Goal: Information Seeking & Learning: Learn about a topic

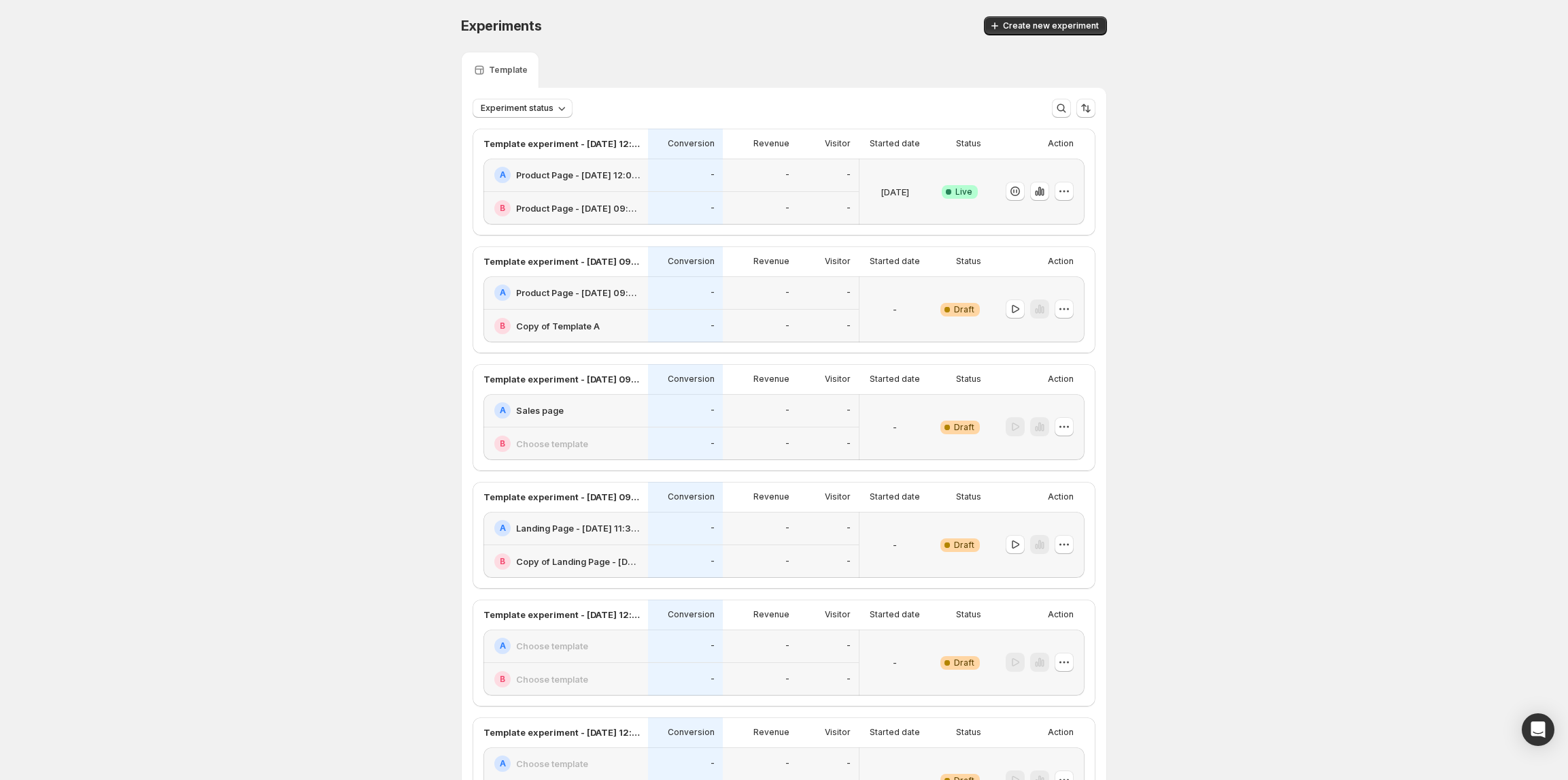
click at [610, 176] on h2 "Product Page - [DATE] 12:00:18" at bounding box center [578, 174] width 124 height 13
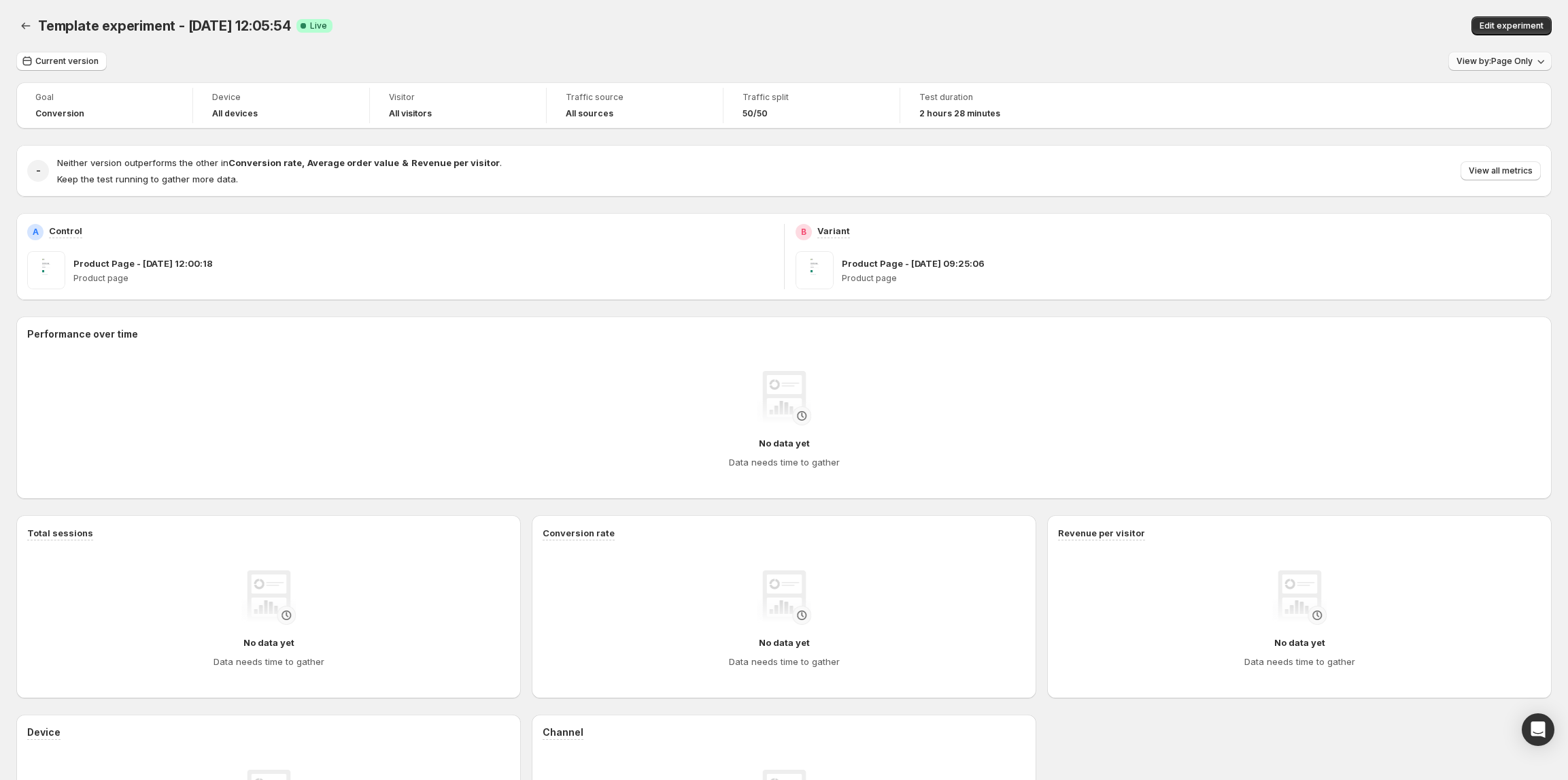
click at [1500, 64] on span "View by: Page Only" at bounding box center [1495, 61] width 76 height 11
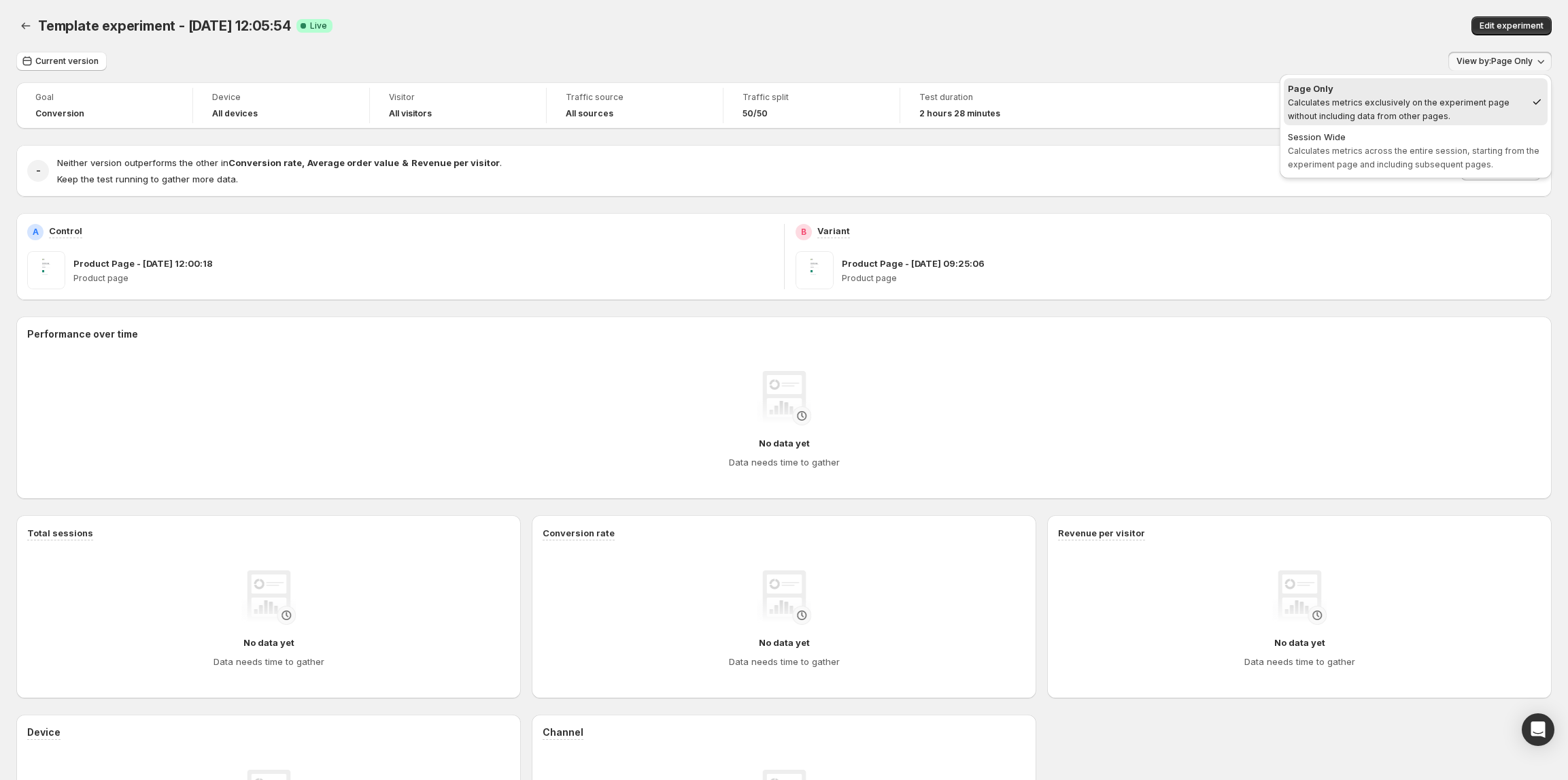
click at [1366, 115] on span "Calculates metrics exclusively on the experiment page without including data fr…" at bounding box center [1399, 109] width 221 height 24
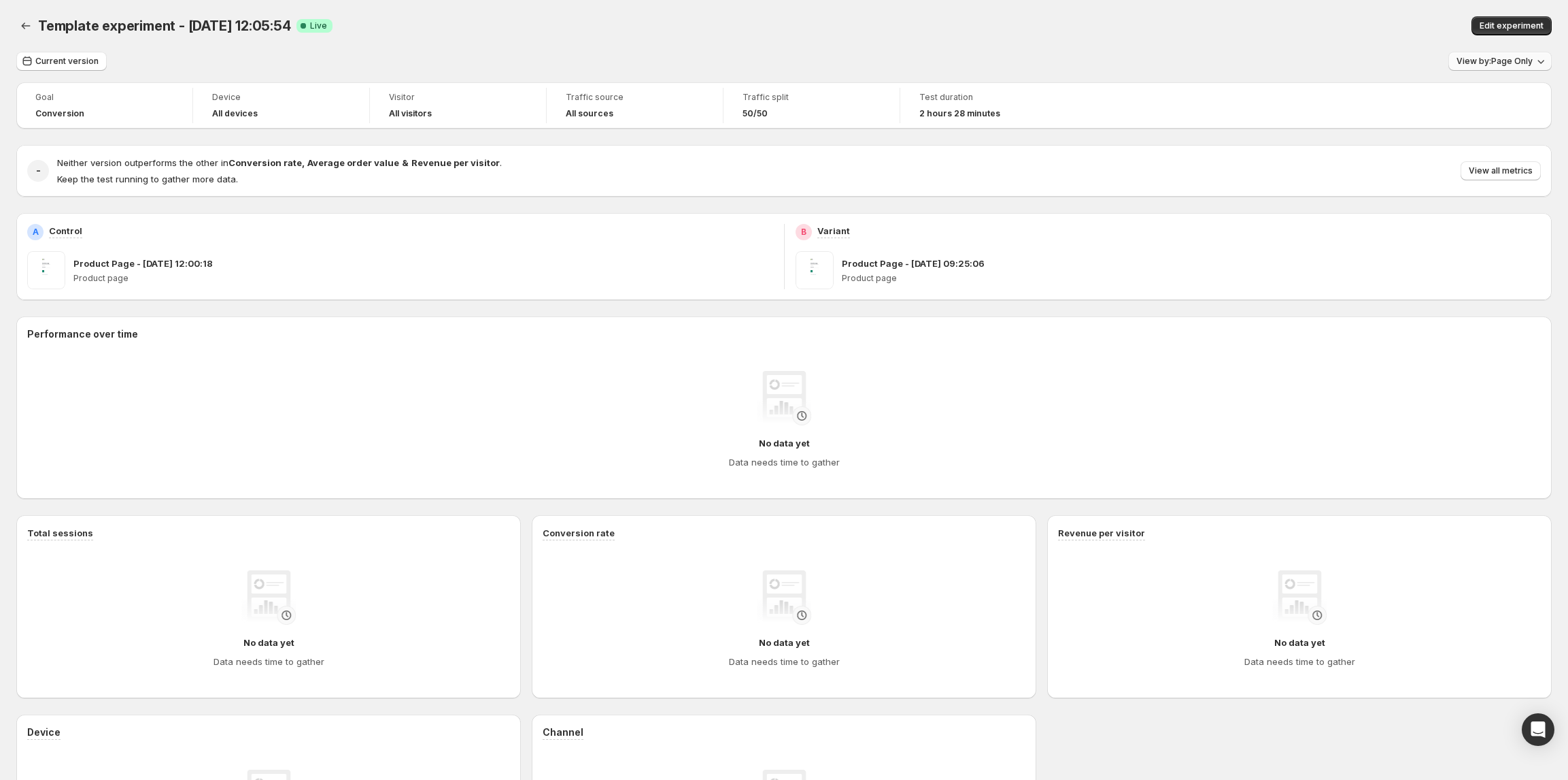
click at [1478, 64] on span "View by: Page Only" at bounding box center [1495, 61] width 76 height 11
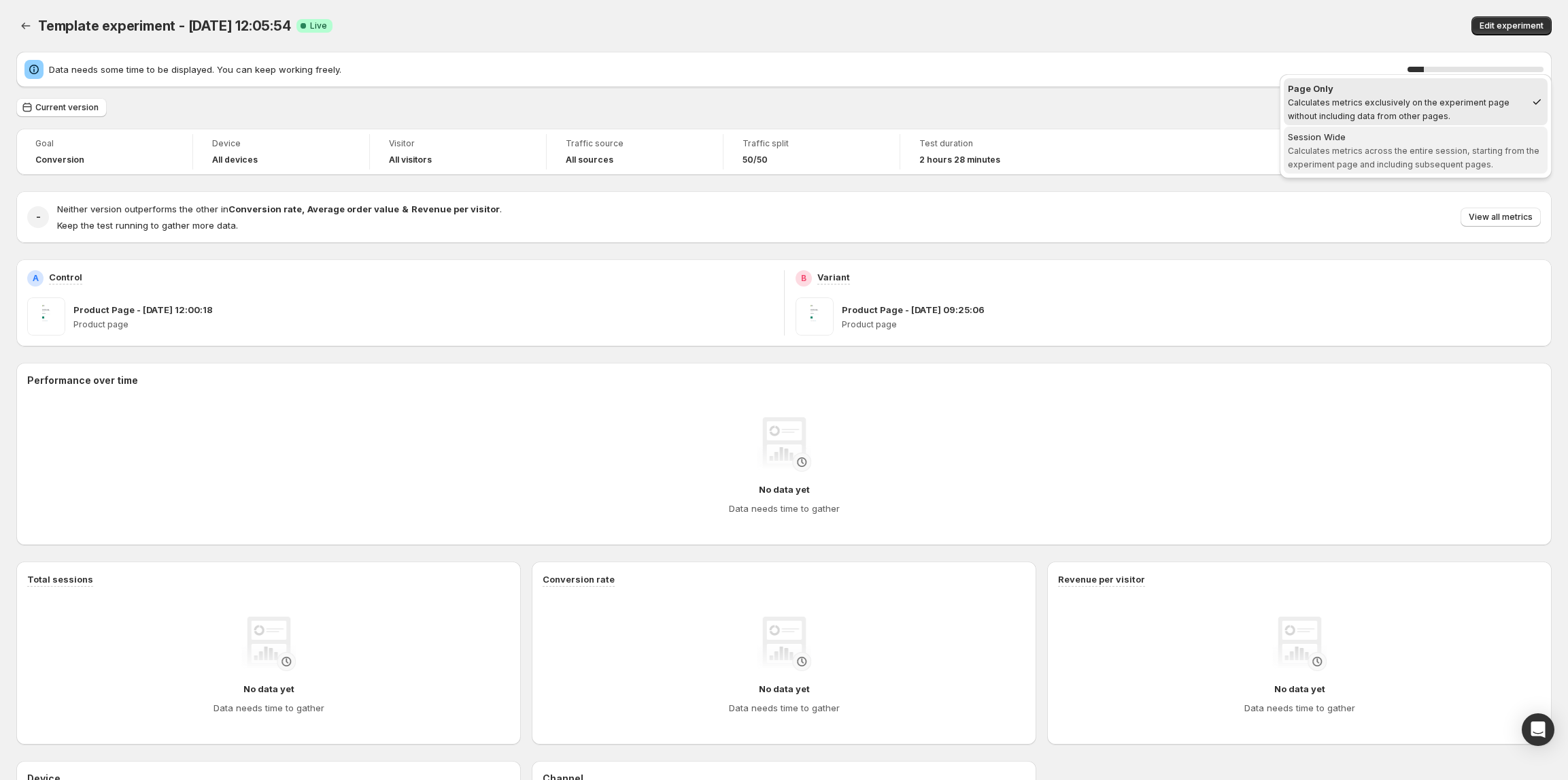
click at [1475, 152] on span "Calculates metrics across the entire session, starting from the experiment page…" at bounding box center [1414, 157] width 252 height 24
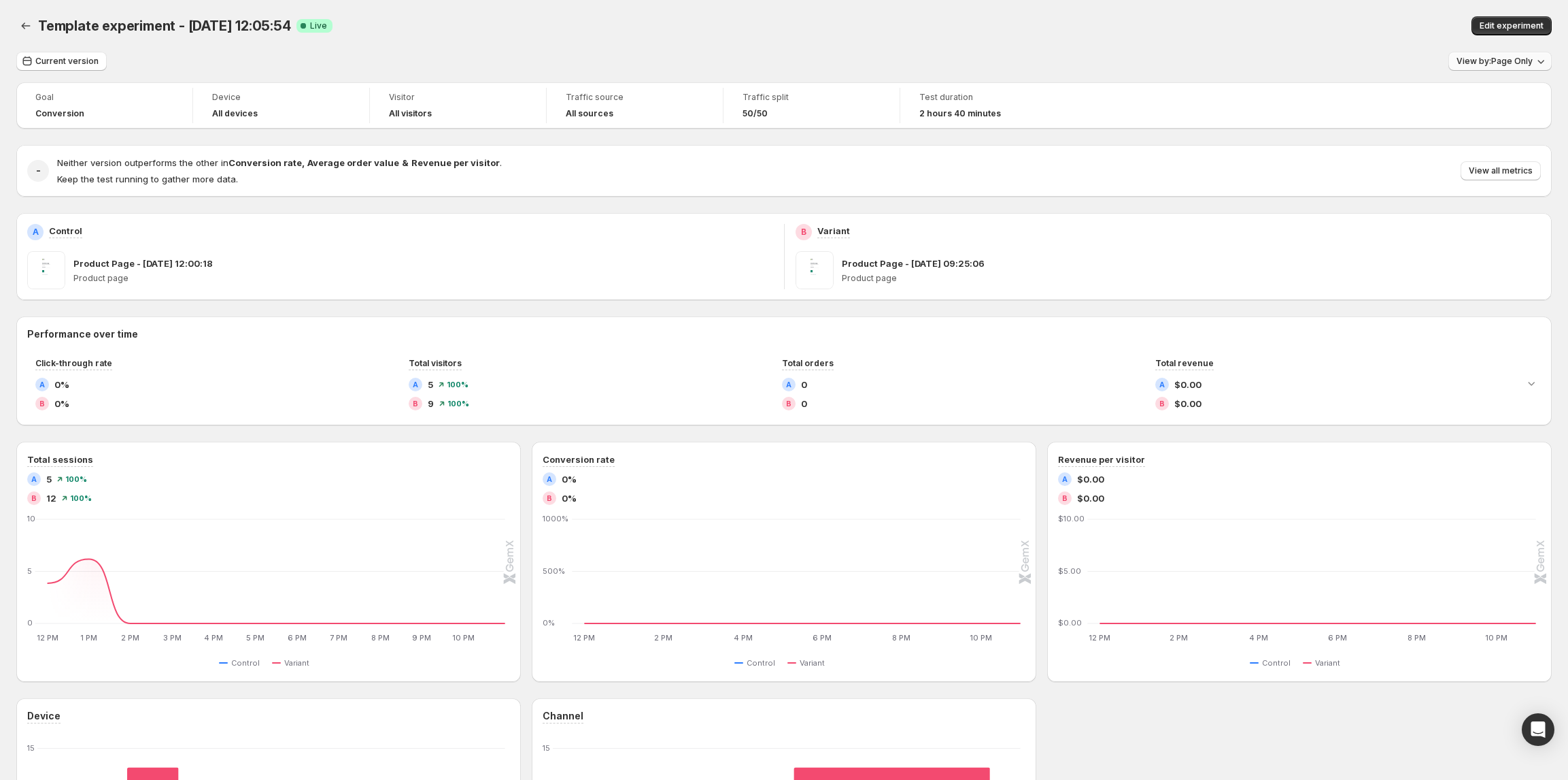
click at [1478, 53] on button "View by: Page Only" at bounding box center [1500, 61] width 103 height 19
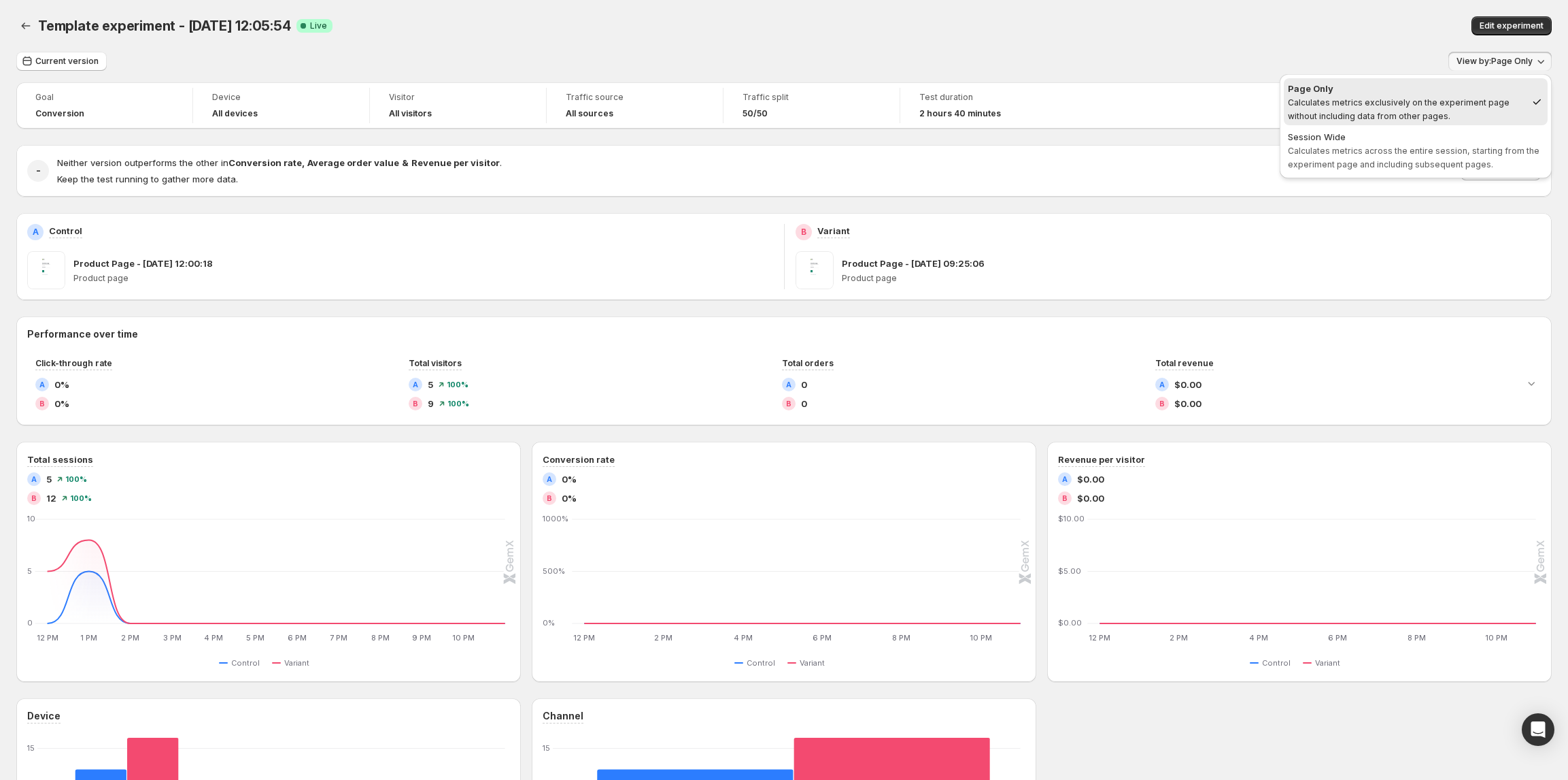
click at [1297, 72] on div "Page Only Calculates metrics exclusively on the experiment page without includi…" at bounding box center [1417, 130] width 283 height 118
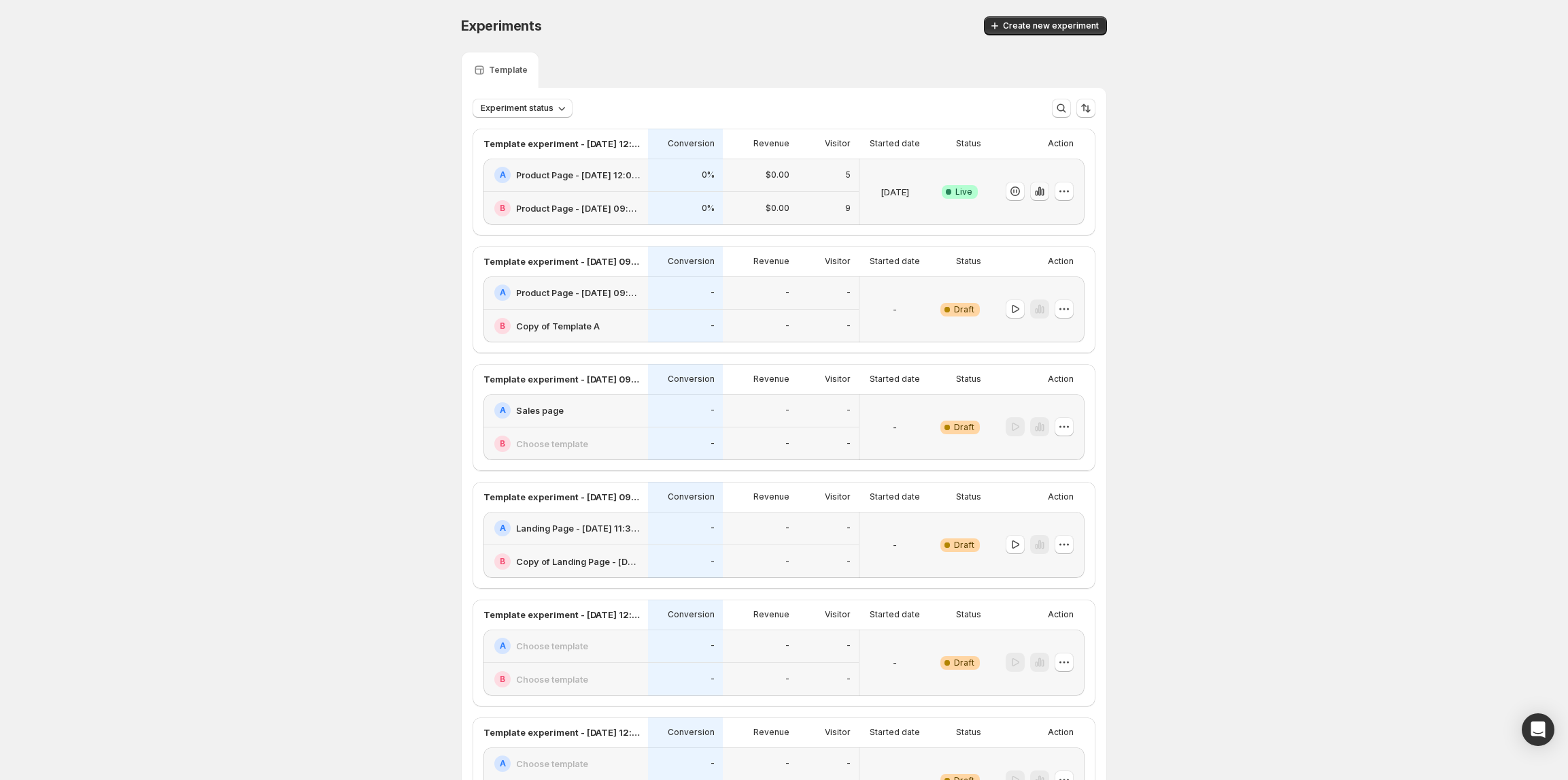
click at [1043, 196] on icon "button" at bounding box center [1039, 191] width 13 height 13
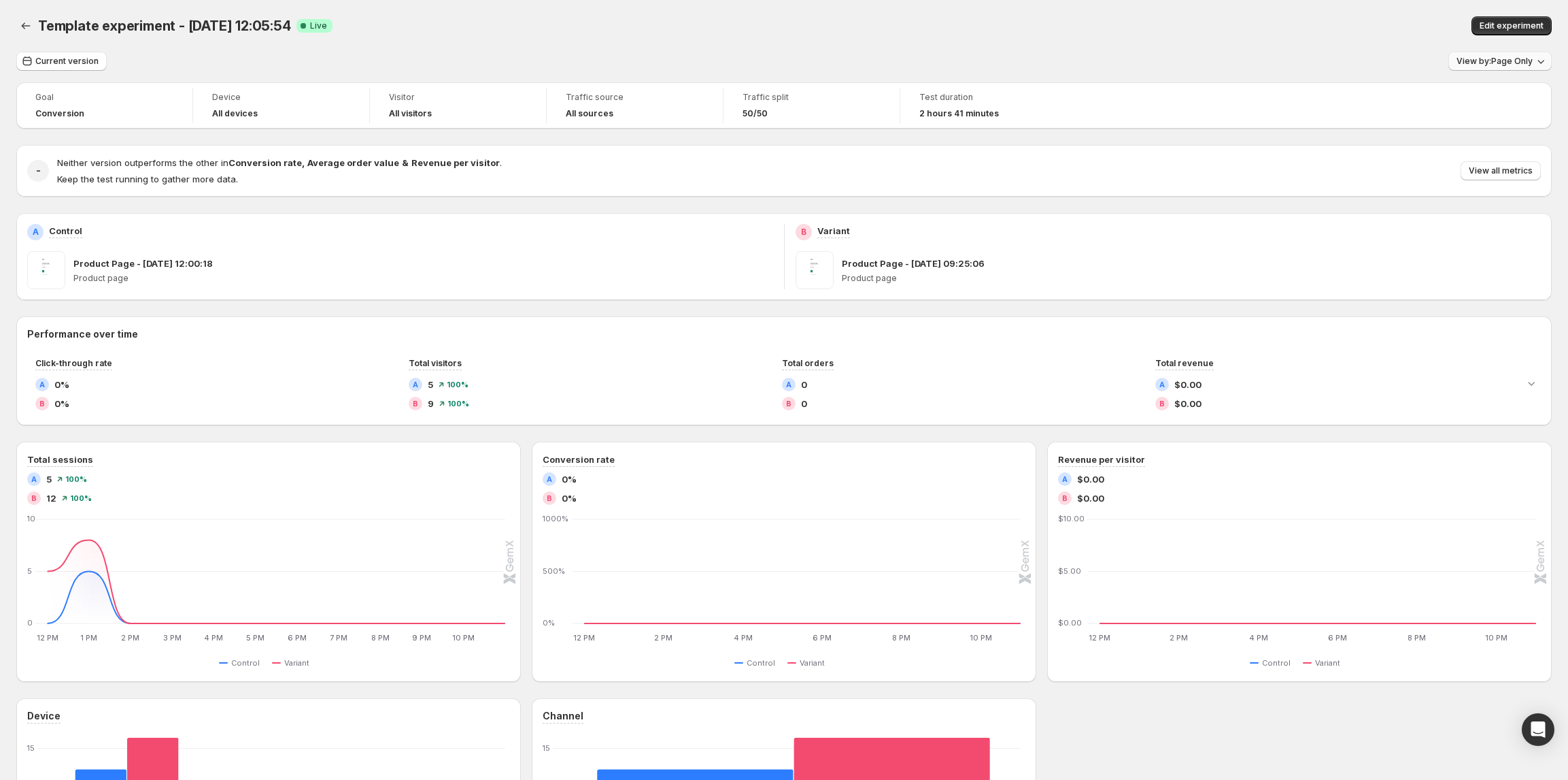
click at [1510, 61] on span "View by: Page Only" at bounding box center [1495, 61] width 76 height 11
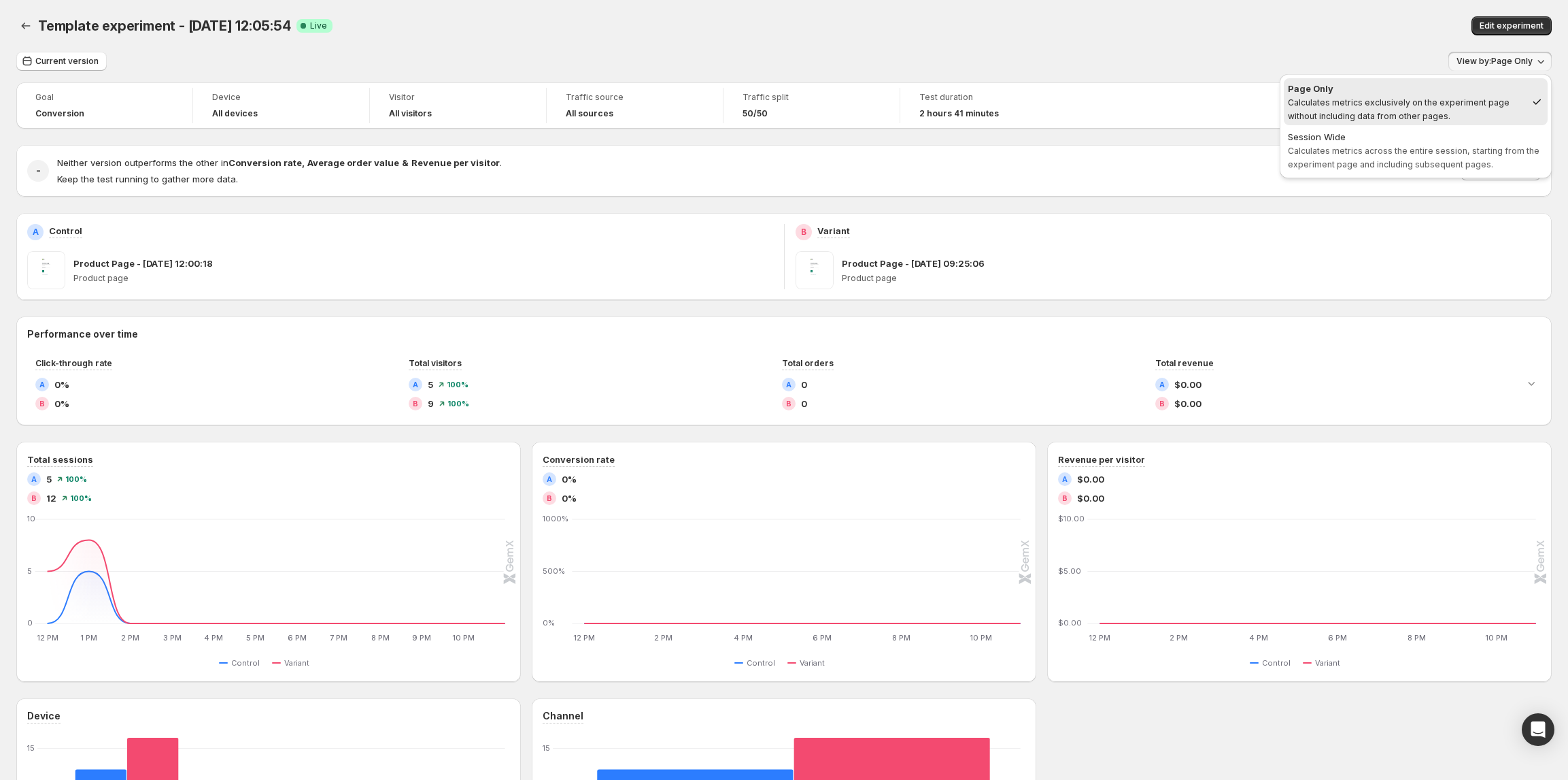
click at [857, 134] on div "Goal Conversion Device All devices Visitor All visitors Traffic source All sour…" at bounding box center [784, 524] width 1536 height 883
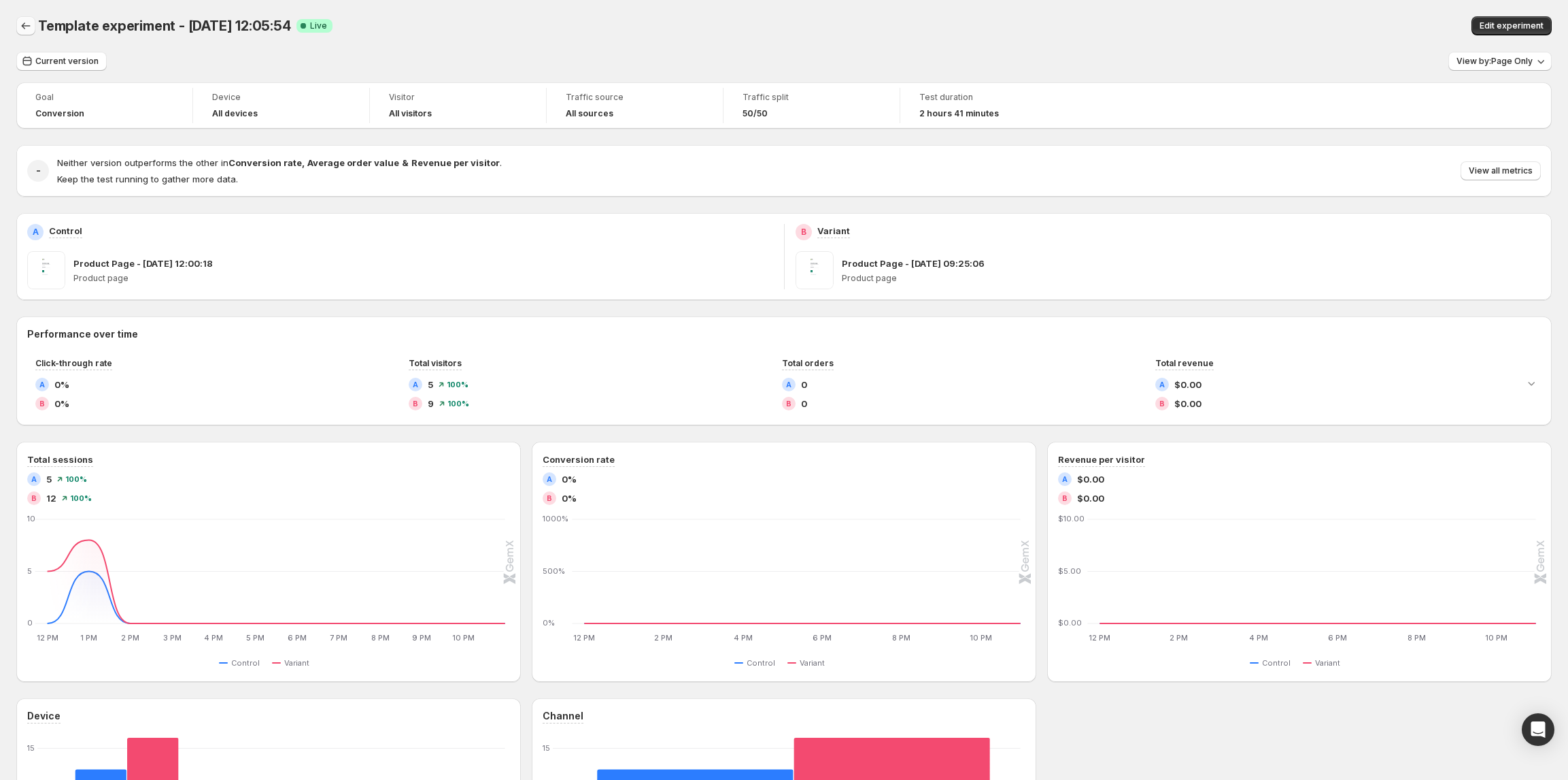
click at [26, 30] on icon "Back" at bounding box center [25, 25] width 13 height 13
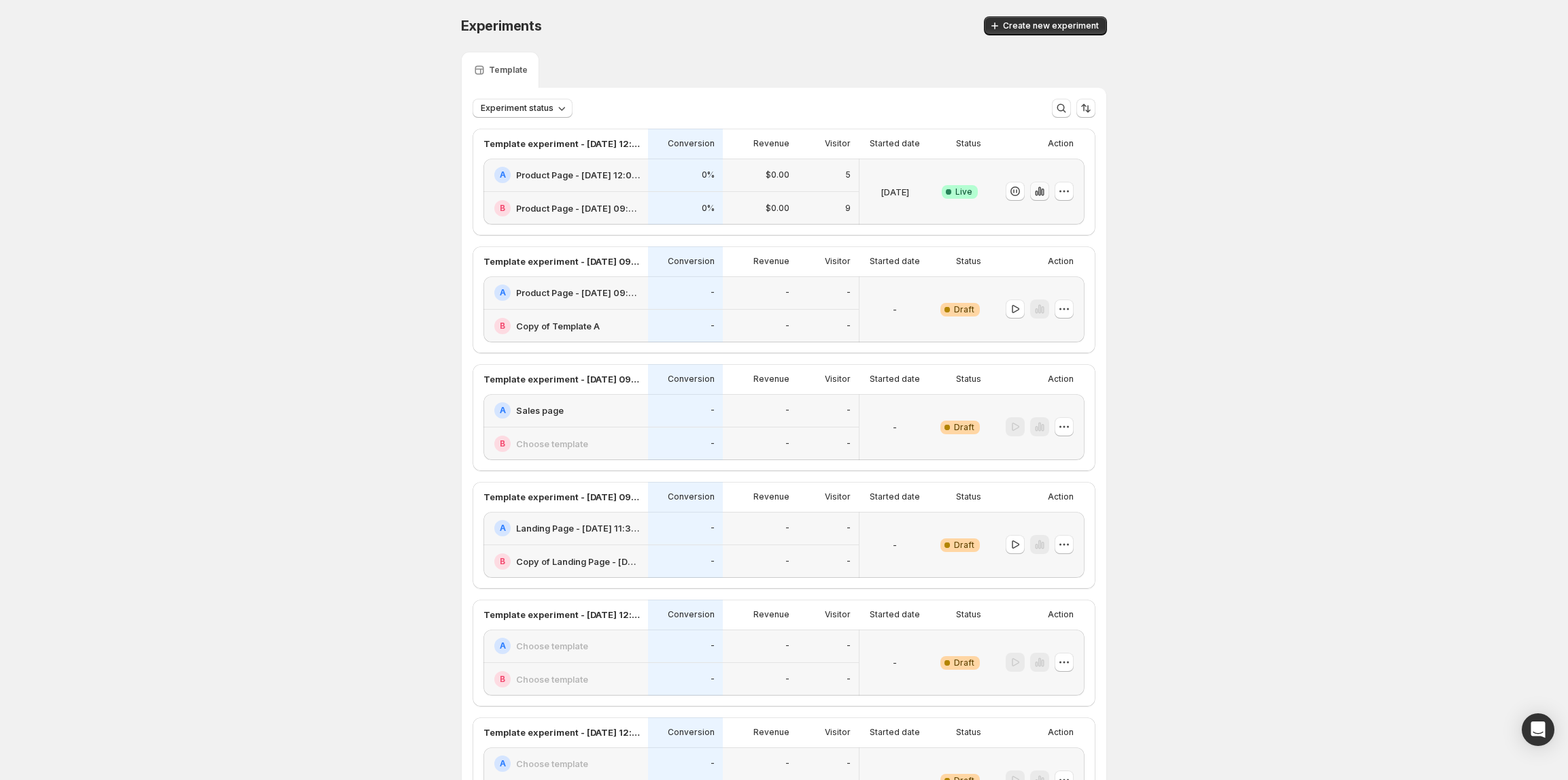
click at [1045, 191] on icon "button" at bounding box center [1039, 191] width 13 height 13
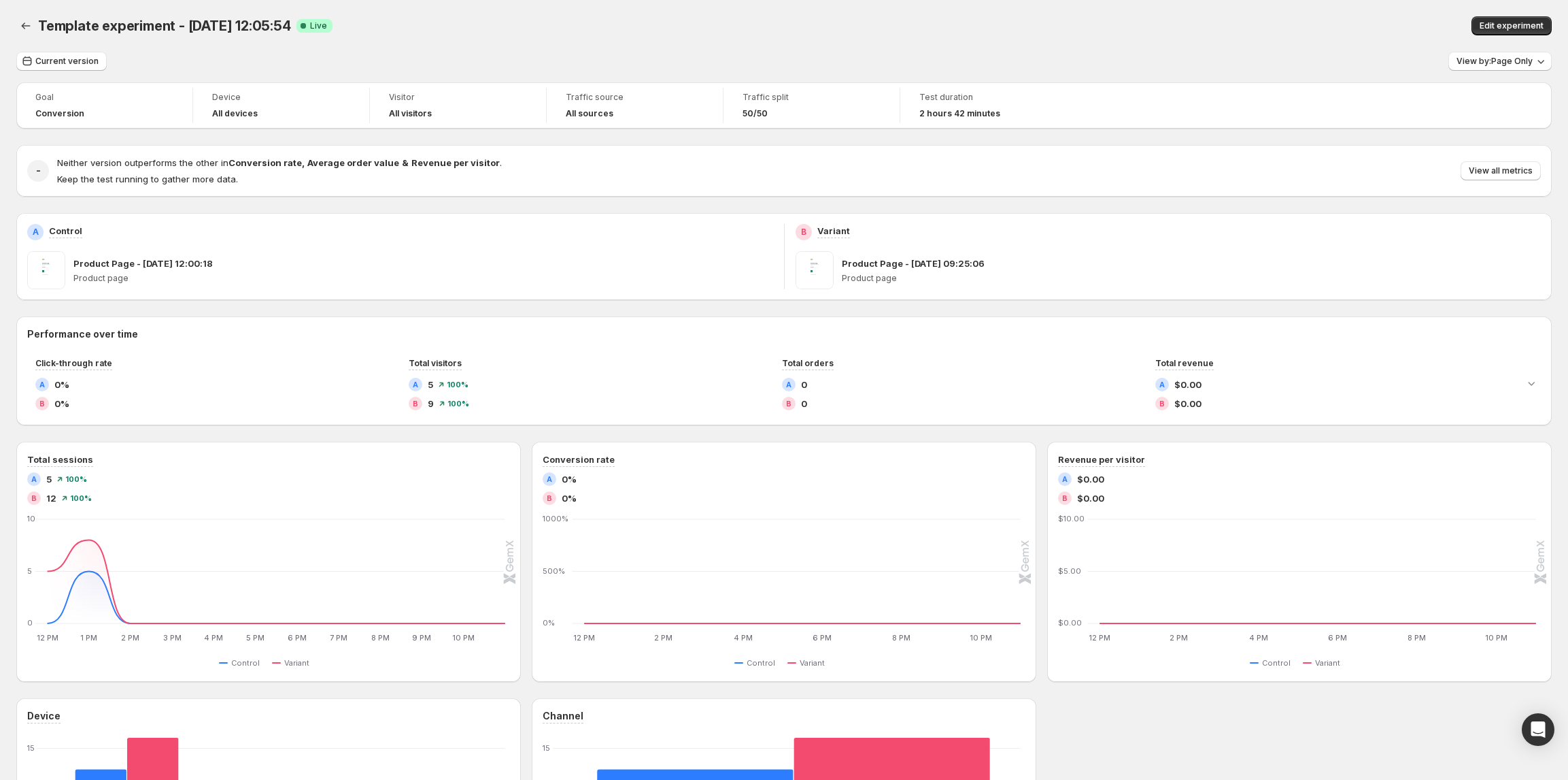
click at [1496, 82] on div "Current version View by: Page Only Goal Conversion Device All devices Visitor A…" at bounding box center [784, 508] width 1536 height 914
click at [1505, 61] on span "View by: Page Only" at bounding box center [1495, 61] width 76 height 11
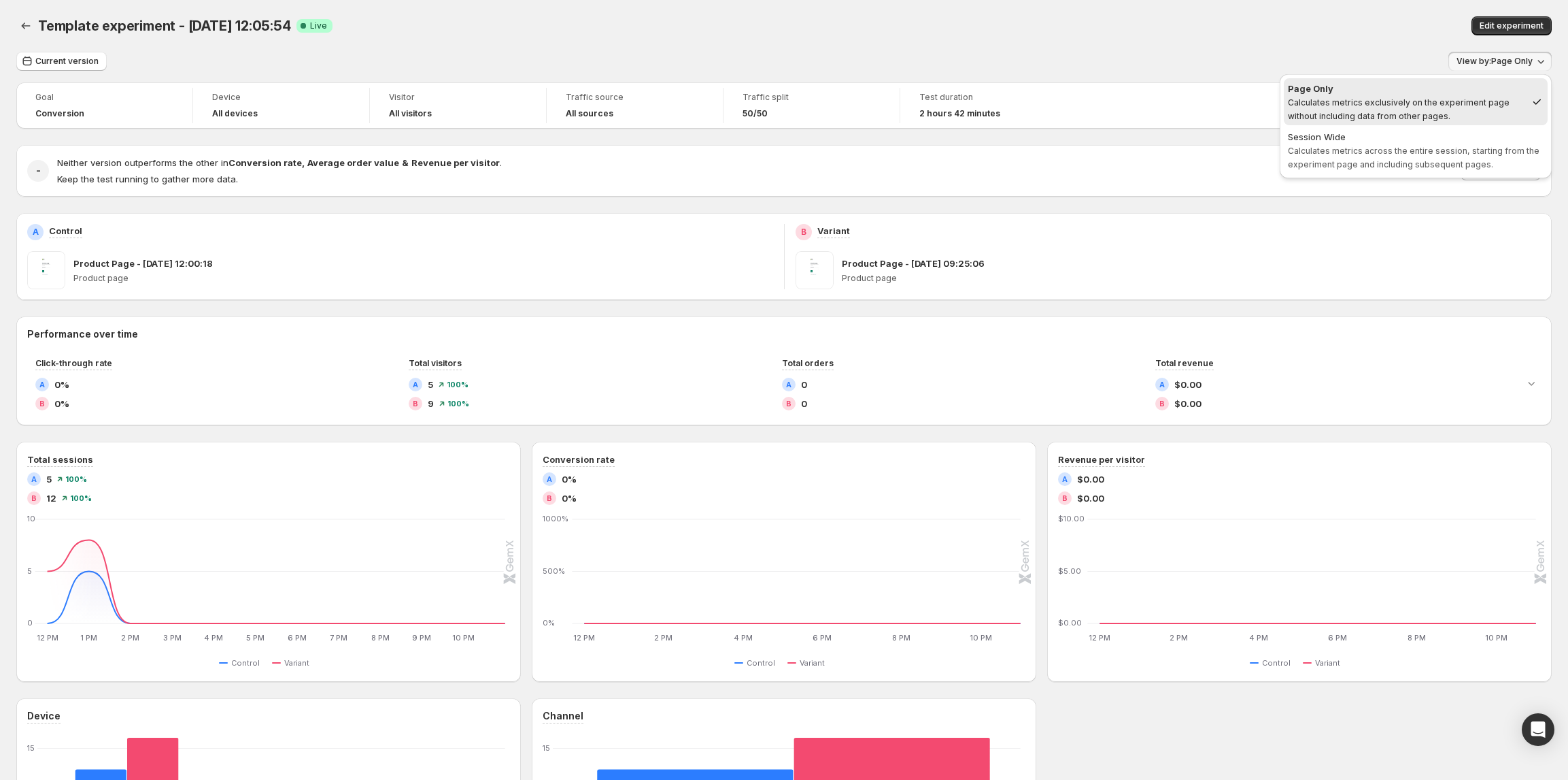
drag, startPoint x: 1408, startPoint y: 55, endPoint x: 1416, endPoint y: 8, distance: 47.7
click at [1408, 55] on div "Current version View by: Page Only" at bounding box center [784, 62] width 1536 height 20
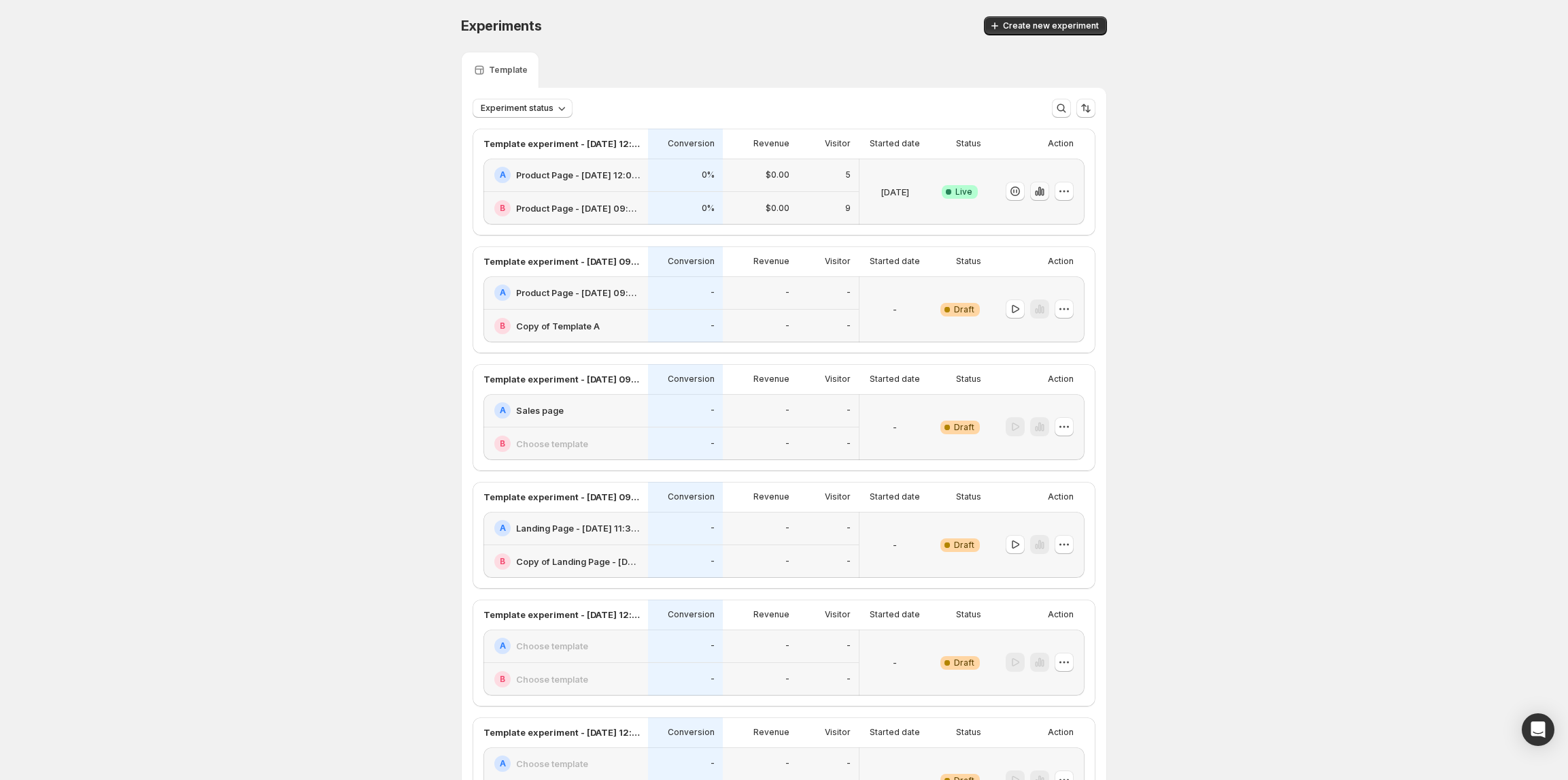
click at [1049, 188] on button "button" at bounding box center [1039, 191] width 19 height 19
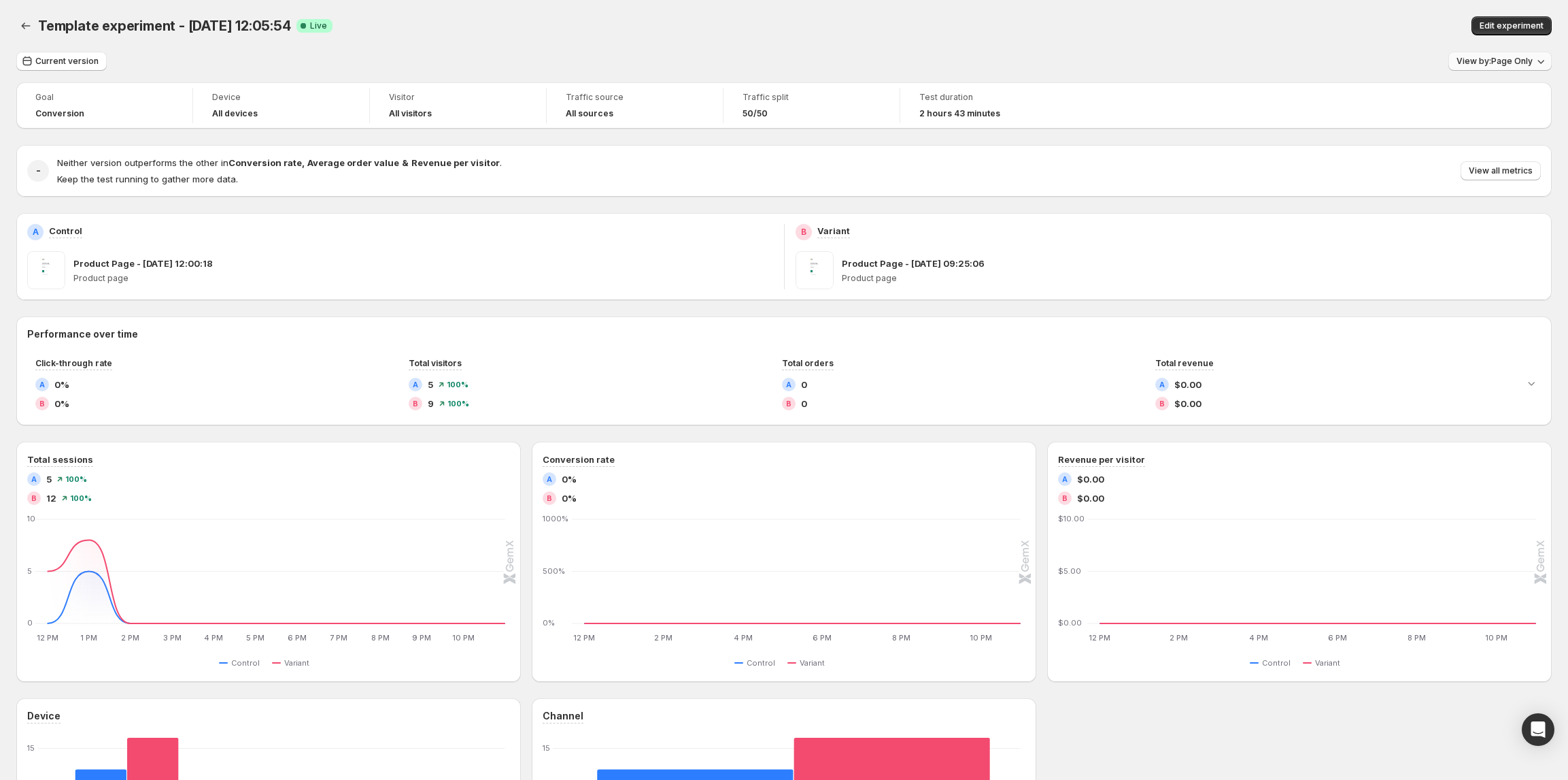
click at [1513, 64] on span "View by: Page Only" at bounding box center [1495, 61] width 76 height 11
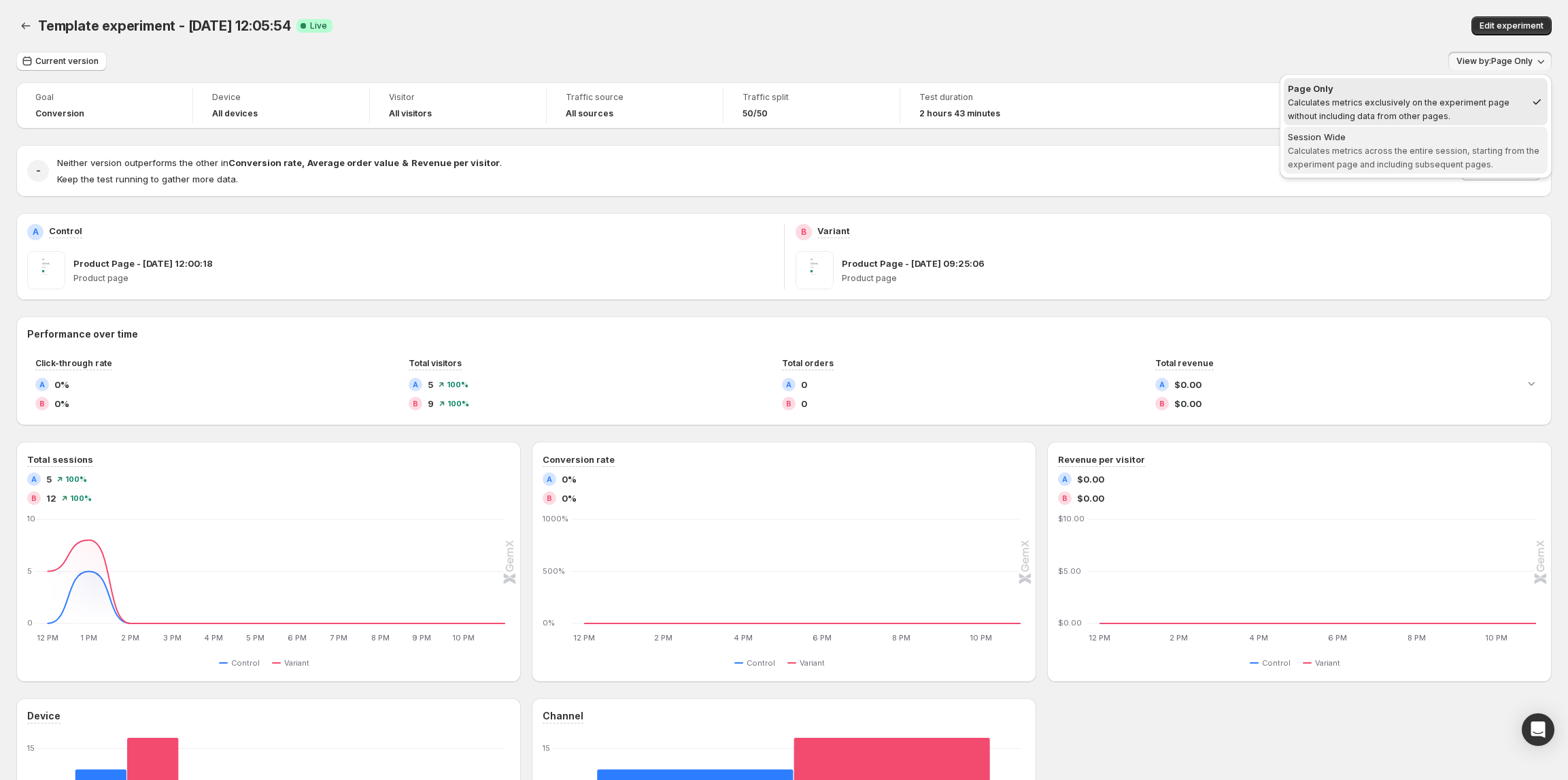
click at [1450, 144] on span "Session Wide Calculates metrics across the entire session, starting from the ex…" at bounding box center [1416, 151] width 255 height 41
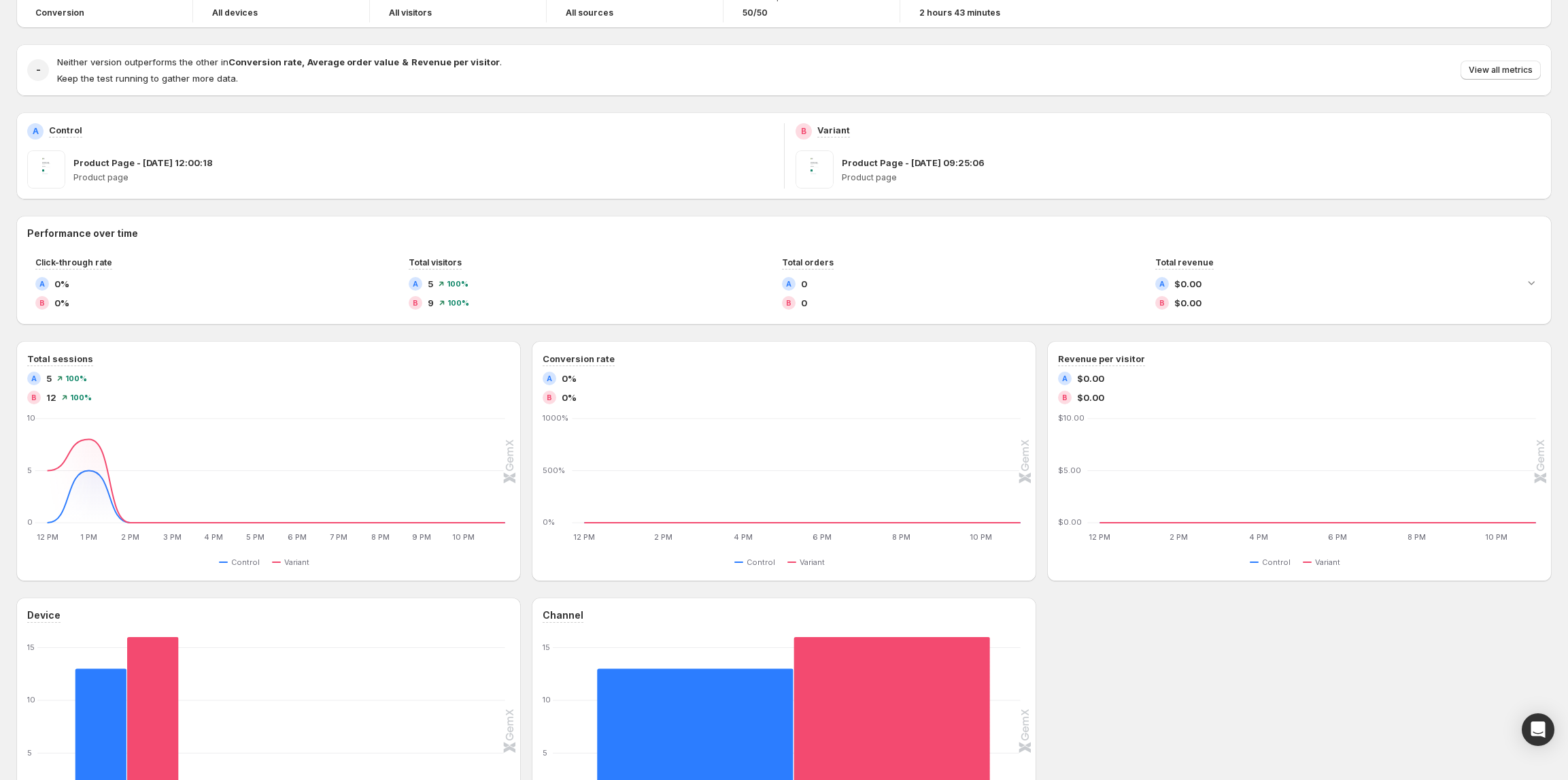
scroll to position [258, 0]
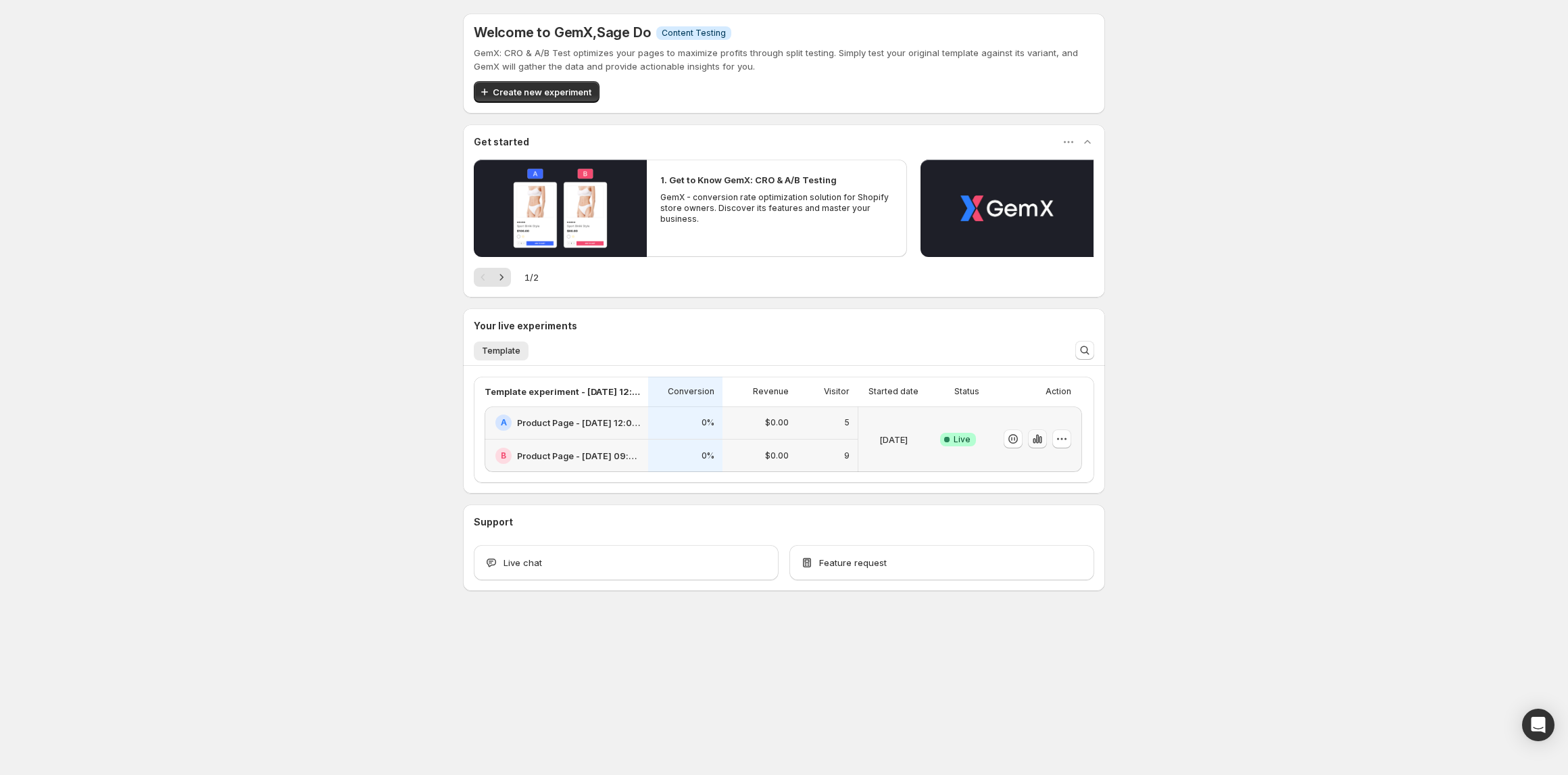
click at [1045, 436] on button "button" at bounding box center [1037, 438] width 19 height 19
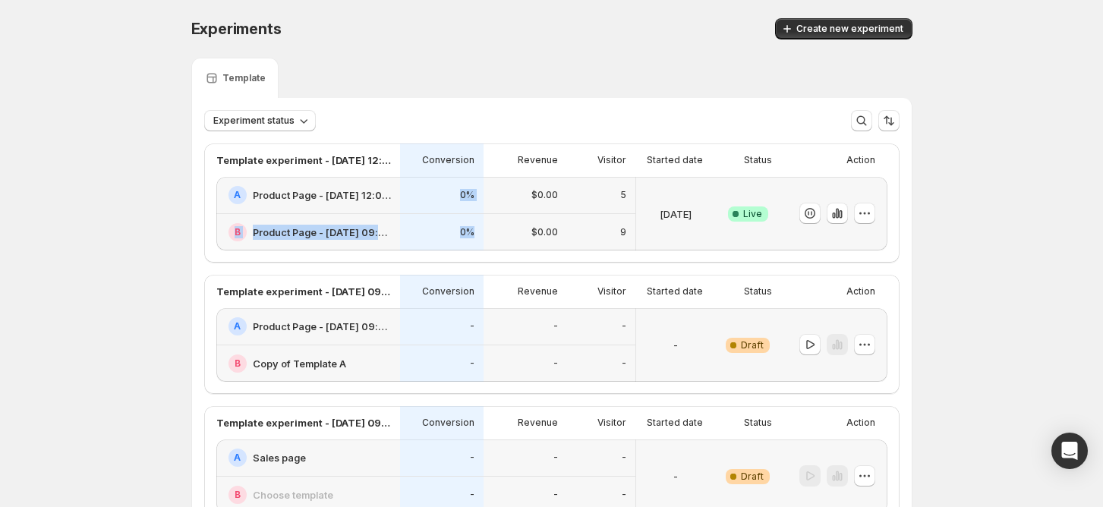
drag, startPoint x: 233, startPoint y: 232, endPoint x: 550, endPoint y: 260, distance: 317.8
click at [487, 242] on div "A Product Page - [DATE] 12:00:18 B Product Page - [DATE] 09:25:06 0% 0% $0.00 $…" at bounding box center [551, 214] width 671 height 74
click at [562, 82] on div "Template" at bounding box center [551, 78] width 721 height 40
click at [838, 210] on icon "button" at bounding box center [836, 214] width 3 height 10
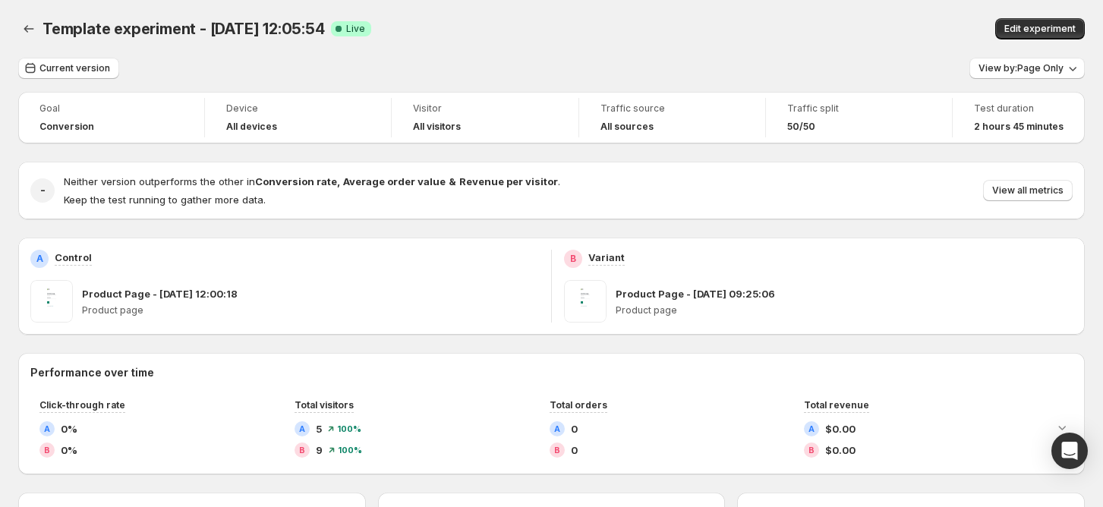
click at [553, 18] on div "Template experiment - Sep 30, 12:05:54 Success Complete Live" at bounding box center [359, 28] width 632 height 21
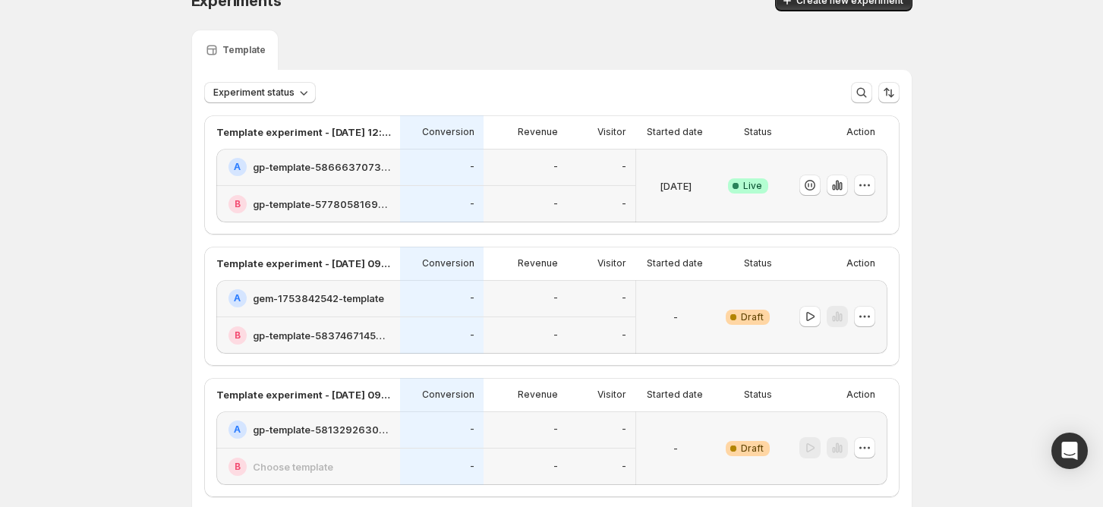
scroll to position [101, 0]
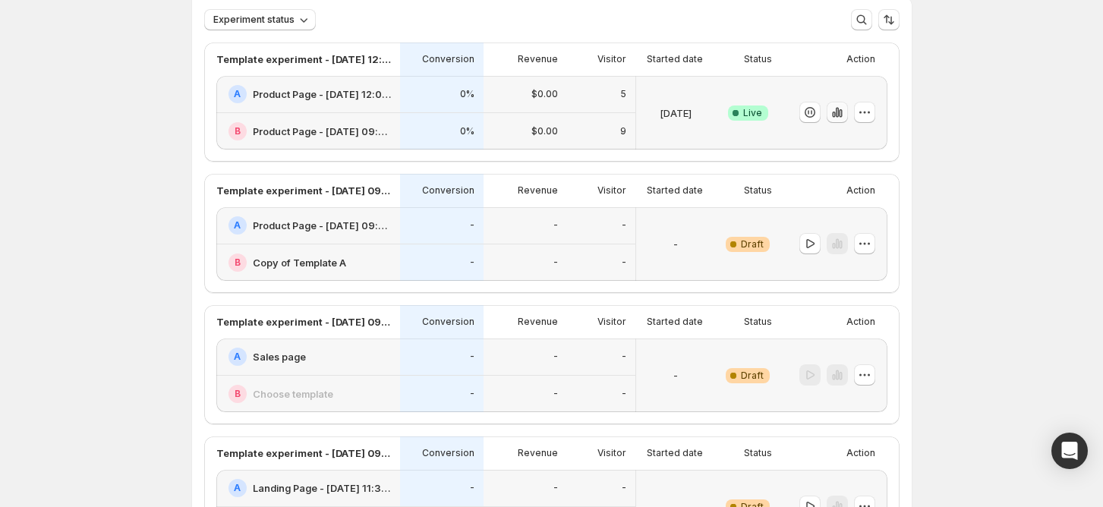
click at [833, 115] on button "button" at bounding box center [837, 112] width 21 height 21
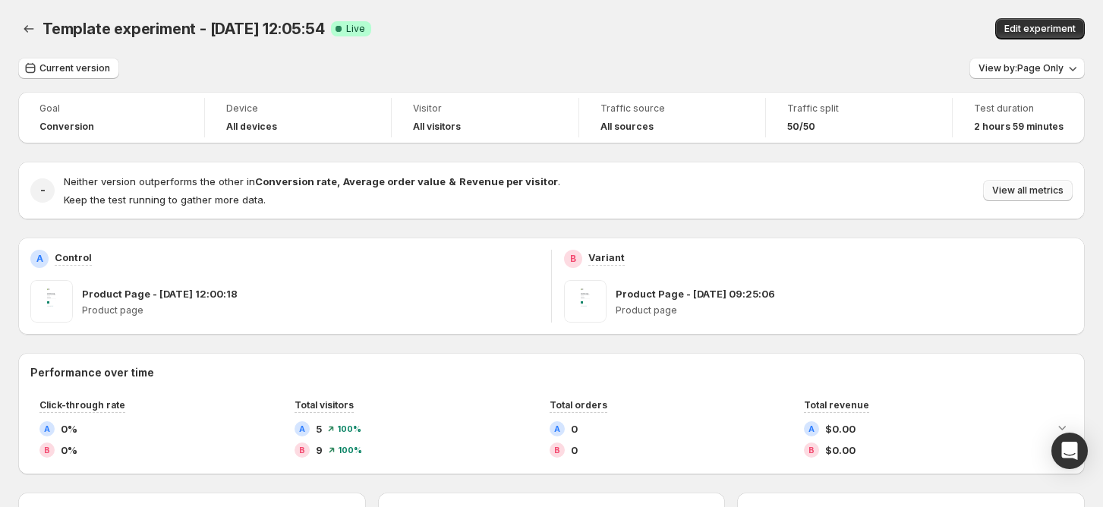
click at [1019, 185] on span "View all metrics" at bounding box center [1027, 190] width 71 height 12
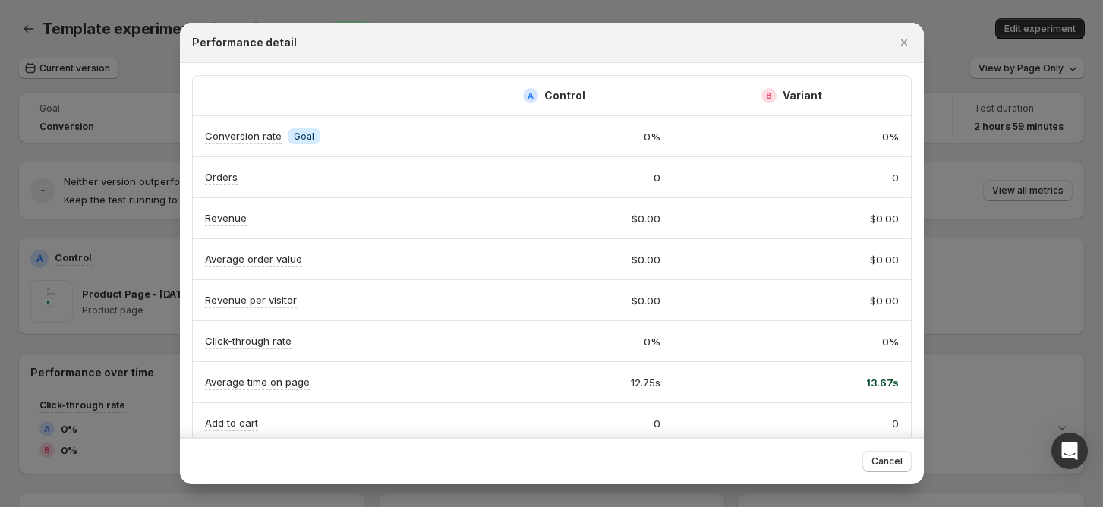
drag, startPoint x: 893, startPoint y: 38, endPoint x: 881, endPoint y: 46, distance: 14.3
click at [893, 38] on button "Close" at bounding box center [903, 42] width 21 height 21
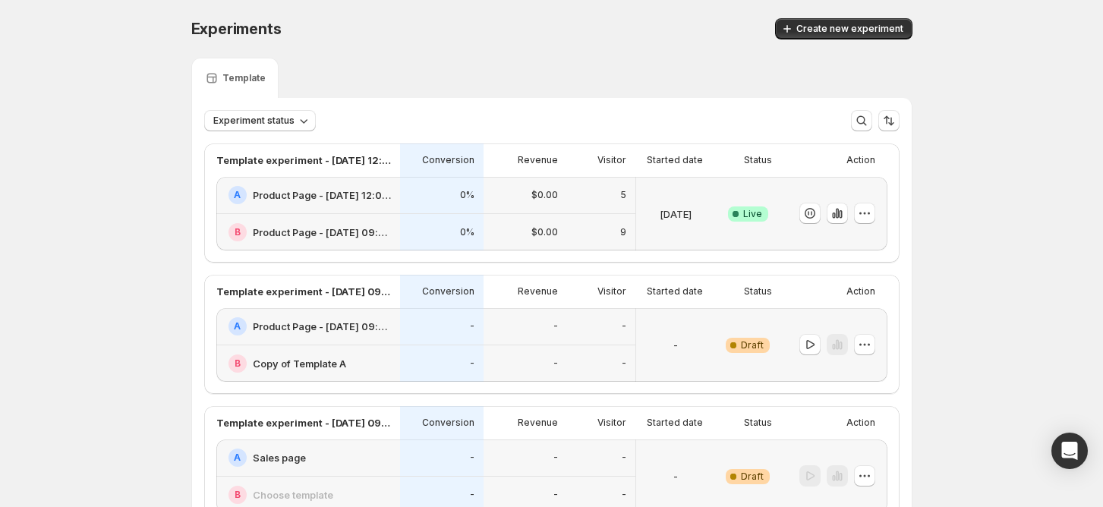
click at [514, 182] on div "$0.00" at bounding box center [525, 195] width 83 height 37
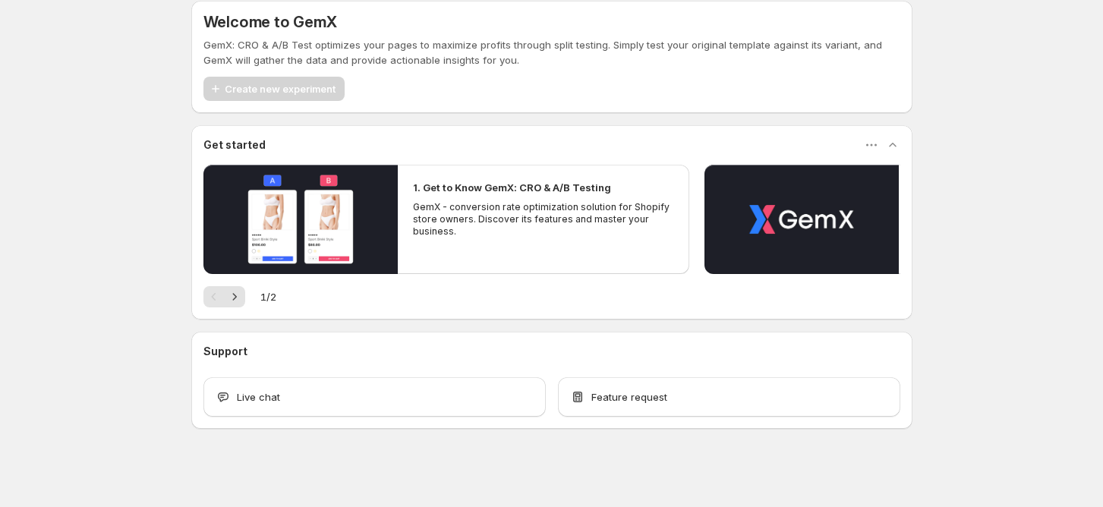
scroll to position [18, 0]
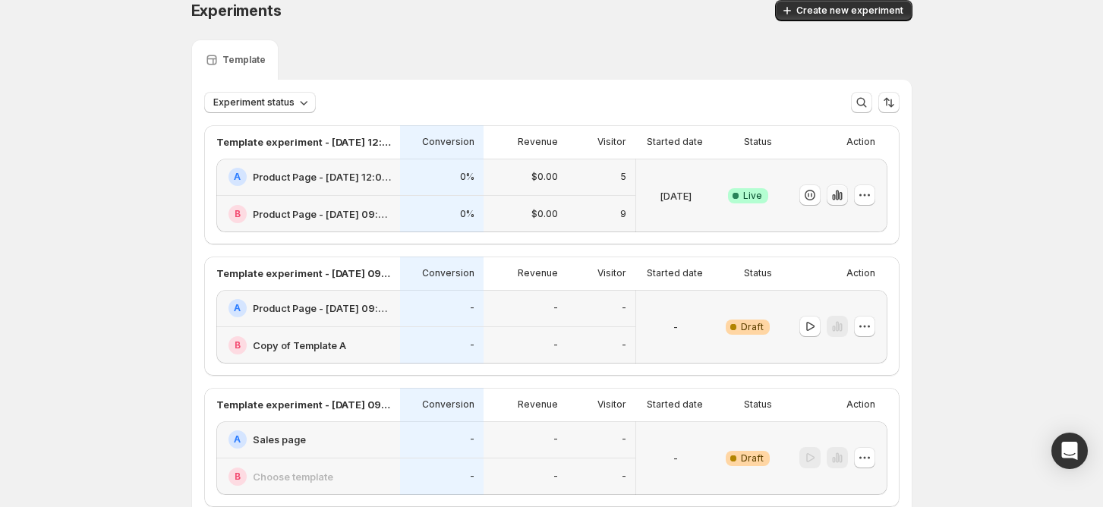
click at [845, 189] on icon "button" at bounding box center [837, 194] width 15 height 15
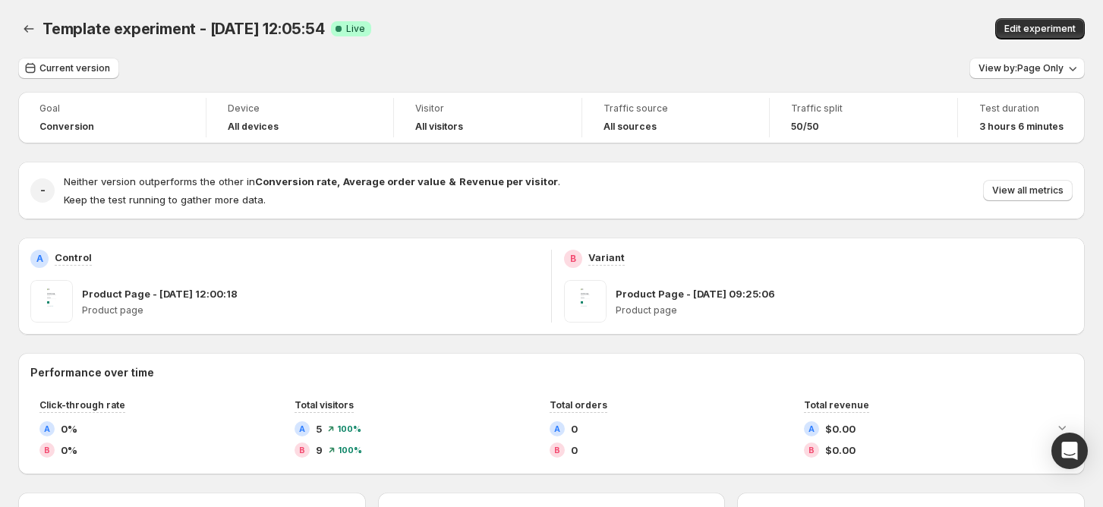
click at [1065, 79] on div "View by: Page Only" at bounding box center [1026, 69] width 115 height 22
drag, startPoint x: 777, startPoint y: 64, endPoint x: 704, endPoint y: 63, distance: 72.1
click at [776, 63] on div "Current version View by: Page Only" at bounding box center [551, 69] width 1067 height 22
click at [36, 31] on button "Back" at bounding box center [28, 28] width 21 height 21
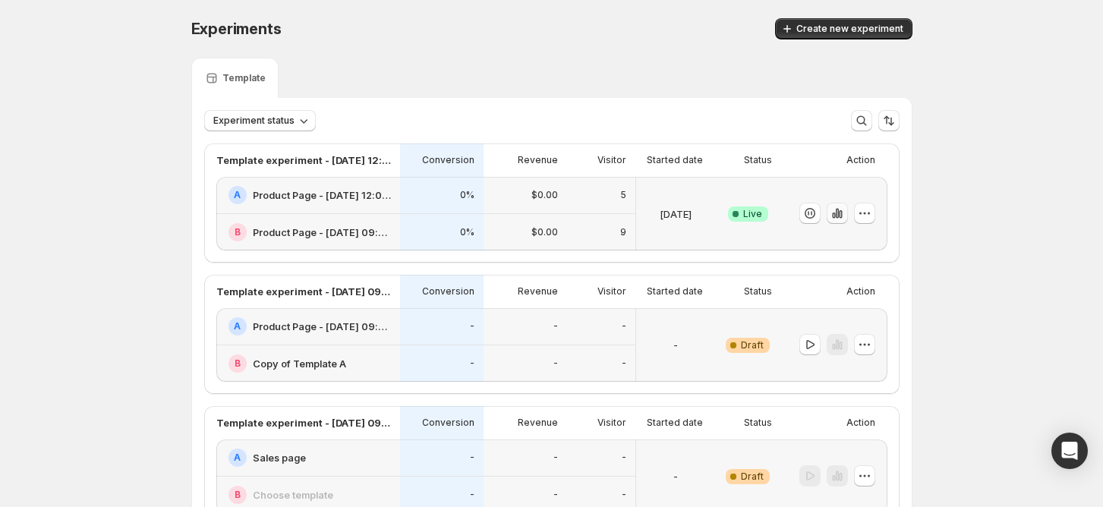
click at [845, 217] on icon "button" at bounding box center [837, 213] width 15 height 15
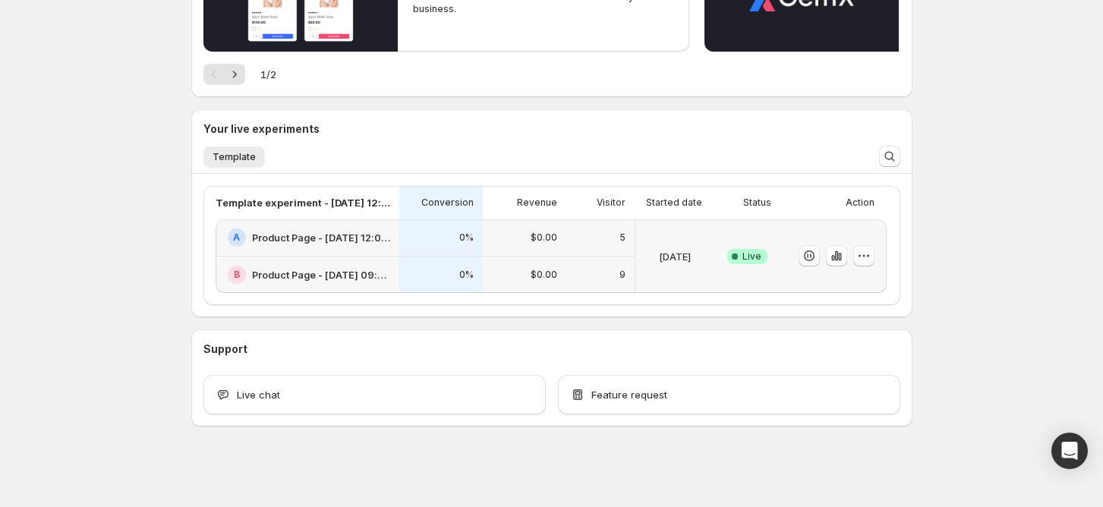
scroll to position [238, 0]
click at [844, 253] on icon "button" at bounding box center [836, 254] width 15 height 15
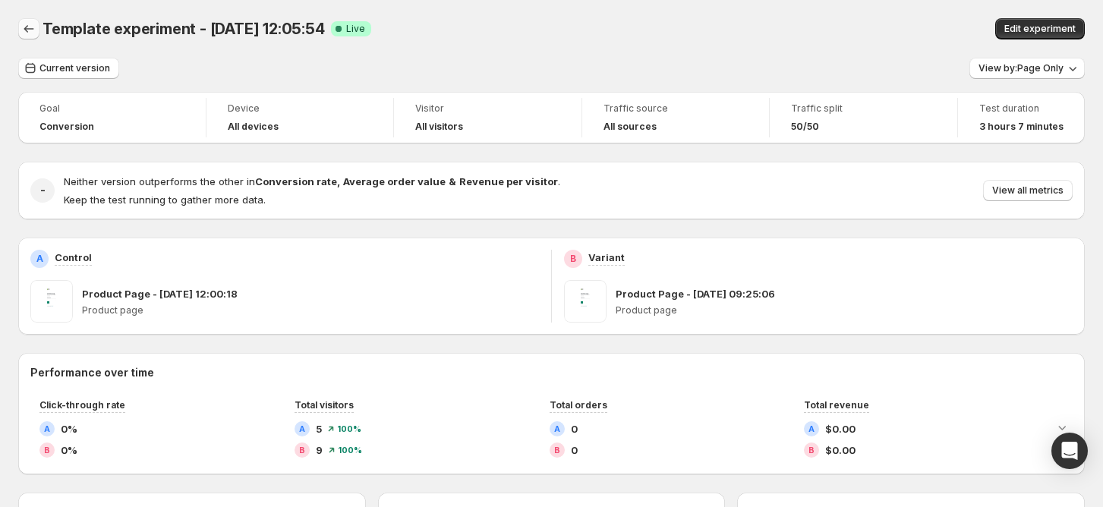
click at [35, 27] on icon "Back" at bounding box center [28, 28] width 15 height 15
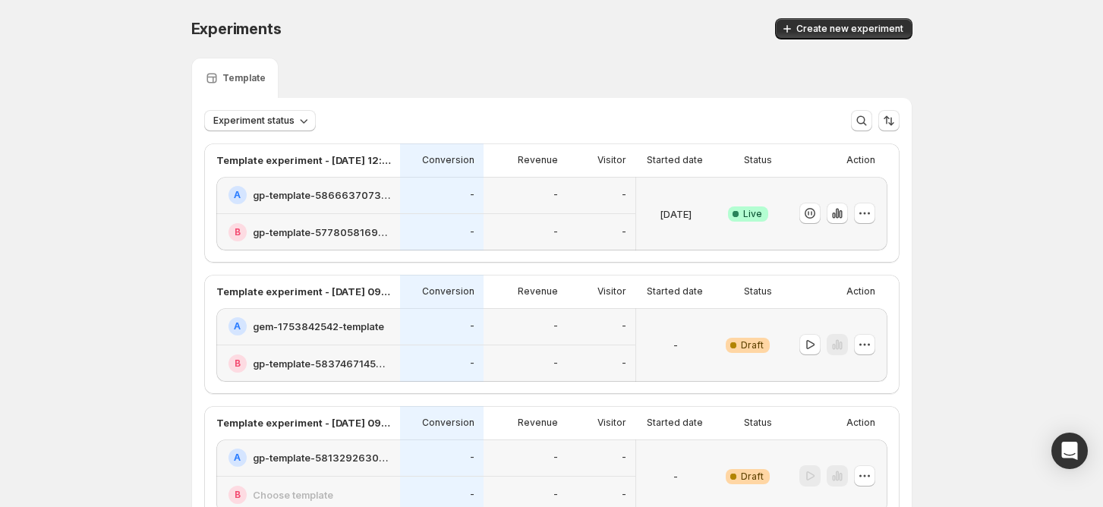
scroll to position [137, 0]
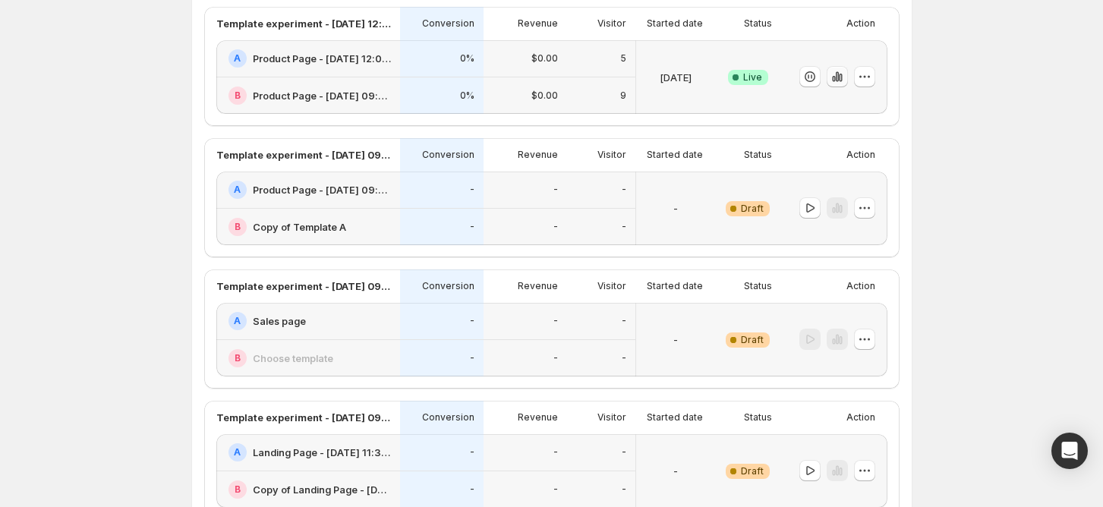
click at [842, 74] on icon "button" at bounding box center [840, 78] width 3 height 8
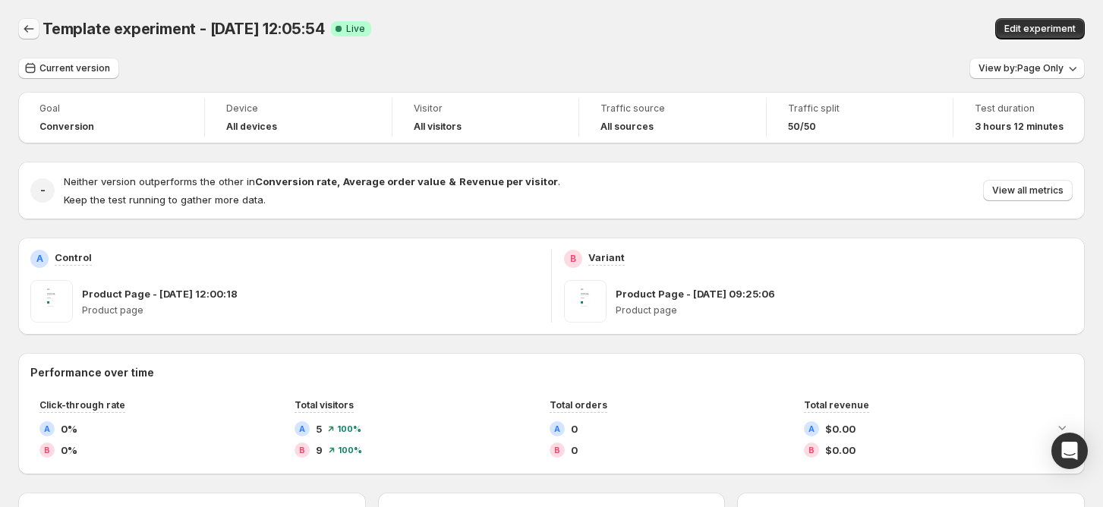
click at [33, 36] on icon "Back" at bounding box center [28, 28] width 15 height 15
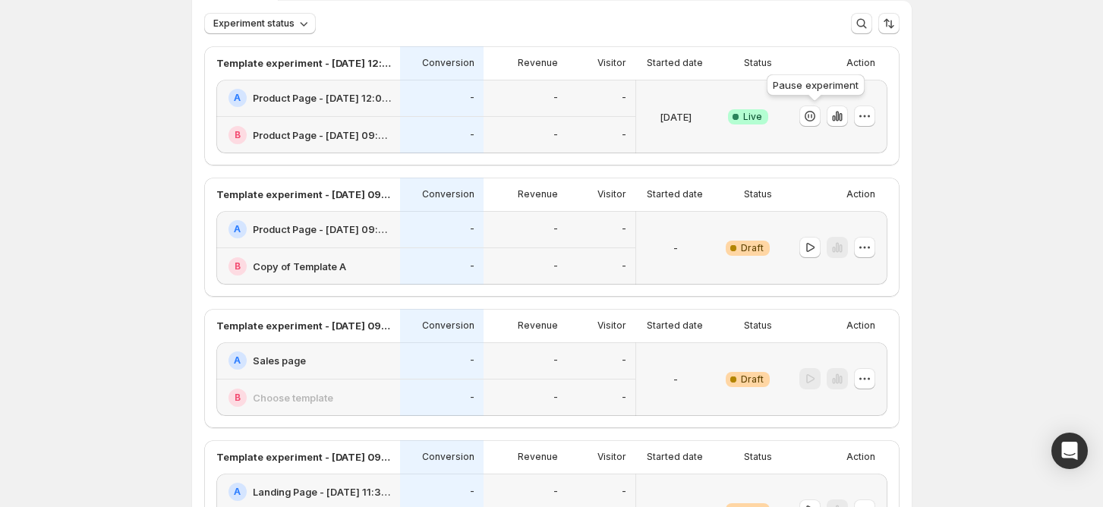
scroll to position [101, 0]
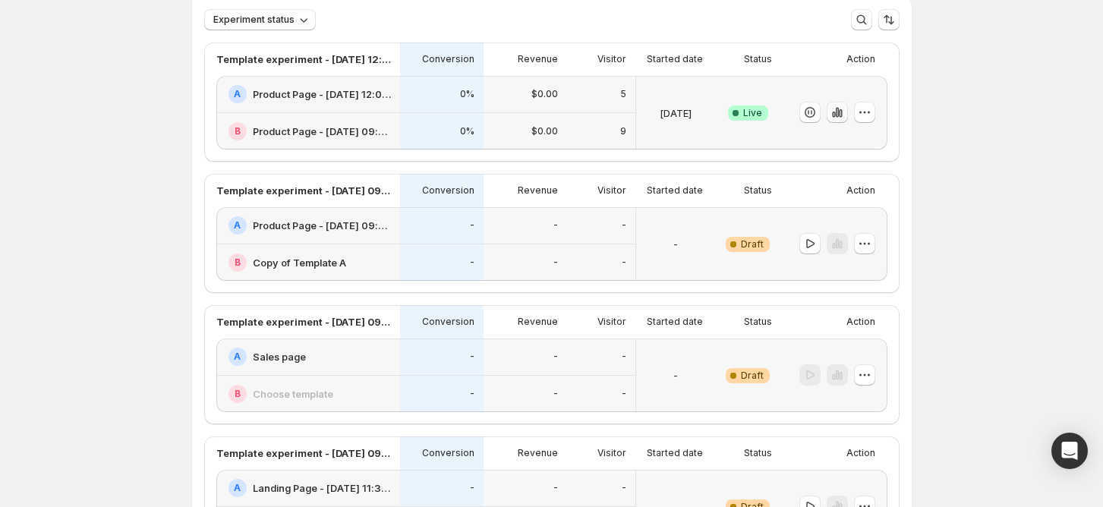
click at [843, 106] on icon "button" at bounding box center [837, 112] width 15 height 15
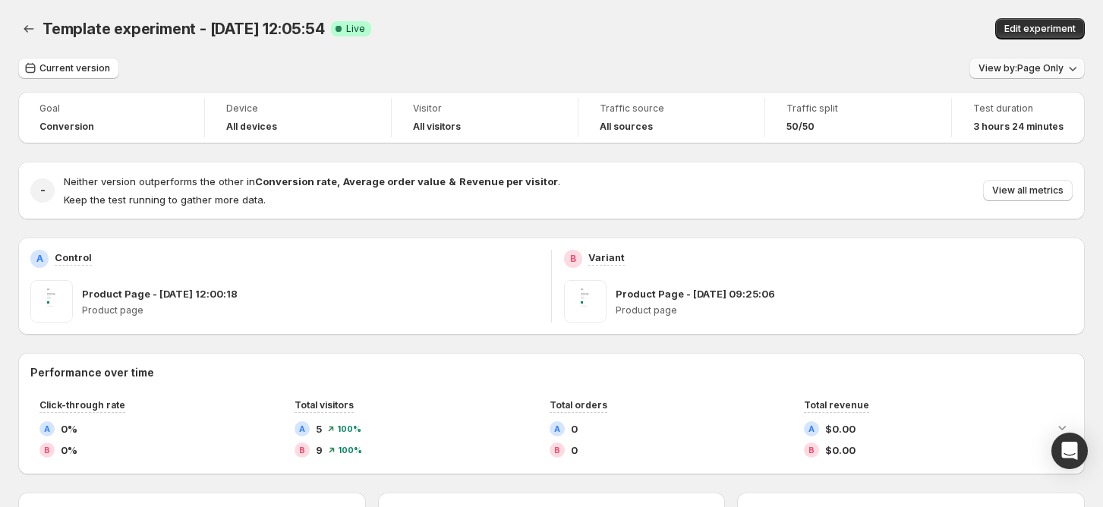
click at [1032, 73] on span "View by: Page Only" at bounding box center [1020, 68] width 85 height 12
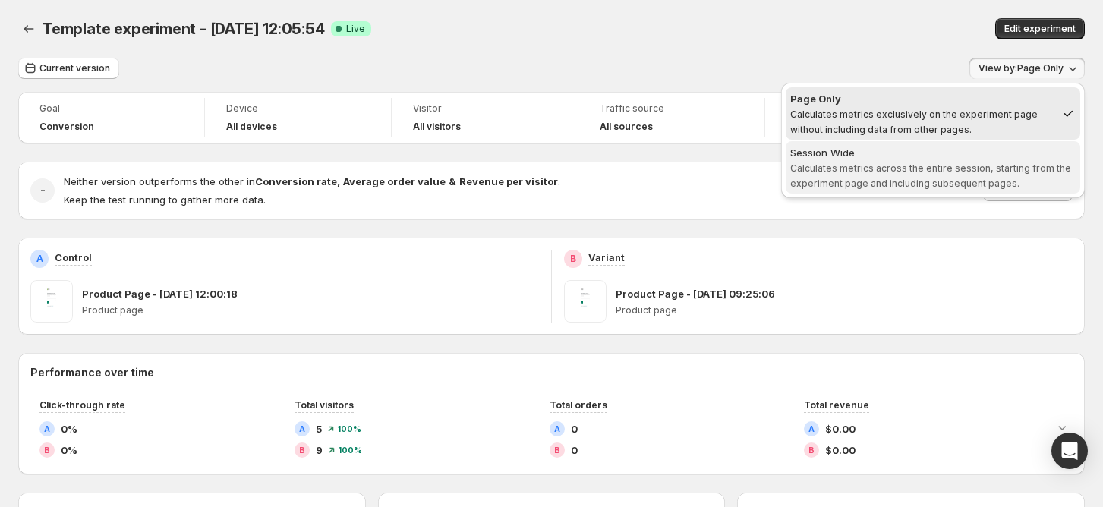
click at [981, 153] on div "Session Wide" at bounding box center [932, 152] width 285 height 15
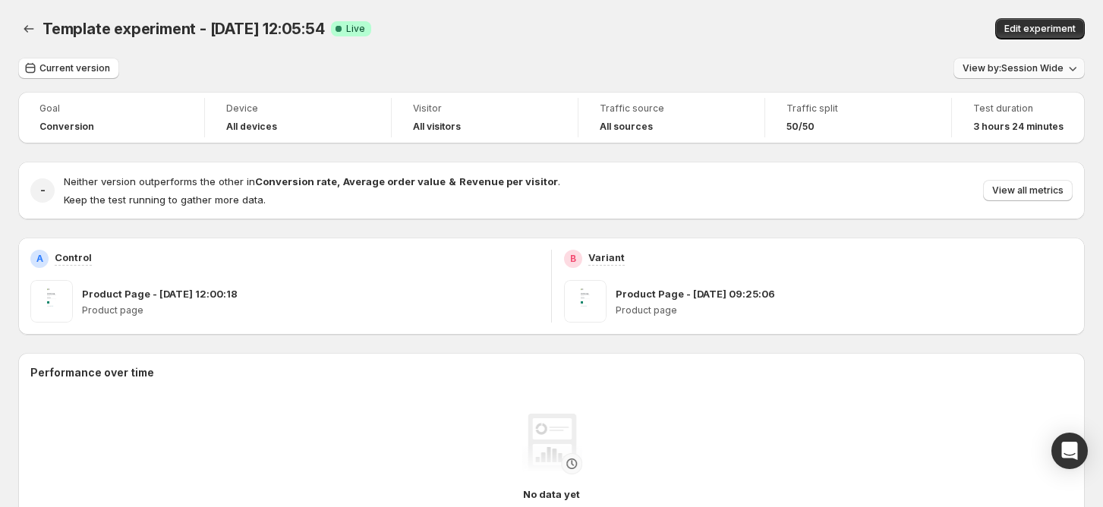
click at [999, 74] on button "View by: Session Wide" at bounding box center [1018, 68] width 131 height 21
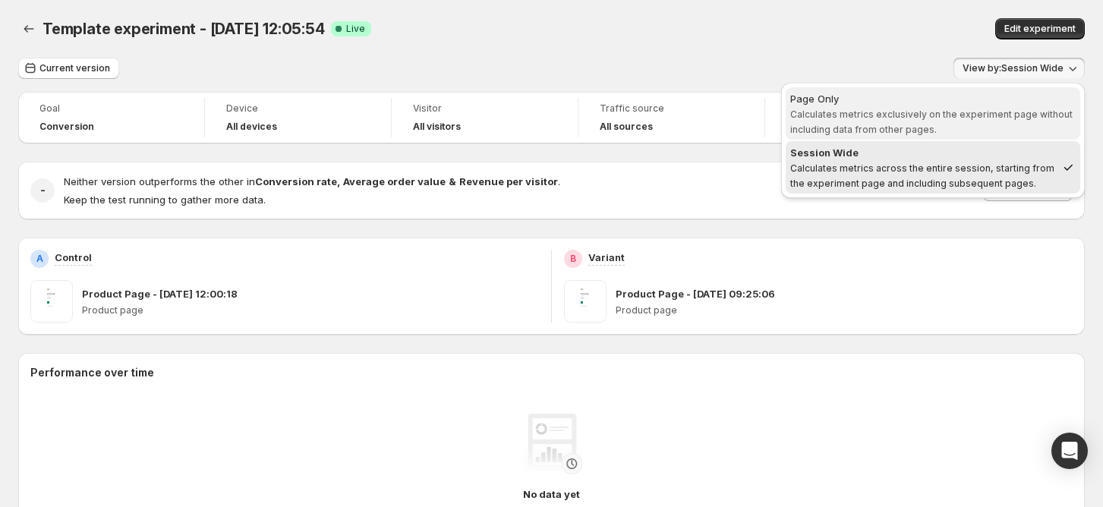
click at [972, 112] on span "Calculates metrics exclusively on the experiment page without including data fr…" at bounding box center [931, 122] width 282 height 27
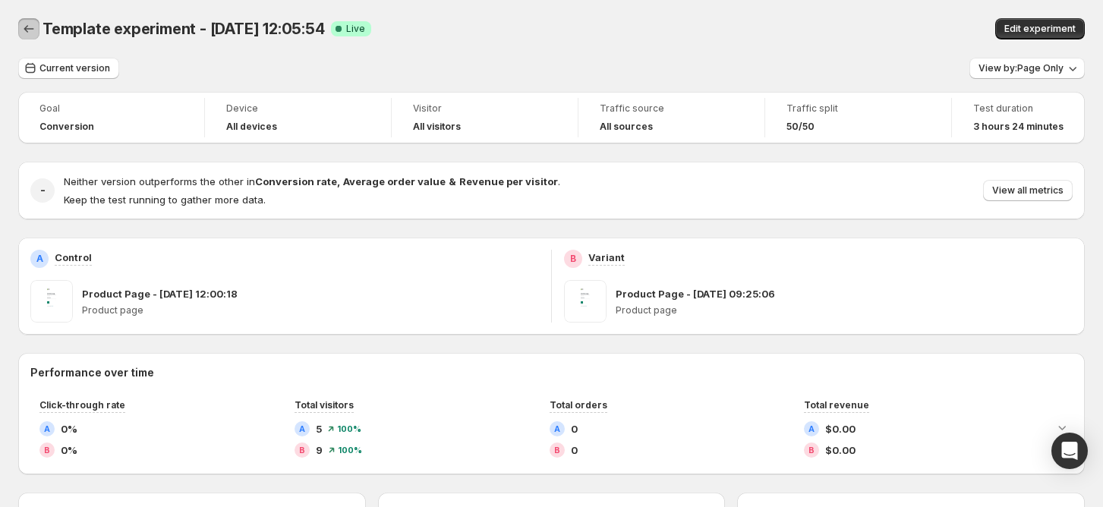
click at [23, 21] on button "Back" at bounding box center [28, 28] width 21 height 21
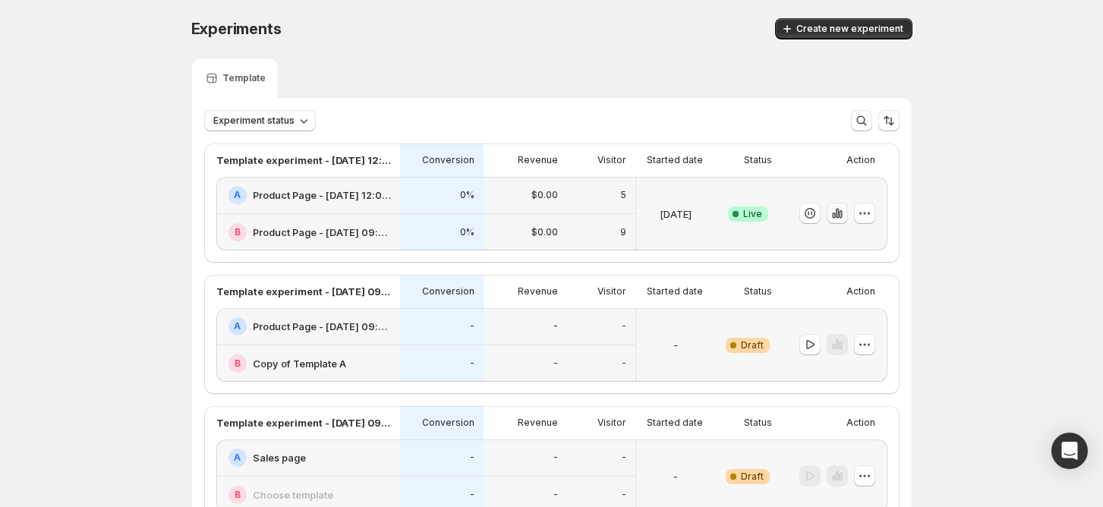
click at [845, 214] on icon "button" at bounding box center [837, 213] width 15 height 15
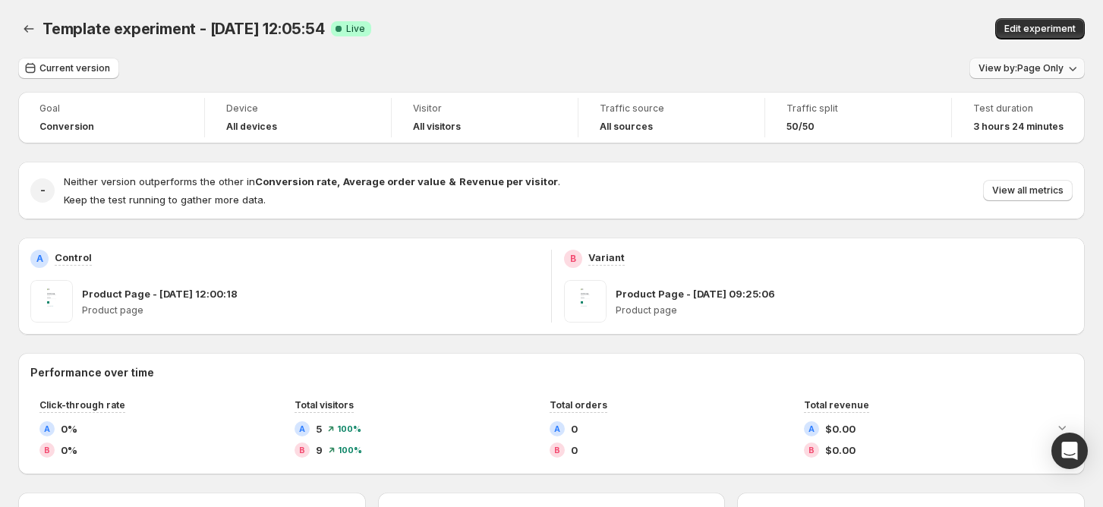
click at [997, 70] on span "View by: Page Only" at bounding box center [1020, 68] width 85 height 12
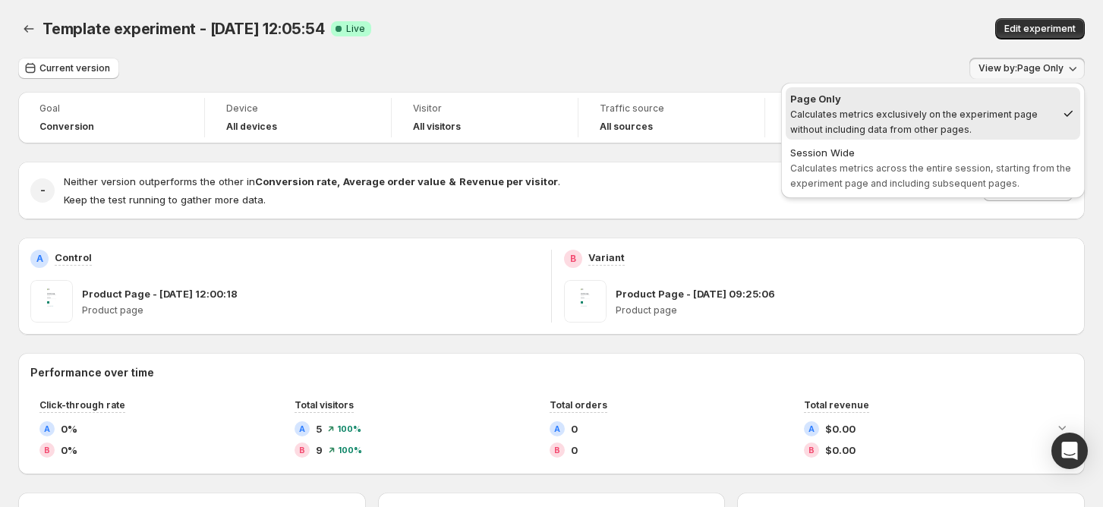
click at [753, 39] on div "Template experiment - Sep 30, 12:05:54. This page is ready Template experiment …" at bounding box center [551, 29] width 1067 height 58
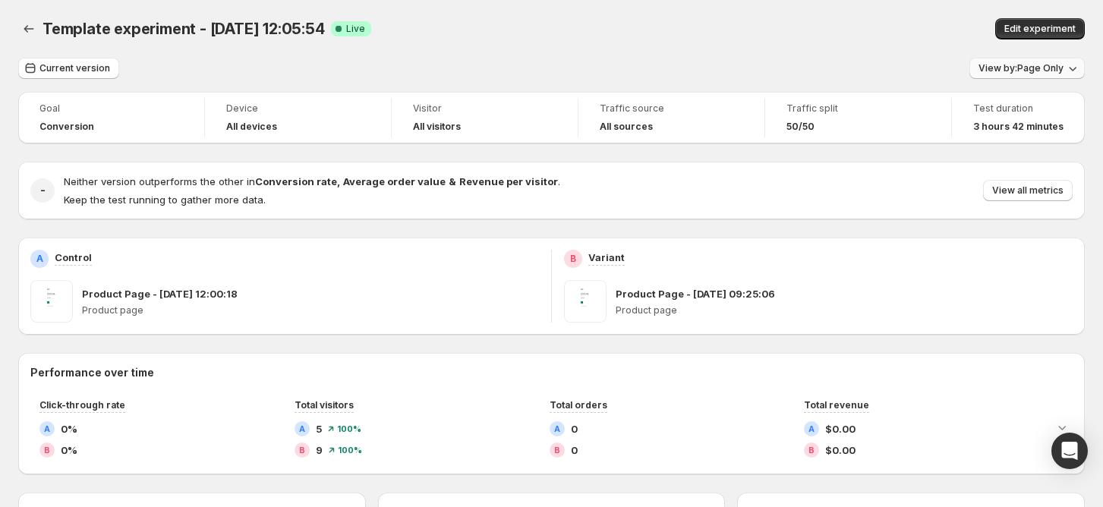
click at [1030, 67] on span "View by: Page Only" at bounding box center [1020, 68] width 85 height 12
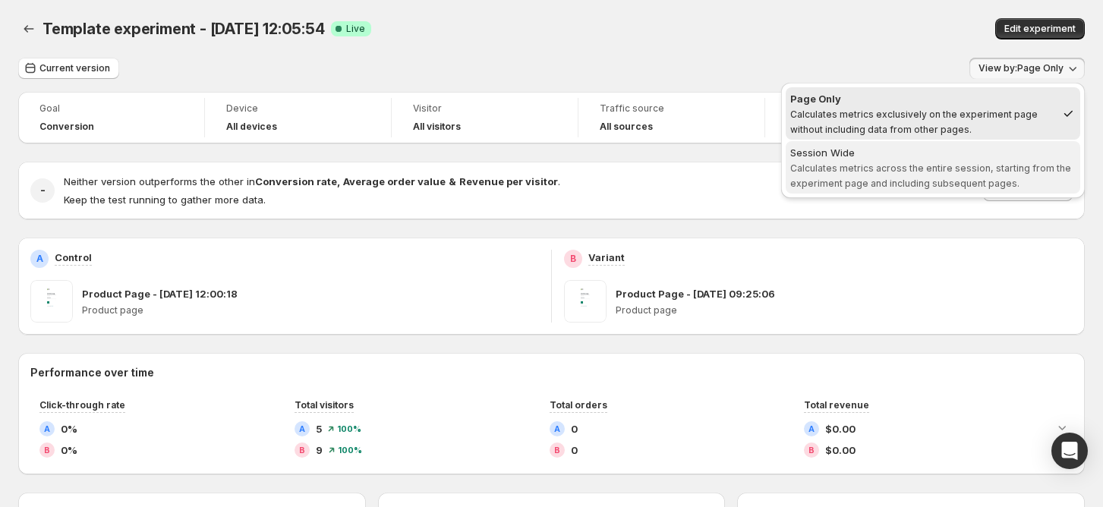
click at [905, 156] on div "Session Wide" at bounding box center [932, 152] width 285 height 15
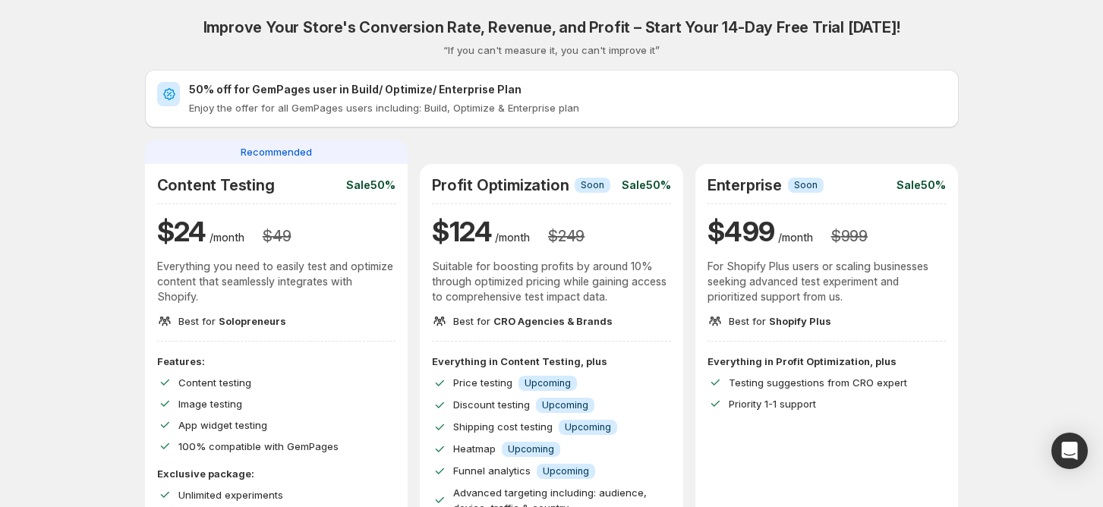
click at [302, 118] on div "50% off for GemPages user in Build/ Optimize/ Enterprise Plan Enjoy the offer f…" at bounding box center [552, 99] width 814 height 58
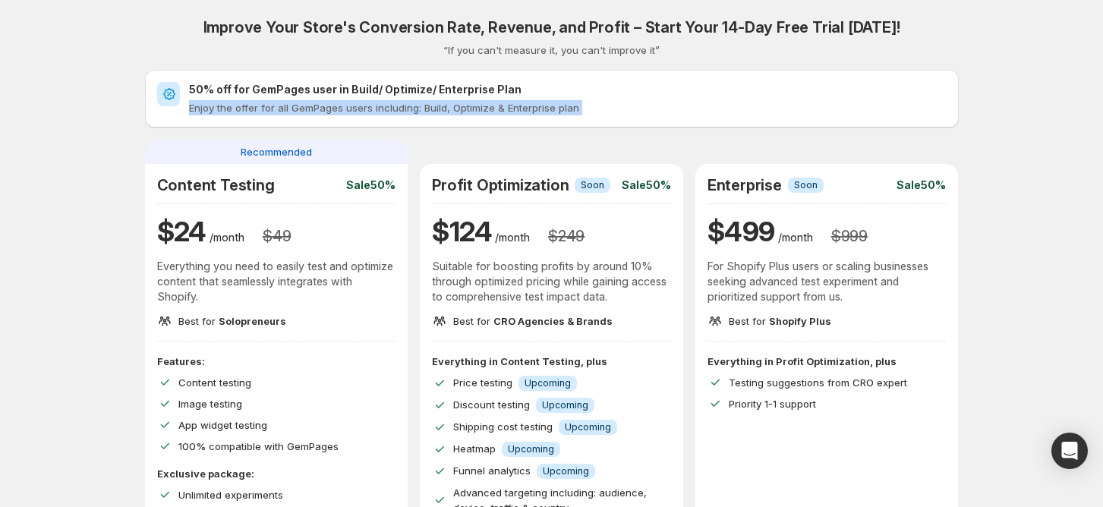
click at [303, 118] on div "50% off for GemPages user in Build/ Optimize/ Enterprise Plan Enjoy the offer f…" at bounding box center [552, 99] width 814 height 58
click at [327, 100] on p "Enjoy the offer for all GemPages users including: Build, Optimize & Enterprise …" at bounding box center [568, 107] width 758 height 15
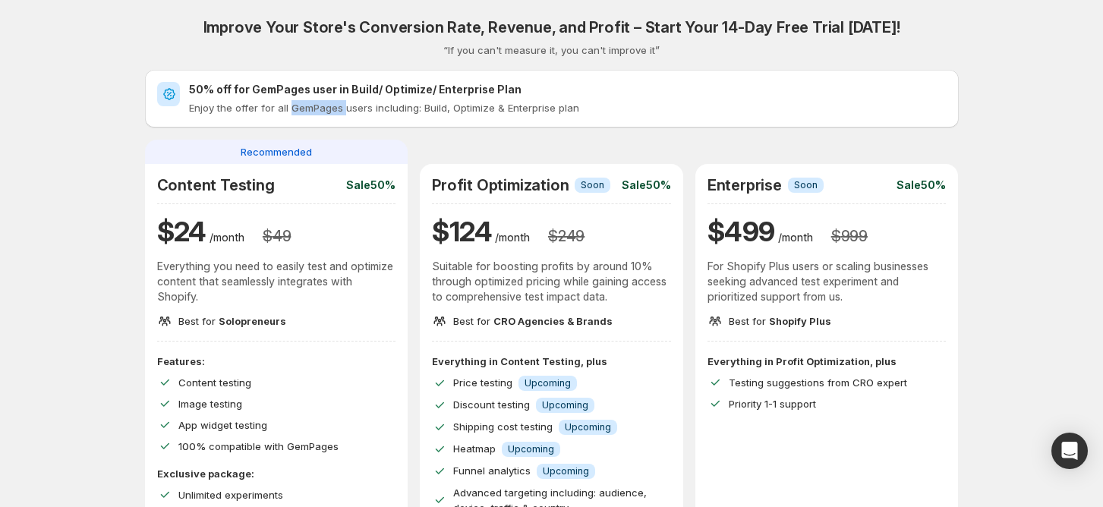
click at [327, 100] on p "Enjoy the offer for all GemPages users including: Build, Optimize & Enterprise …" at bounding box center [568, 107] width 758 height 15
click at [341, 83] on h2 "50% off for GemPages user in Build/ Optimize/ Enterprise Plan" at bounding box center [568, 89] width 758 height 15
click at [342, 83] on h2 "50% off for GemPages user in Build/ Optimize/ Enterprise Plan" at bounding box center [568, 89] width 758 height 15
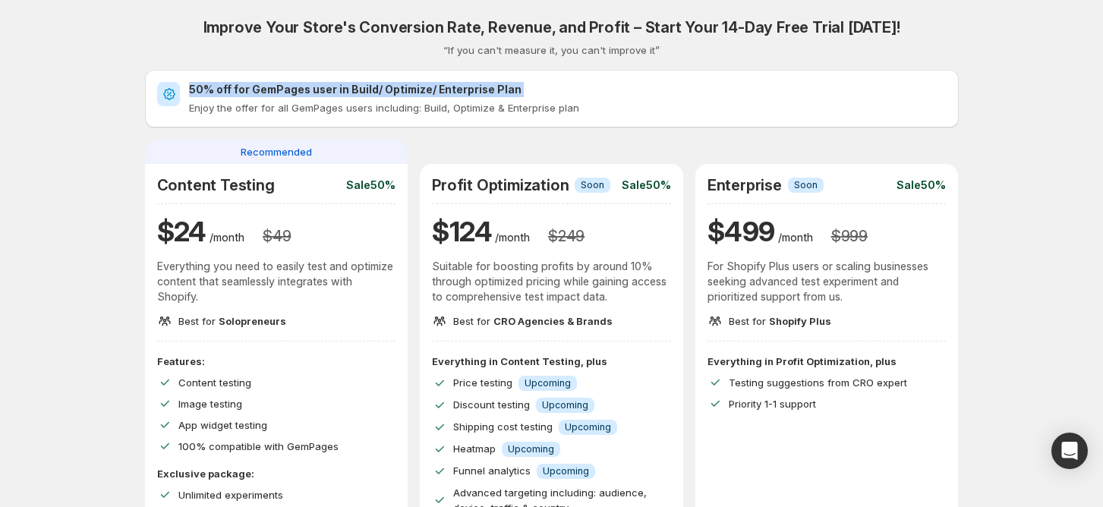
click at [342, 83] on h2 "50% off for GemPages user in Build/ Optimize/ Enterprise Plan" at bounding box center [568, 89] width 758 height 15
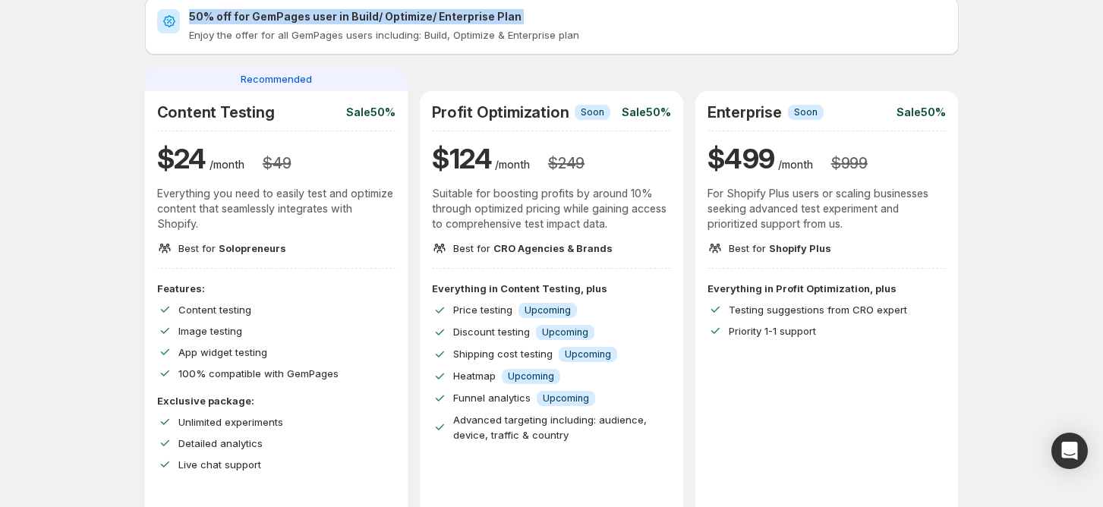
scroll to position [101, 0]
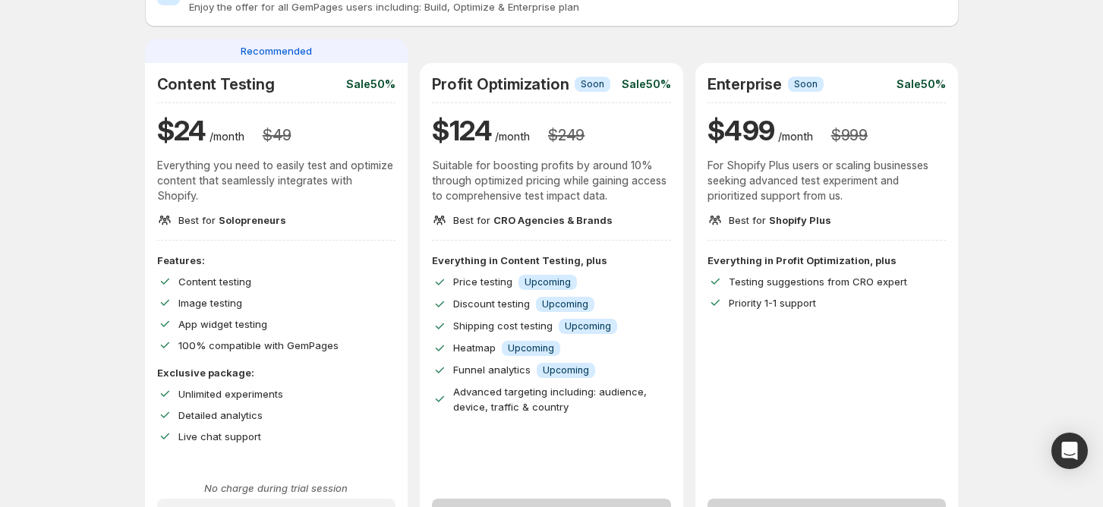
click at [358, 81] on p "Sale 50%" at bounding box center [370, 84] width 49 height 15
click at [523, 172] on p "Suitable for boosting profits by around 10% through optimized pricing while gai…" at bounding box center [551, 181] width 239 height 46
drag, startPoint x: 465, startPoint y: 175, endPoint x: 729, endPoint y: 175, distance: 264.9
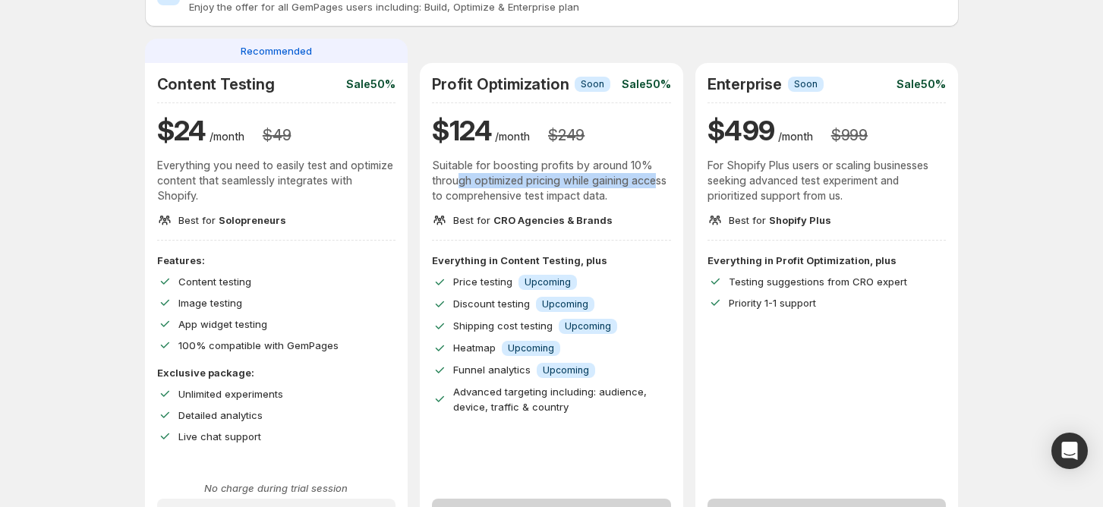
click at [688, 175] on div "Recommended Content Testing Sale 50% $ 24 /month $ 49 Everything you need to ea…" at bounding box center [552, 287] width 814 height 496
drag, startPoint x: 741, startPoint y: 174, endPoint x: 861, endPoint y: 174, distance: 119.9
click at [861, 174] on p "For Shopify Plus users or scaling businesses seeking advanced test experiment a…" at bounding box center [826, 181] width 239 height 46
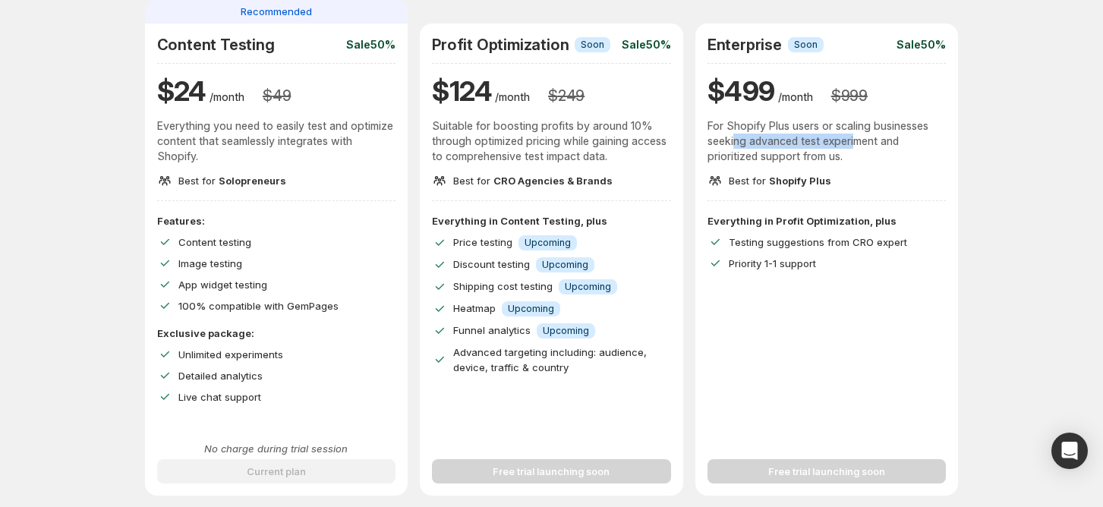
scroll to position [202, 0]
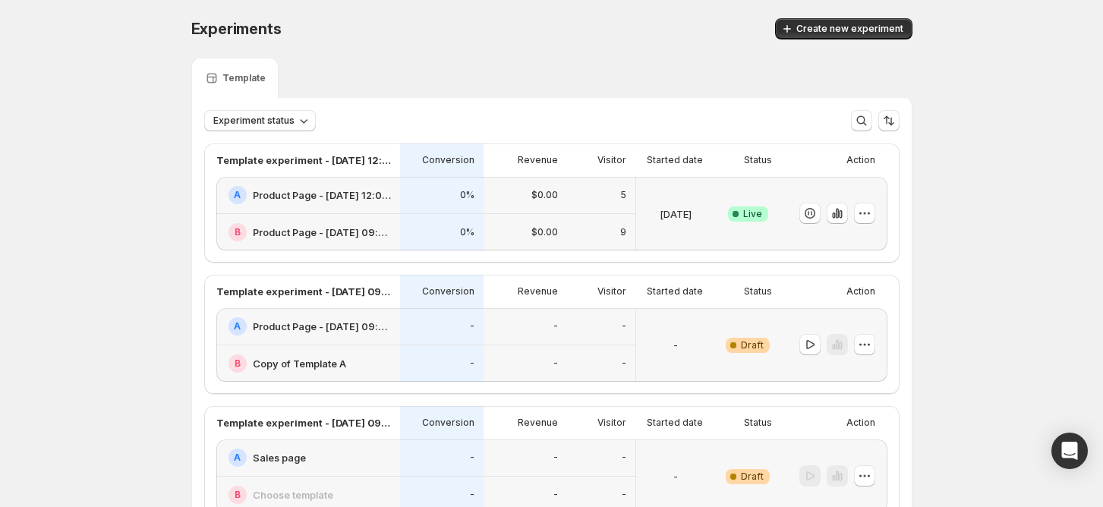
click at [337, 206] on div "A Product Page - Sep 30, 12:00:18" at bounding box center [308, 195] width 184 height 37
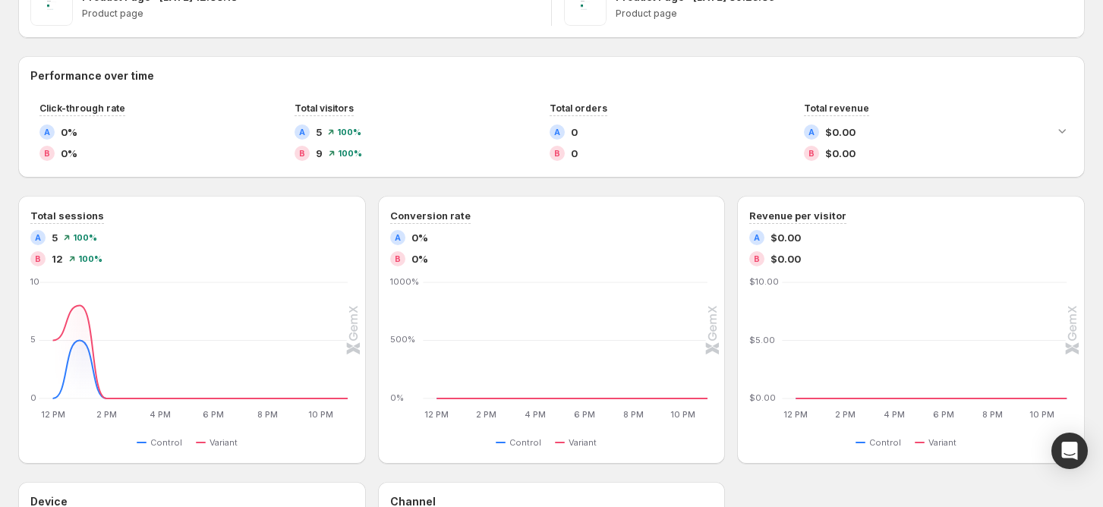
scroll to position [304, 0]
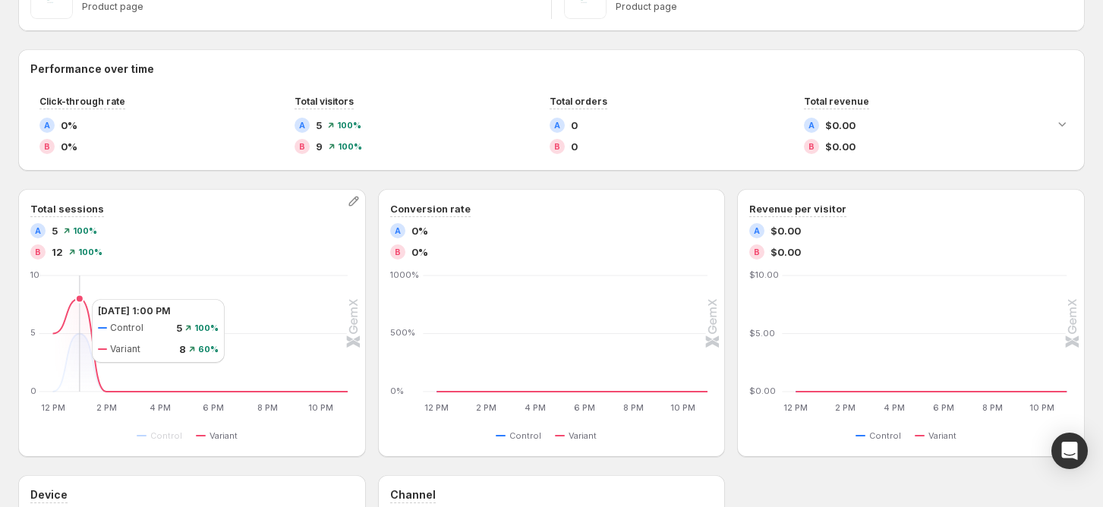
click at [77, 299] on icon at bounding box center [200, 345] width 295 height 93
click at [46, 321] on icon "12 PM 12 PM 2 PM 2 PM 4 PM 4 PM 6 PM 6 PM 8 PM 8 PM 10 PM 10 PM 0 5 10 12 PM 1 …" at bounding box center [190, 343] width 316 height 143
click at [84, 307] on icon at bounding box center [200, 345] width 295 height 93
click at [75, 310] on icon "12 PM 12 PM 2 PM 2 PM 4 PM 4 PM 6 PM 6 PM 8 PM 8 PM 10 PM 10 PM 0 5 10 12 PM 1 …" at bounding box center [190, 343] width 316 height 143
click at [358, 207] on icon "button" at bounding box center [353, 201] width 15 height 15
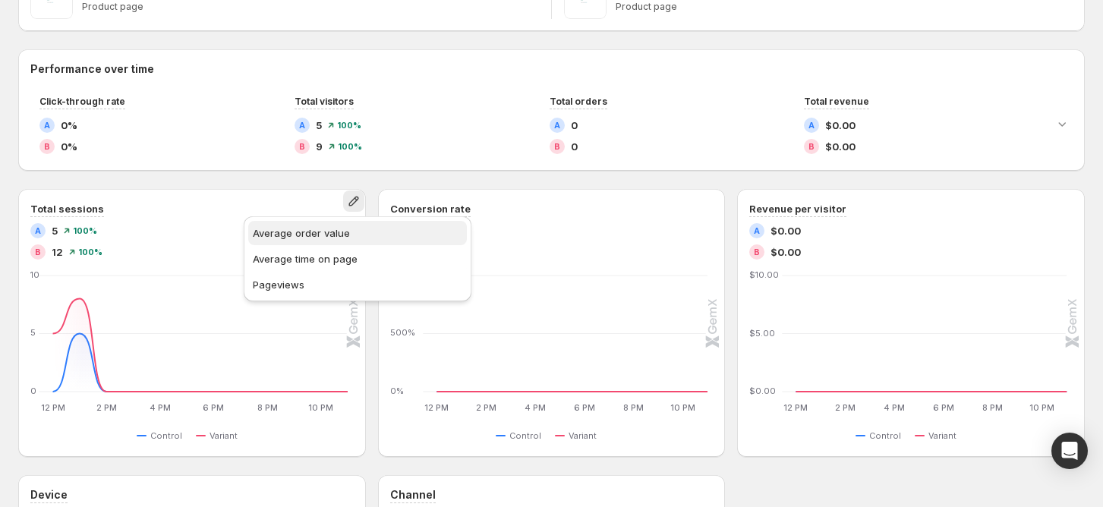
click at [364, 237] on span "Average order value" at bounding box center [358, 232] width 210 height 15
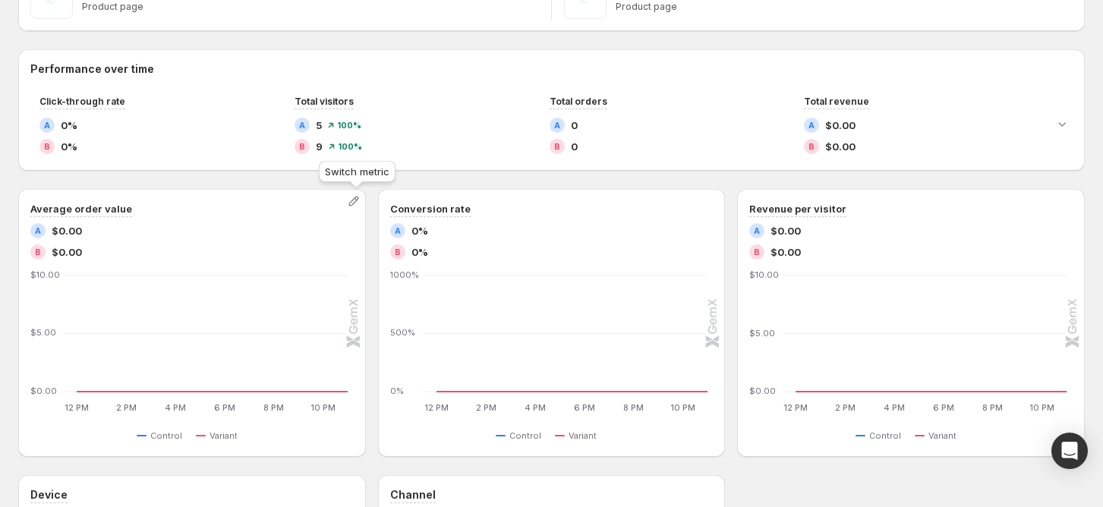
click at [358, 203] on icon "button" at bounding box center [354, 202] width 10 height 10
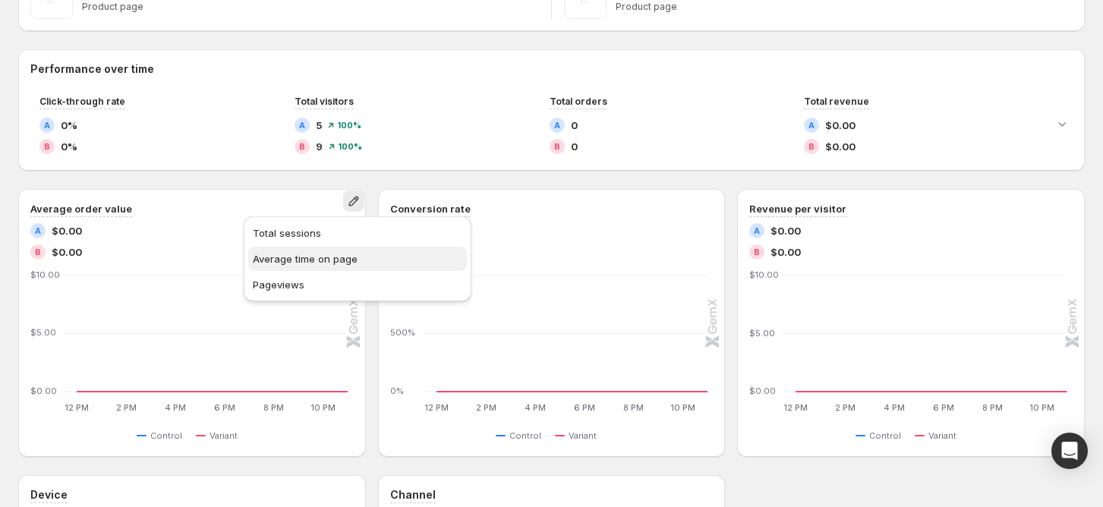
click at [352, 261] on span "Average time on page" at bounding box center [305, 259] width 105 height 12
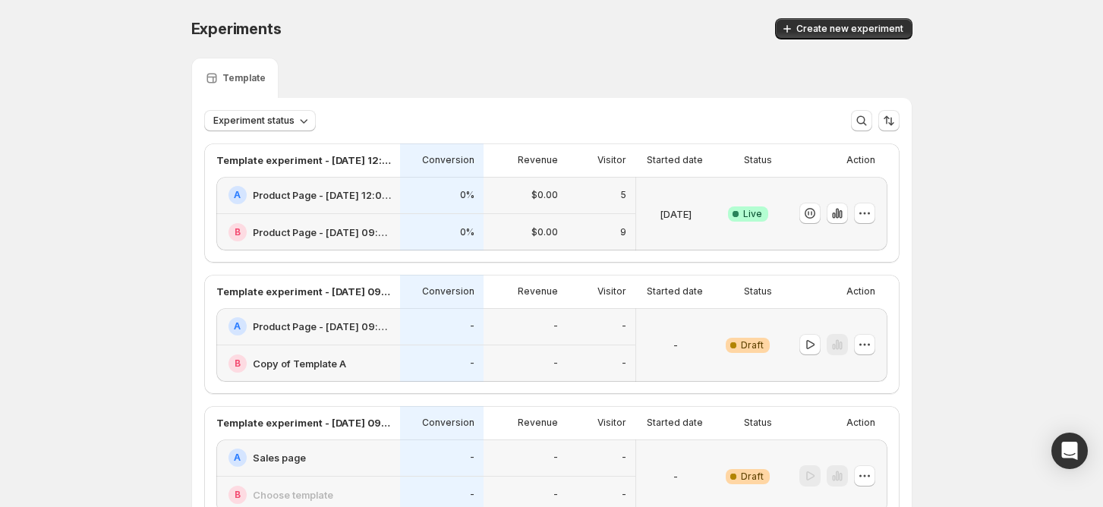
click at [665, 200] on div "[DATE]" at bounding box center [675, 213] width 67 height 55
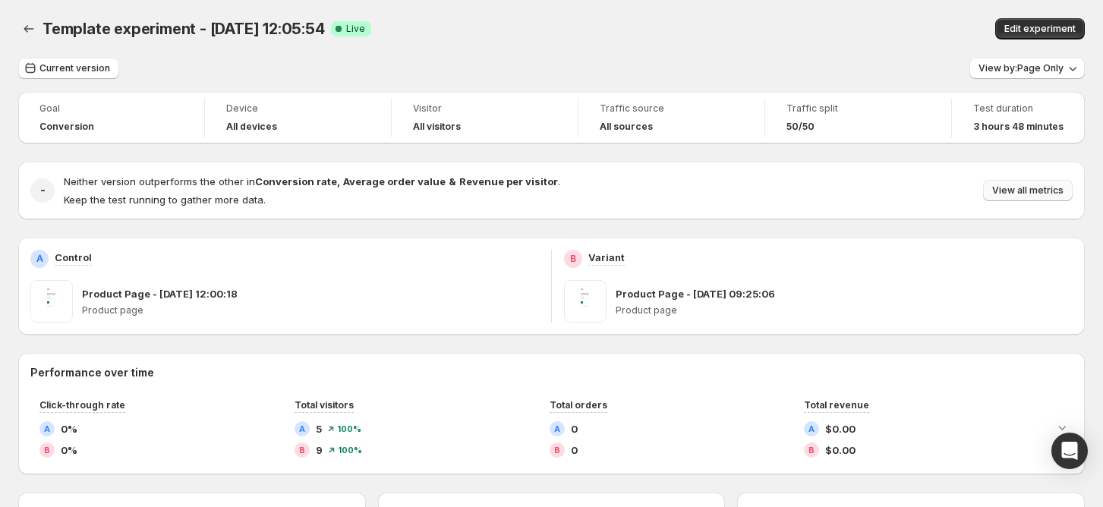
click at [1029, 193] on span "View all metrics" at bounding box center [1027, 190] width 71 height 12
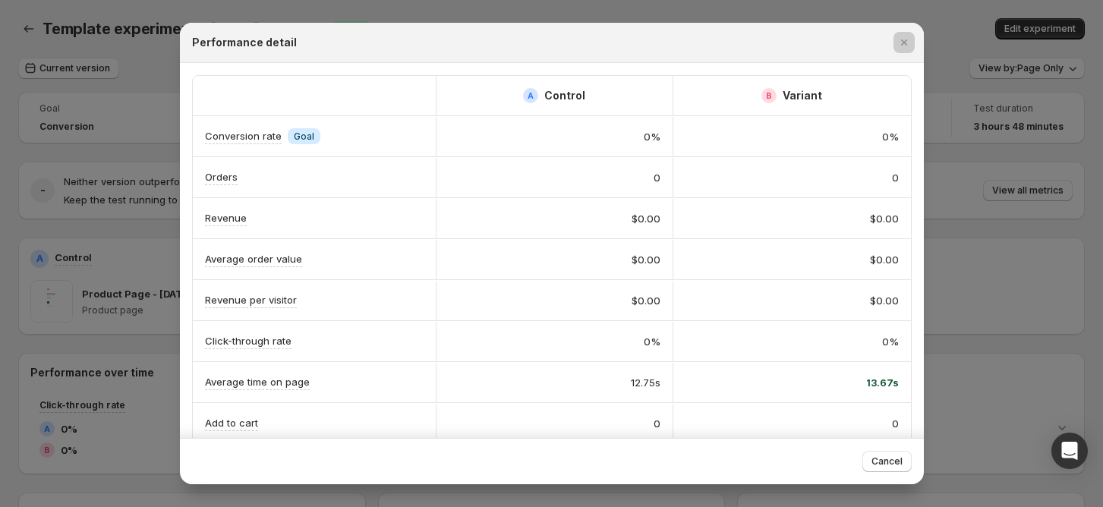
click at [1022, 194] on div at bounding box center [551, 253] width 1103 height 507
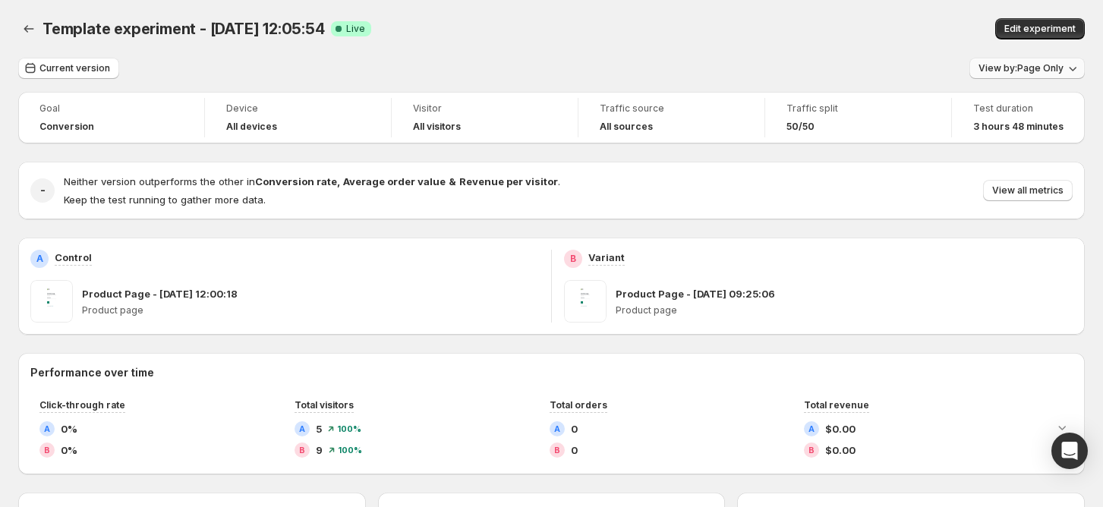
click at [1026, 74] on span "View by: Page Only" at bounding box center [1020, 68] width 85 height 12
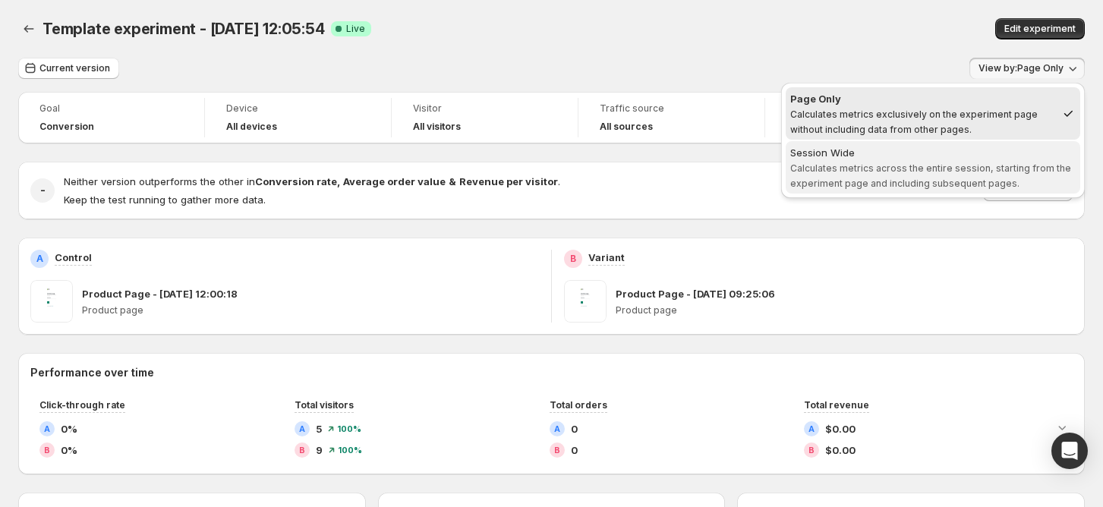
click at [1014, 155] on div "Session Wide" at bounding box center [932, 152] width 285 height 15
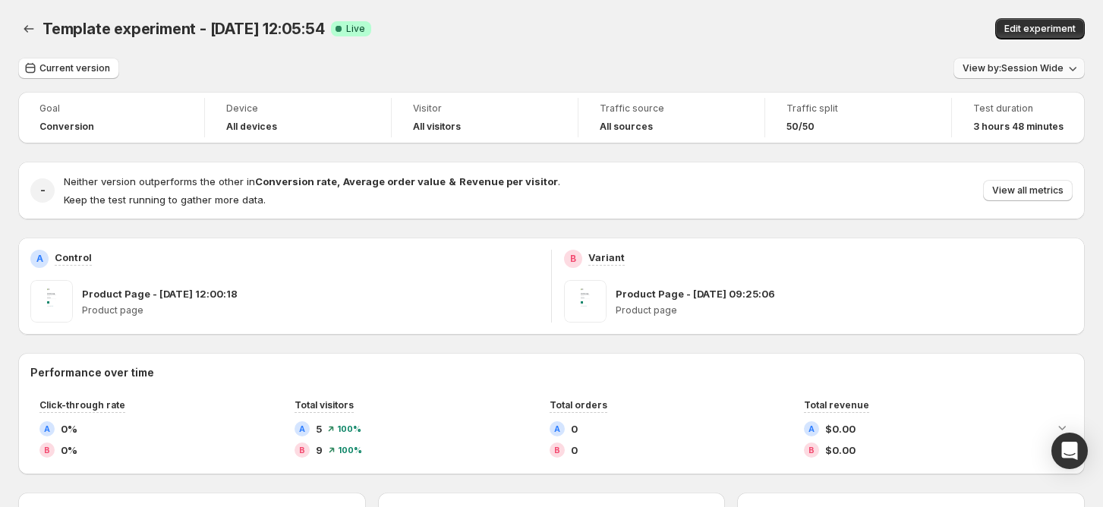
click at [1051, 68] on span "View by: Session Wide" at bounding box center [1013, 68] width 101 height 12
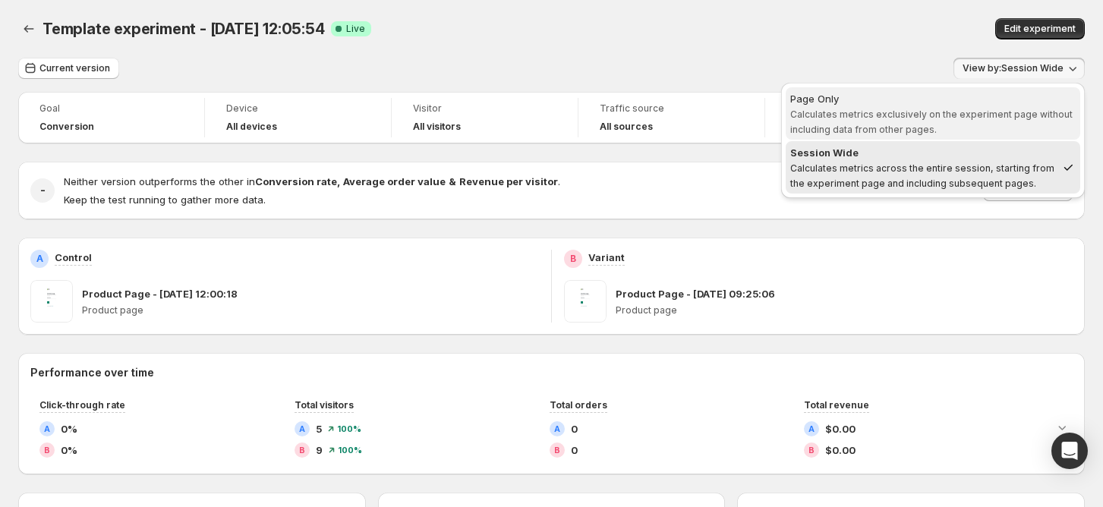
click at [1008, 106] on span "Page Only Calculates metrics exclusively on the experiment page without includi…" at bounding box center [932, 114] width 285 height 46
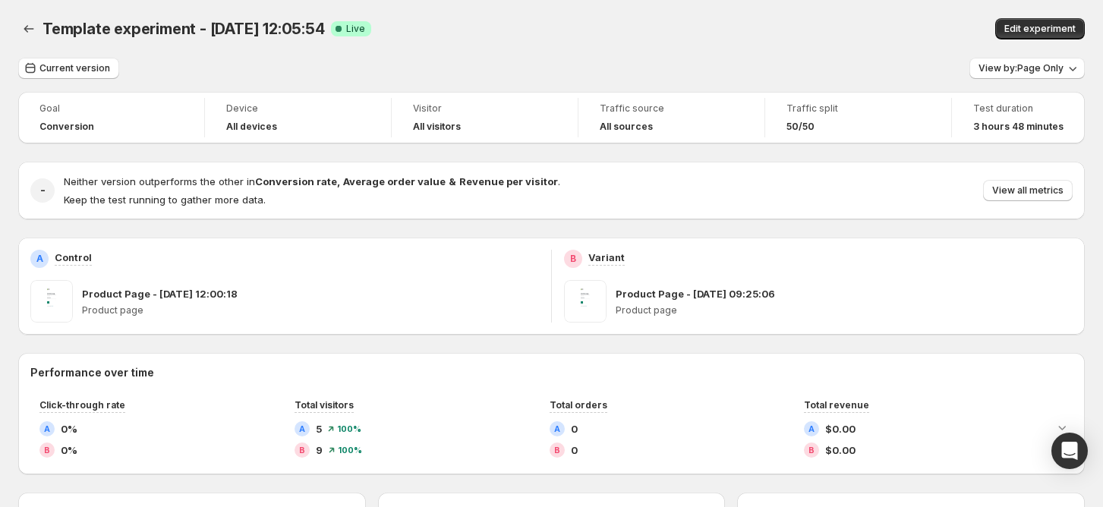
click at [446, 33] on div "Template experiment - Sep 30, 12:05:54 Success Complete Live" at bounding box center [359, 28] width 632 height 21
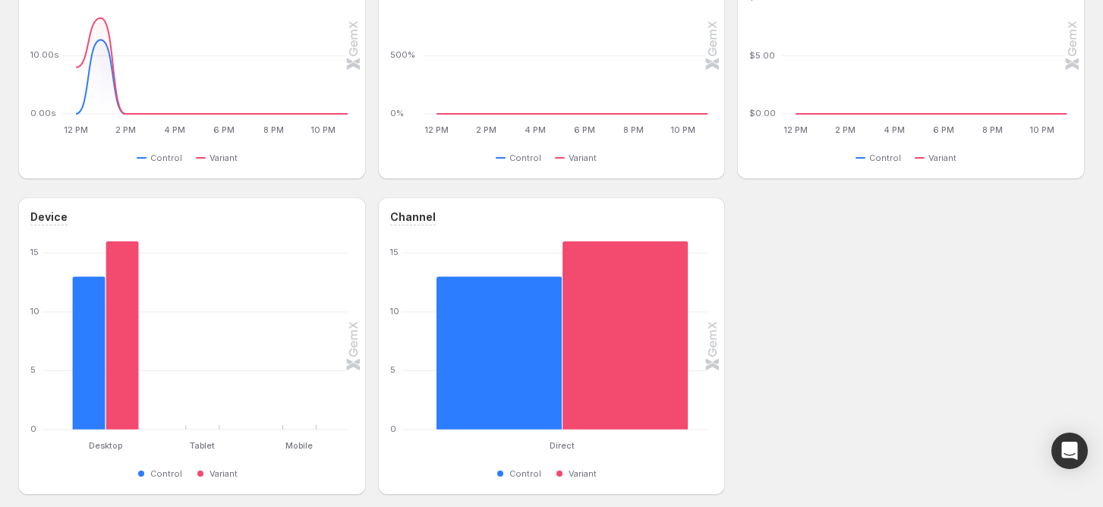
scroll to position [550, 0]
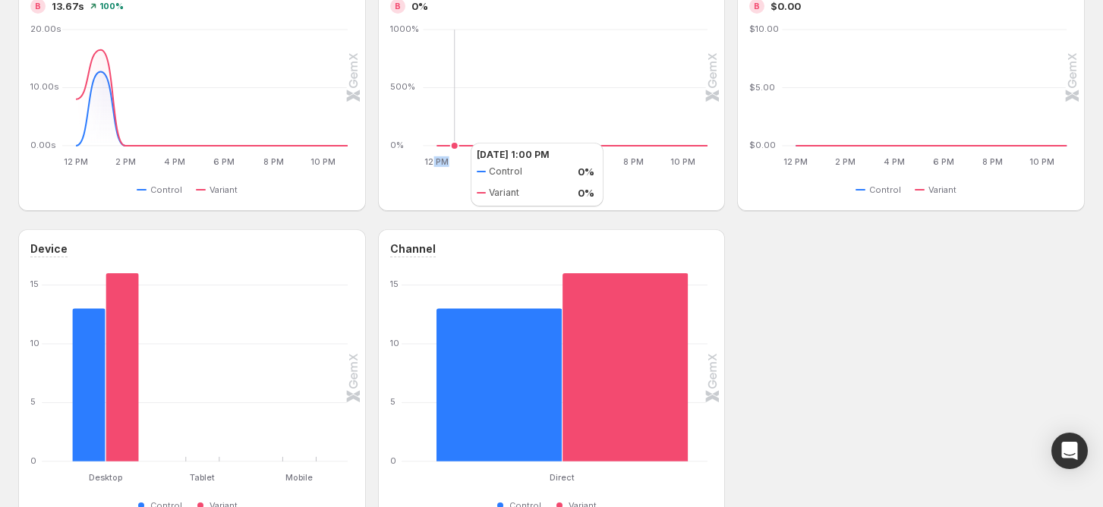
drag, startPoint x: 434, startPoint y: 145, endPoint x: 466, endPoint y: 138, distance: 32.6
click at [465, 138] on icon "12 PM 12 PM 2 PM 2 PM 4 PM 4 PM 6 PM 6 PM 8 PM 8 PM 10 PM 10 PM 0% 500% 1000% 1…" at bounding box center [550, 97] width 316 height 143
click at [445, 162] on text "12 PM" at bounding box center [436, 161] width 24 height 11
click at [445, 163] on text "12 PM" at bounding box center [436, 161] width 24 height 11
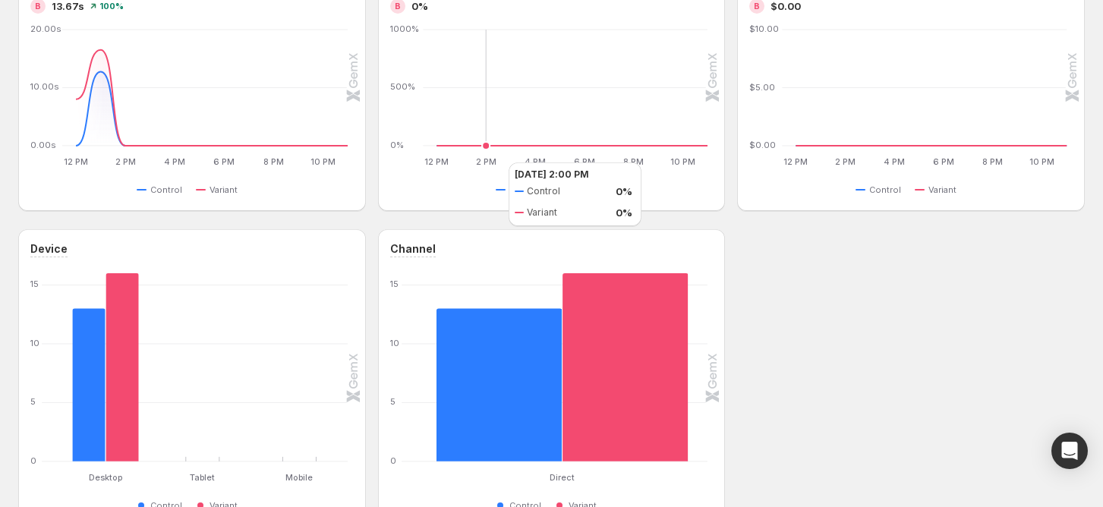
click at [493, 162] on text "2 PM" at bounding box center [485, 161] width 20 height 11
click at [537, 159] on text "4 PM" at bounding box center [535, 161] width 21 height 11
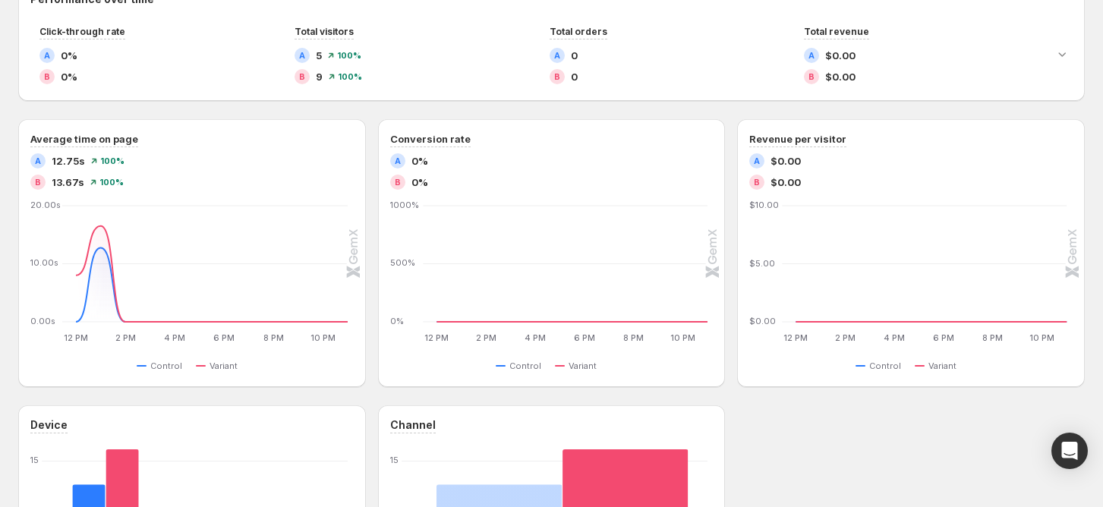
scroll to position [43, 0]
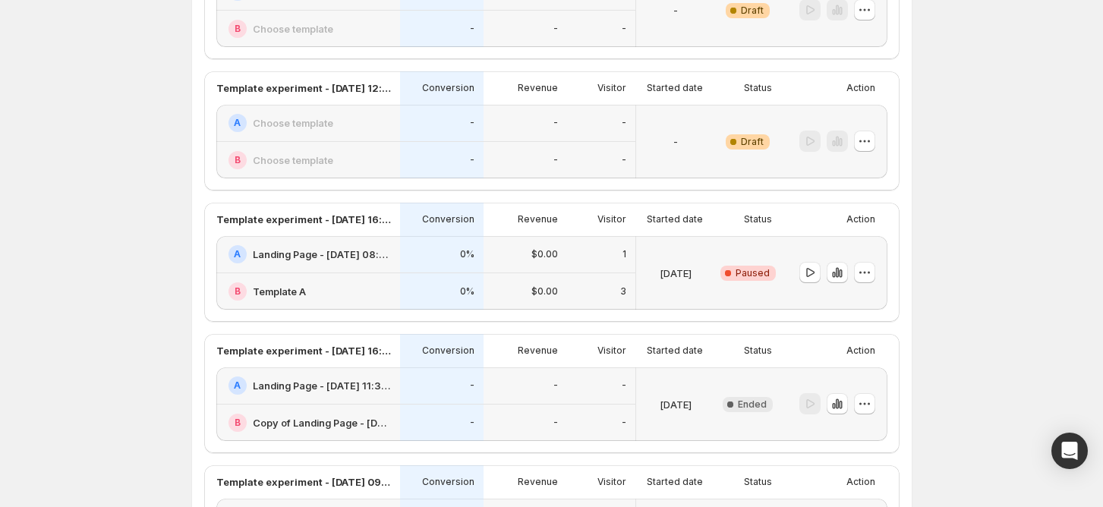
scroll to position [727, 0]
click at [845, 276] on icon "button" at bounding box center [837, 273] width 15 height 15
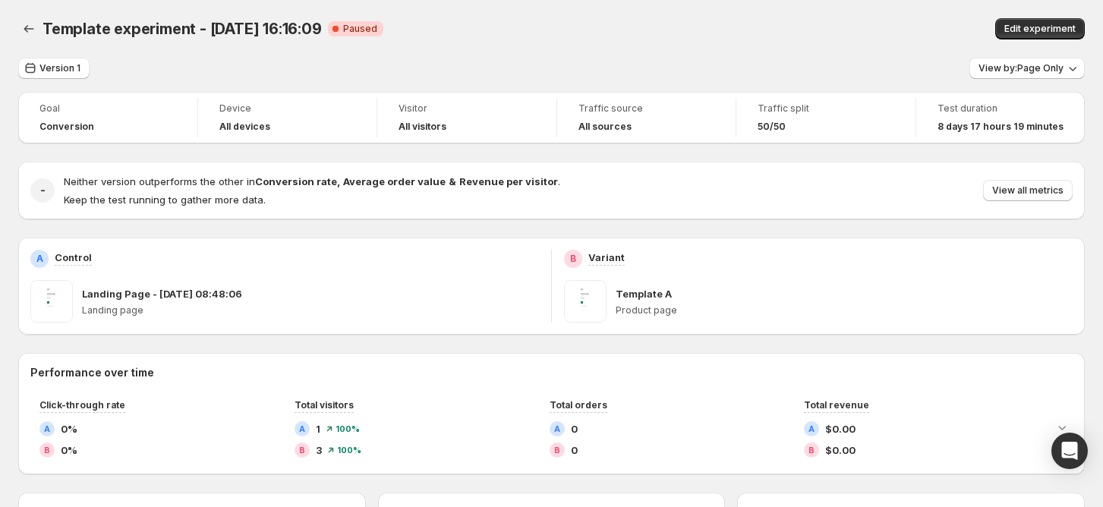
click at [40, 23] on div at bounding box center [30, 28] width 24 height 21
click at [33, 27] on icon "Back" at bounding box center [28, 28] width 15 height 15
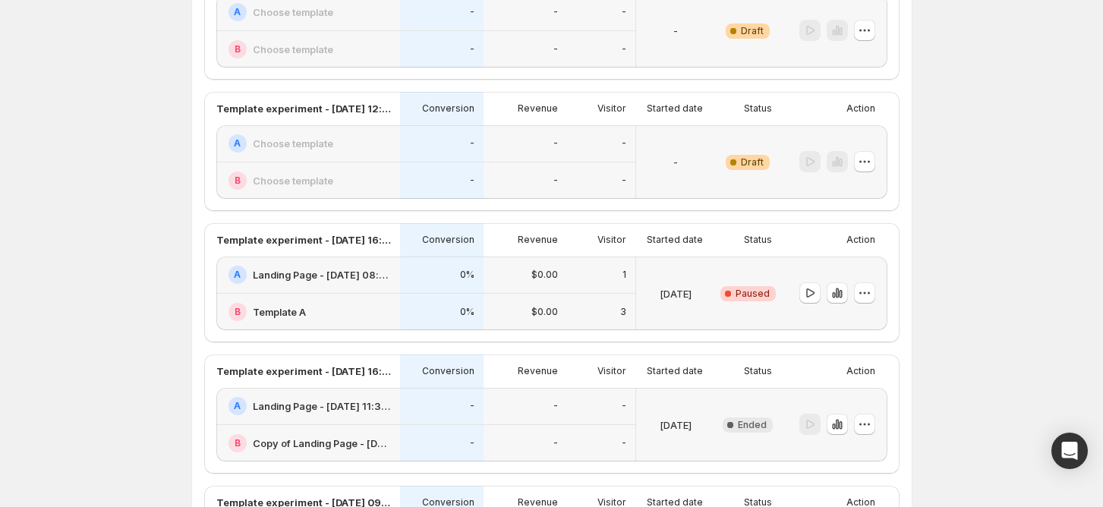
scroll to position [1031, 0]
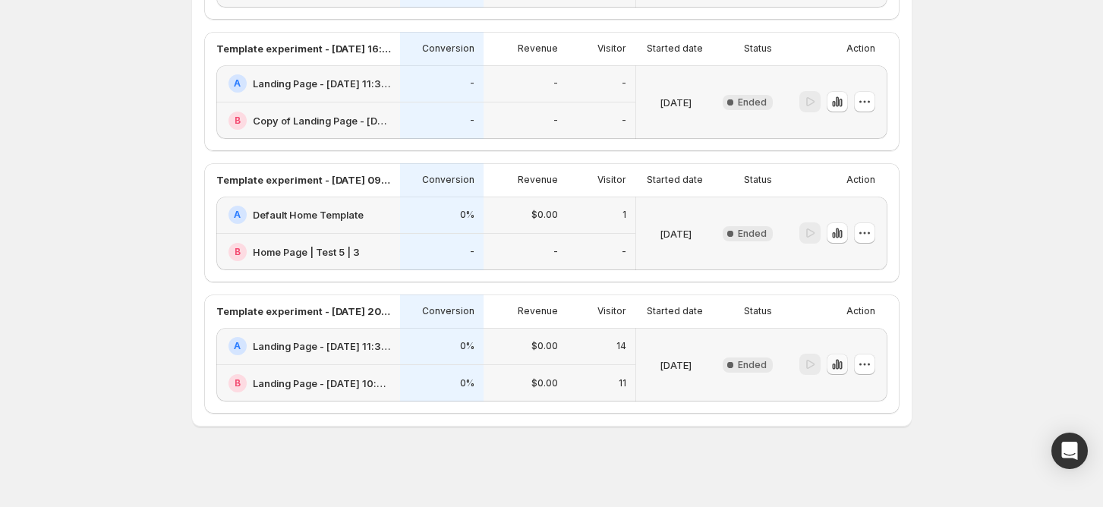
click at [845, 369] on icon "button" at bounding box center [837, 364] width 15 height 15
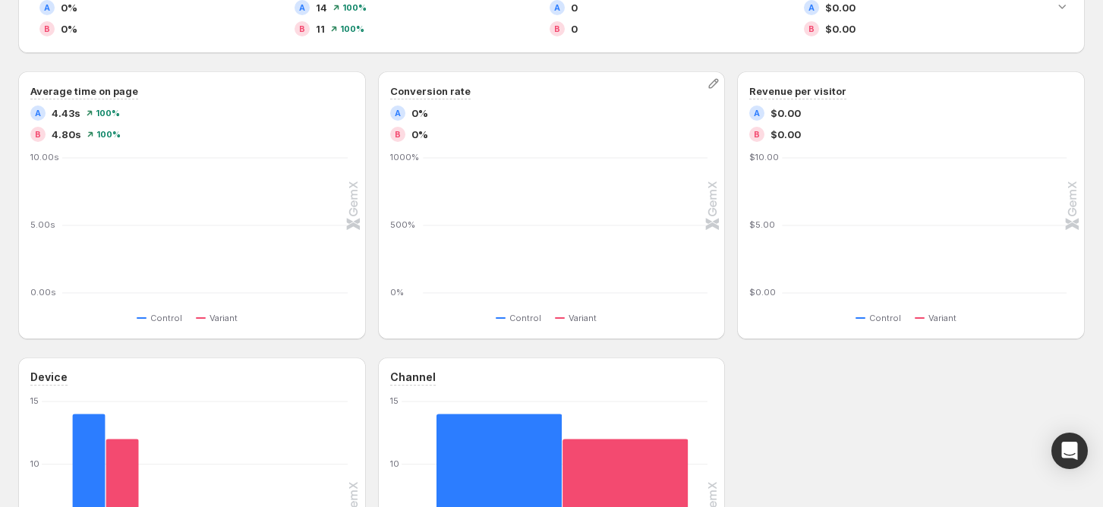
scroll to position [651, 0]
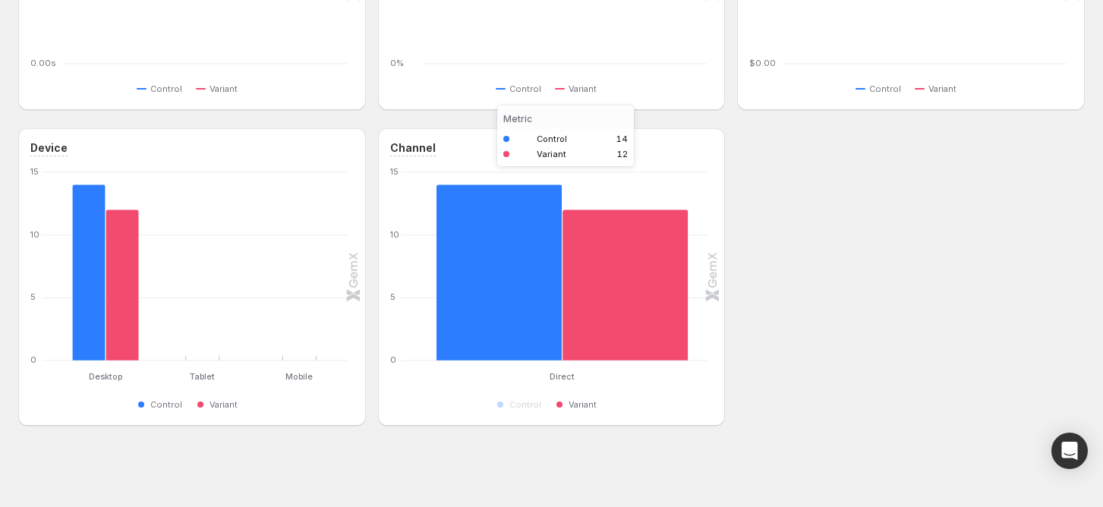
drag, startPoint x: 635, startPoint y: 313, endPoint x: 499, endPoint y: 289, distance: 137.9
click at [634, 311] on rect "Variant 12" at bounding box center [625, 267] width 126 height 187
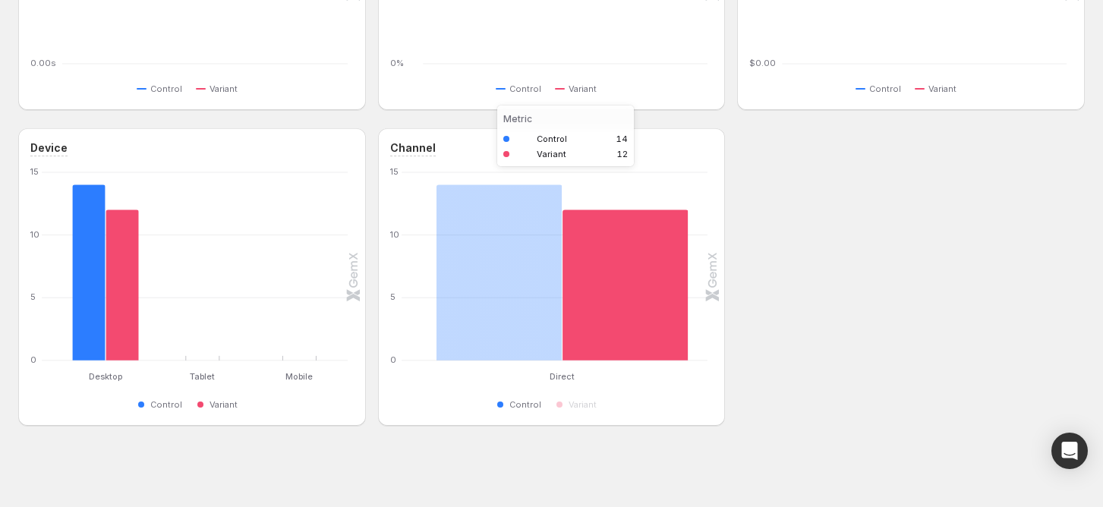
drag, startPoint x: 499, startPoint y: 289, endPoint x: 295, endPoint y: 289, distance: 204.2
click at [497, 289] on rect "Control 14" at bounding box center [499, 266] width 126 height 188
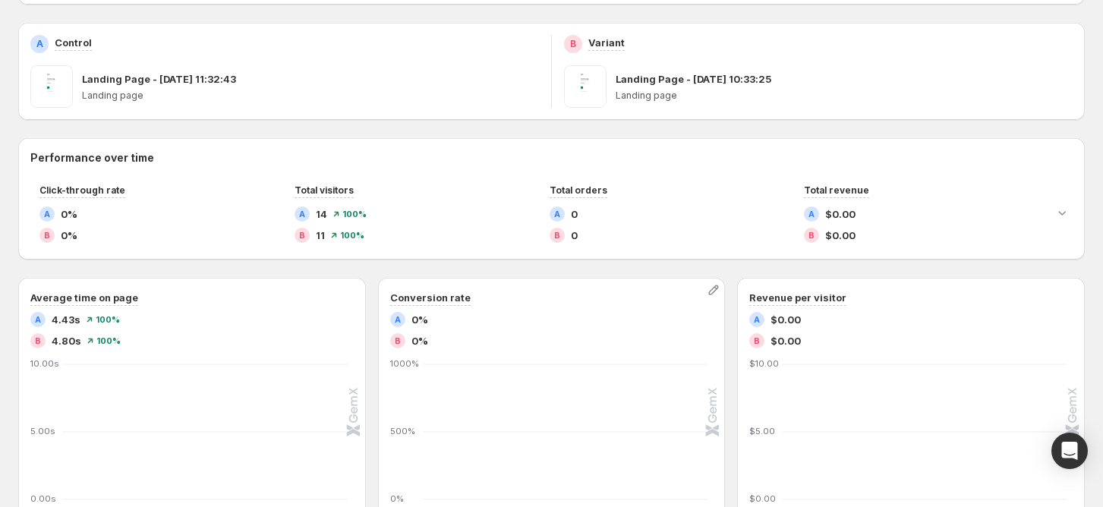
scroll to position [0, 0]
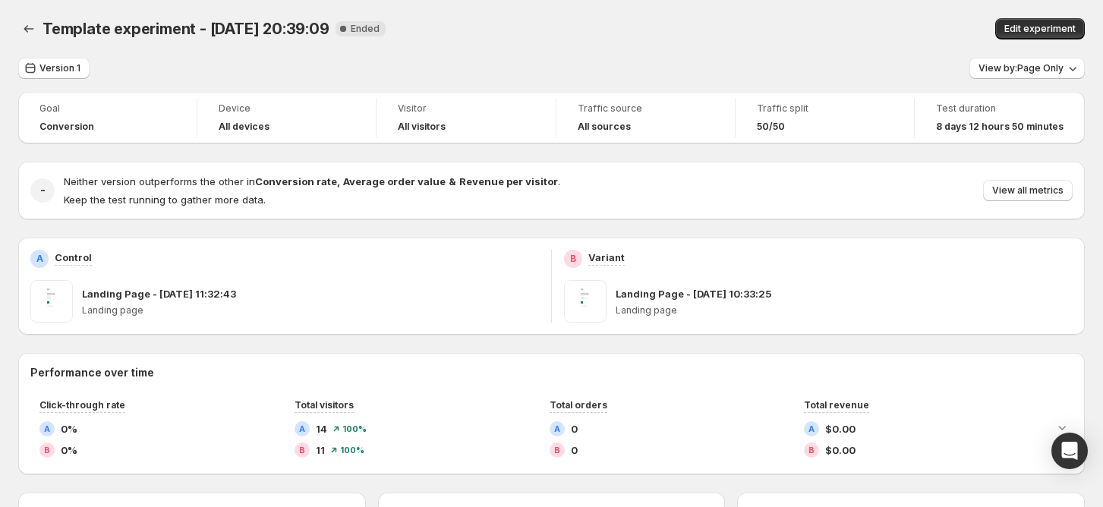
click at [1032, 58] on button "View by: Page Only" at bounding box center [1026, 68] width 115 height 21
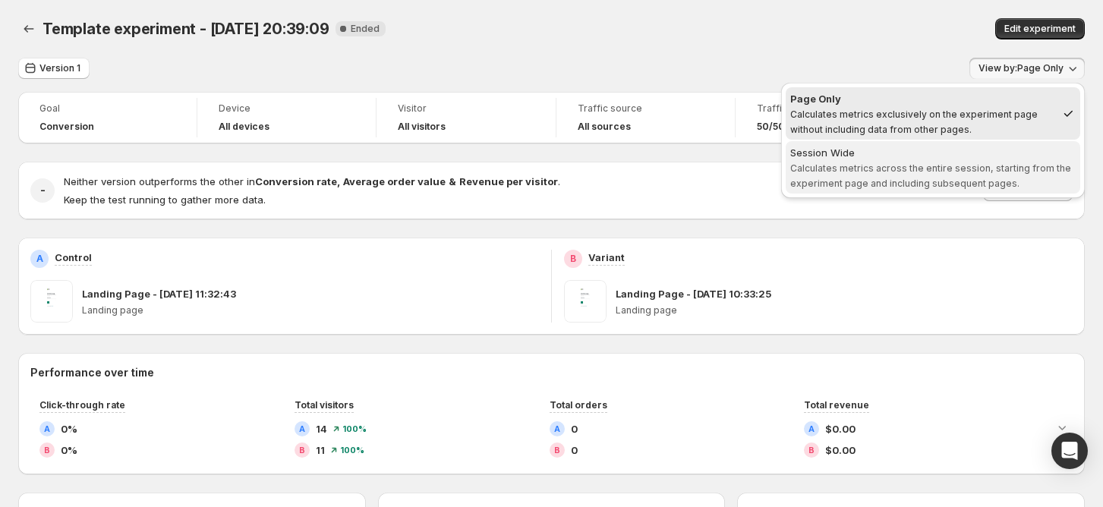
click at [981, 180] on span "Calculates metrics across the entire session, starting from the experiment page…" at bounding box center [930, 175] width 281 height 27
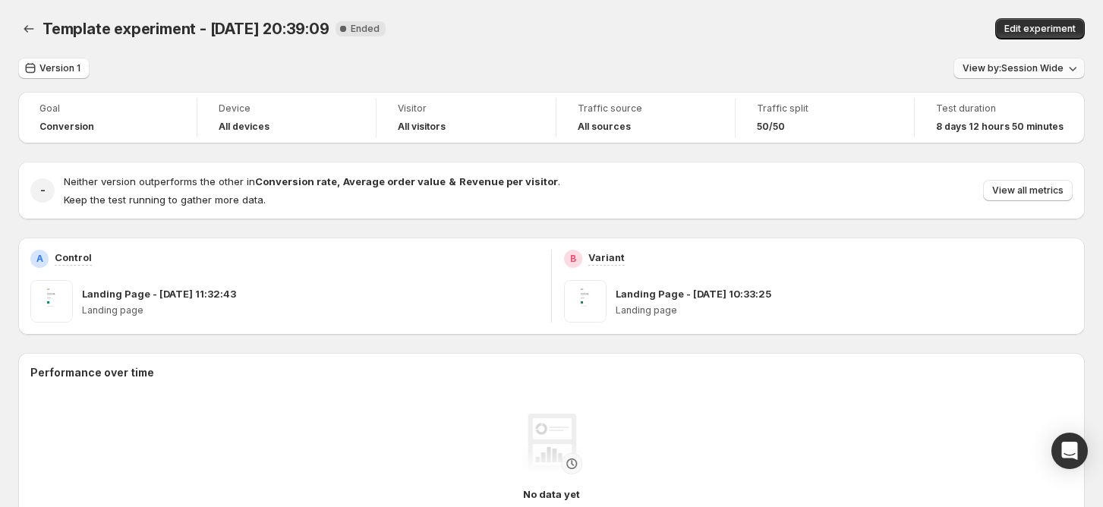
click at [1046, 62] on span "View by: Session Wide" at bounding box center [1013, 68] width 101 height 12
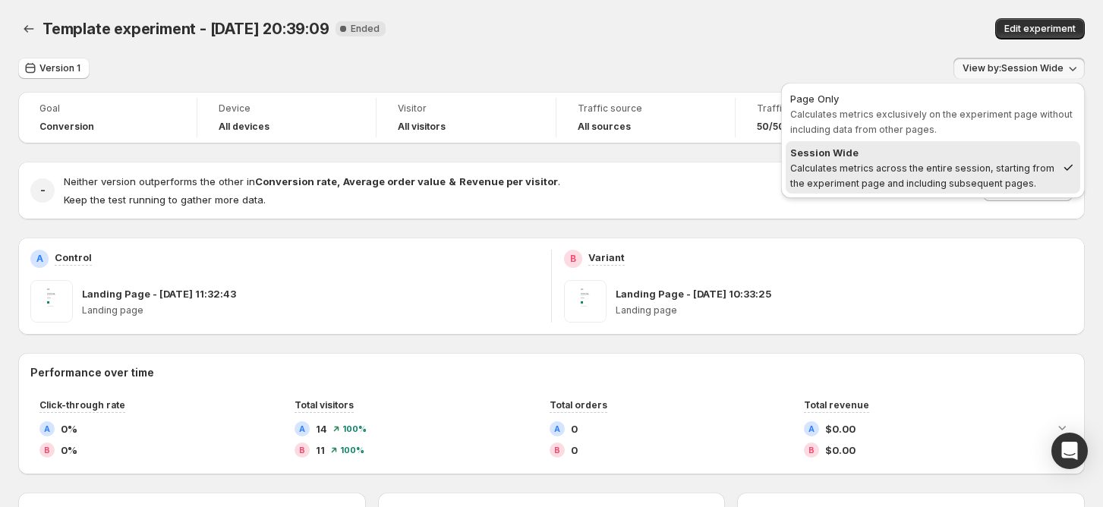
drag, startPoint x: 1006, startPoint y: 115, endPoint x: 997, endPoint y: 115, distance: 9.1
click at [1005, 115] on span "Calculates metrics exclusively on the experiment page without including data fr…" at bounding box center [931, 122] width 282 height 27
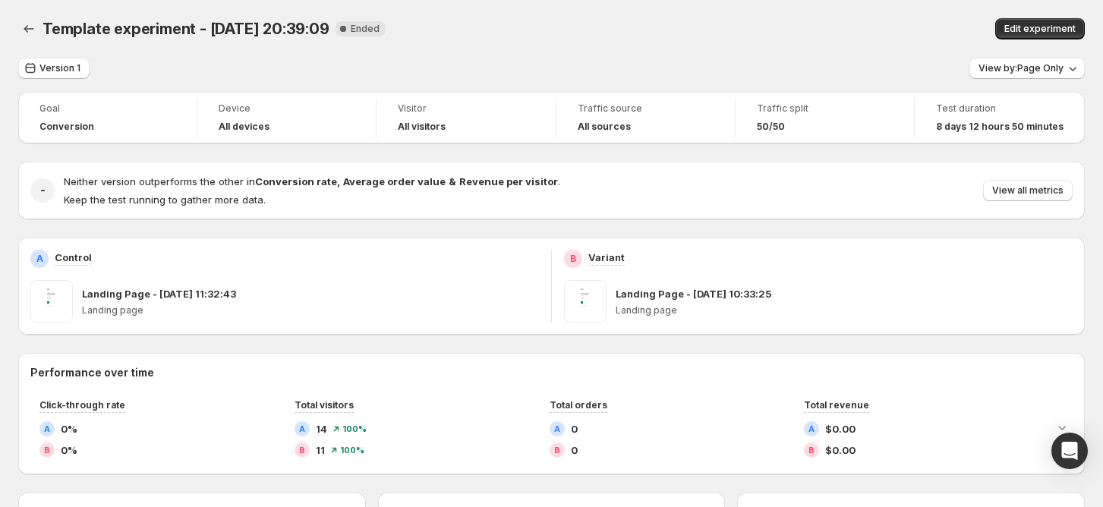
click at [572, 57] on div "Template experiment - Sep 15, 20:39:09. This page is ready Template experiment …" at bounding box center [551, 29] width 1067 height 58
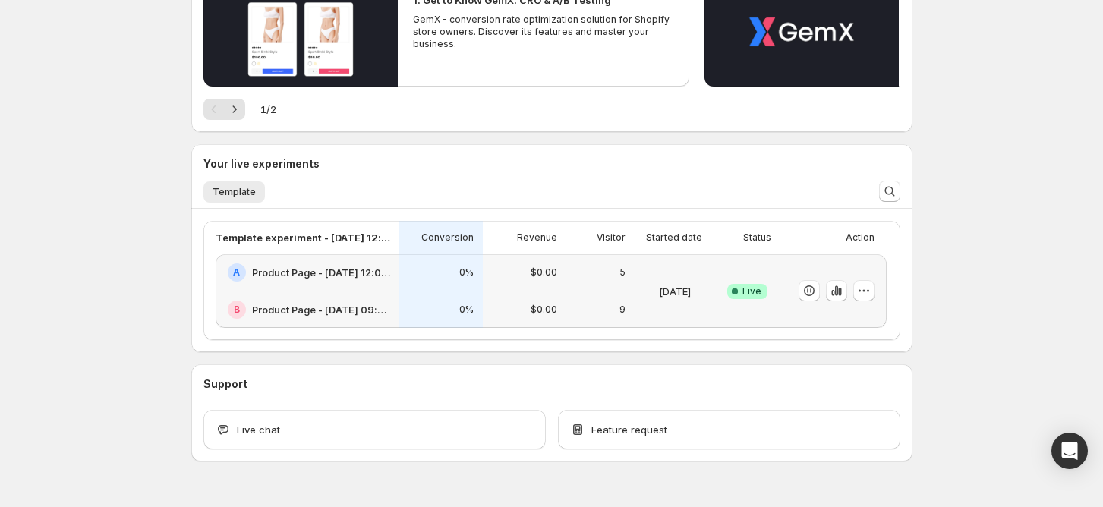
scroll to position [238, 0]
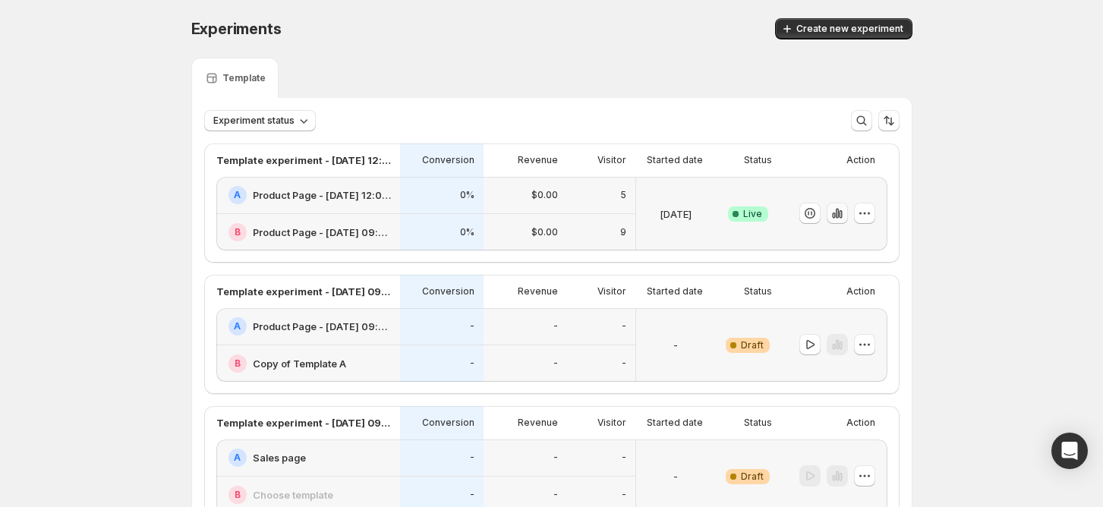
click at [845, 216] on icon "button" at bounding box center [837, 213] width 15 height 15
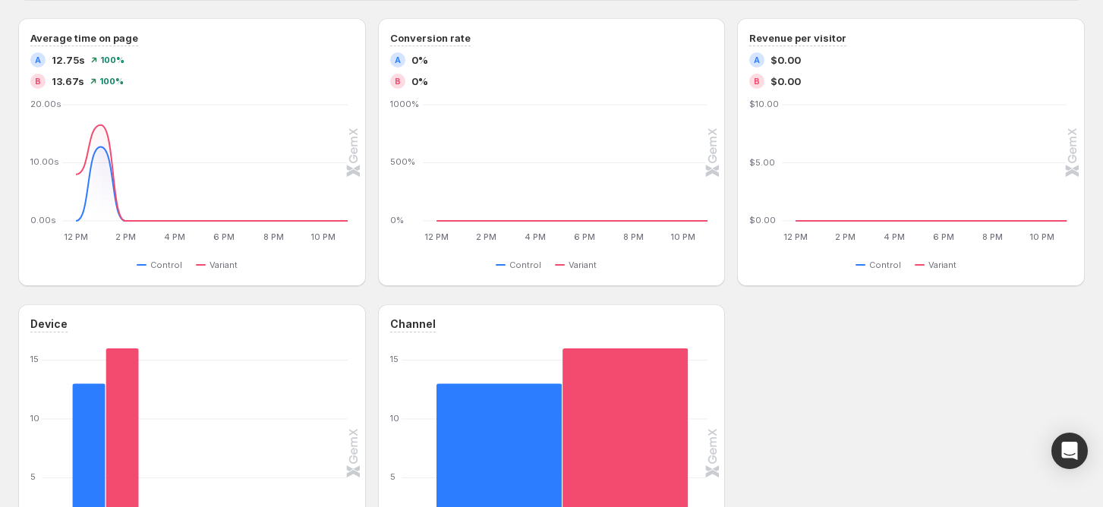
scroll to position [506, 0]
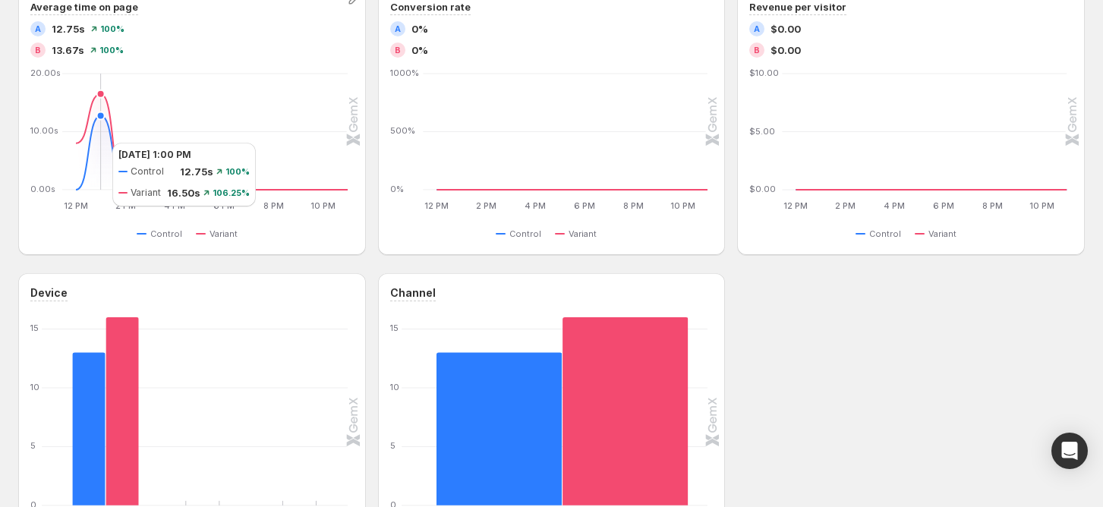
click at [97, 143] on icon "12 PM 12 PM 2 PM 2 PM 4 PM 4 PM 6 PM 6 PM 8 PM 8 PM 10 PM 10 PM 0.00s 10.00s 20…" at bounding box center [190, 141] width 316 height 143
click at [134, 161] on icon "12 PM 12 PM 2 PM 2 PM 4 PM 4 PM 6 PM 6 PM 8 PM 8 PM 10 PM 10 PM 0.00s 10.00s 20…" at bounding box center [190, 141] width 316 height 143
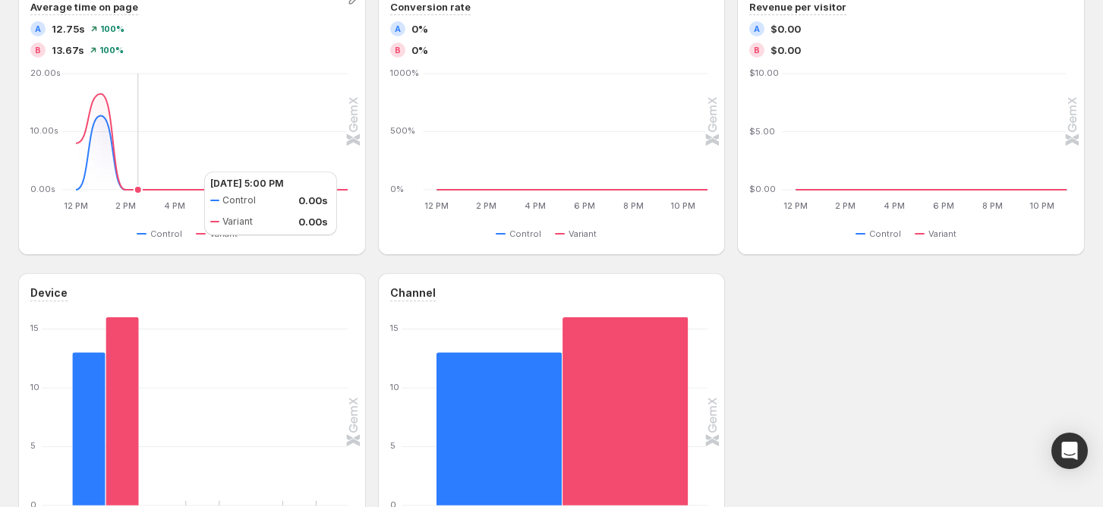
drag, startPoint x: 219, startPoint y: 174, endPoint x: 250, endPoint y: 174, distance: 31.9
click at [228, 174] on icon "12 PM 12 PM 2 PM 2 PM 4 PM 4 PM 6 PM 6 PM 8 PM 8 PM 10 PM 10 PM 0.00s 10.00s 20…" at bounding box center [190, 141] width 316 height 143
drag, startPoint x: 321, startPoint y: 181, endPoint x: 352, endPoint y: 191, distance: 32.6
click at [352, 191] on div "12 PM 12 PM 2 PM 2 PM 4 PM 4 PM 6 PM 6 PM 8 PM 8 PM 10 PM 10 PM 0.00s 10.00s 20…" at bounding box center [191, 156] width 323 height 173
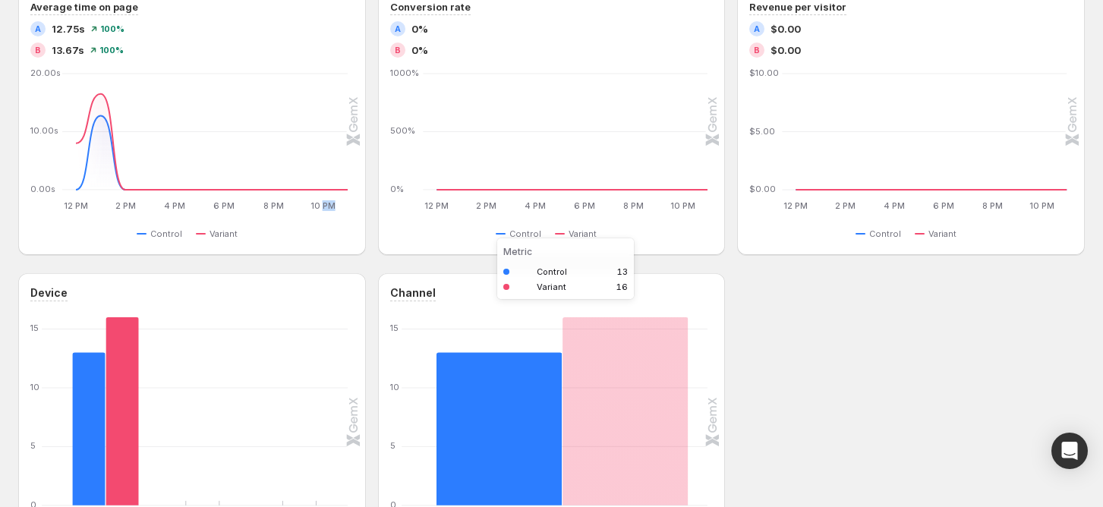
click at [553, 378] on rect "Control 13" at bounding box center [499, 411] width 126 height 188
click at [490, 392] on rect "Control 13" at bounding box center [499, 411] width 126 height 188
click at [536, 389] on rect "Control 13" at bounding box center [499, 411] width 126 height 188
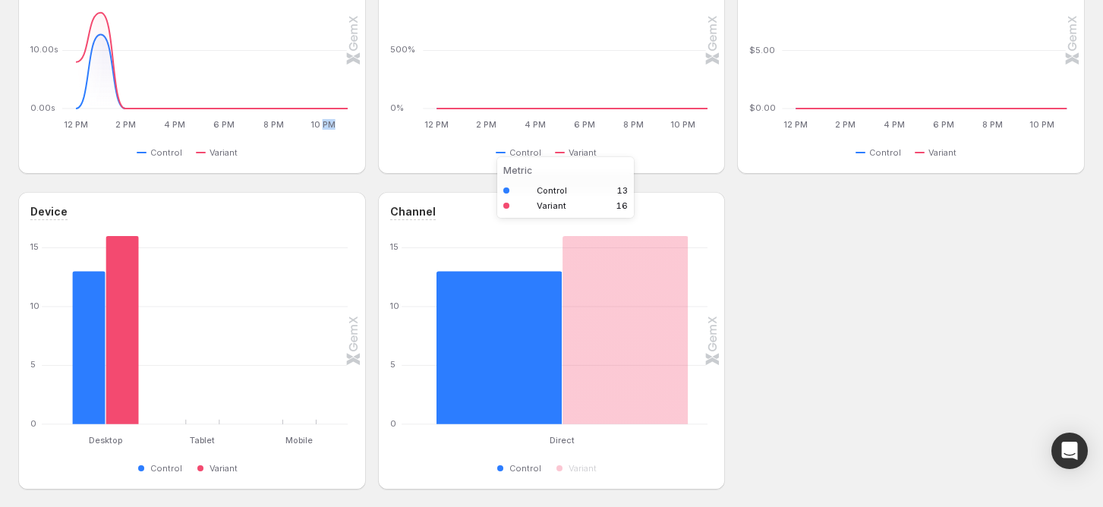
scroll to position [651, 0]
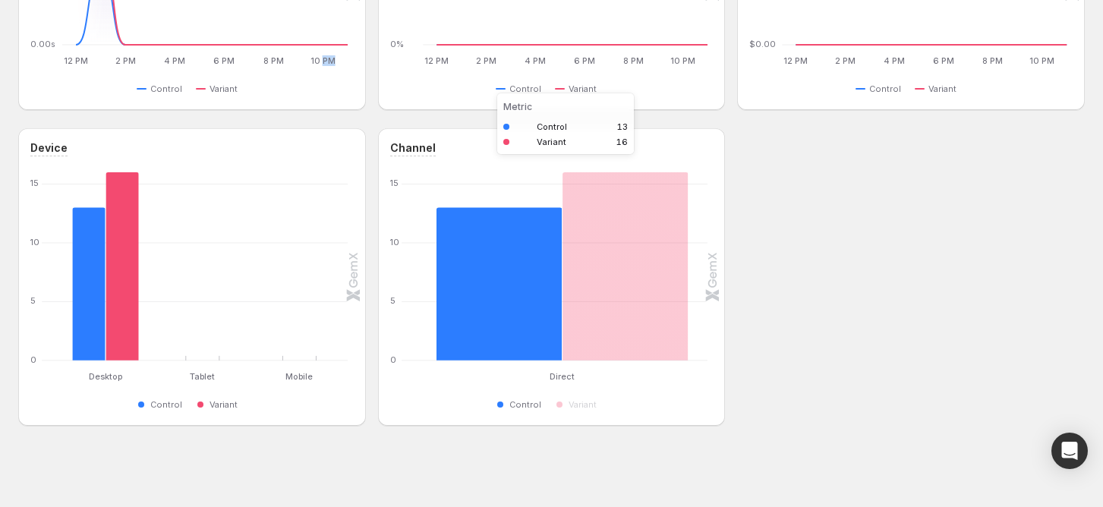
drag, startPoint x: 525, startPoint y: 317, endPoint x: 566, endPoint y: 299, distance: 44.2
click at [528, 313] on rect "Control 13" at bounding box center [499, 266] width 126 height 188
click at [695, 270] on rect "Direct: Control 13,Variant 16" at bounding box center [562, 266] width 291 height 188
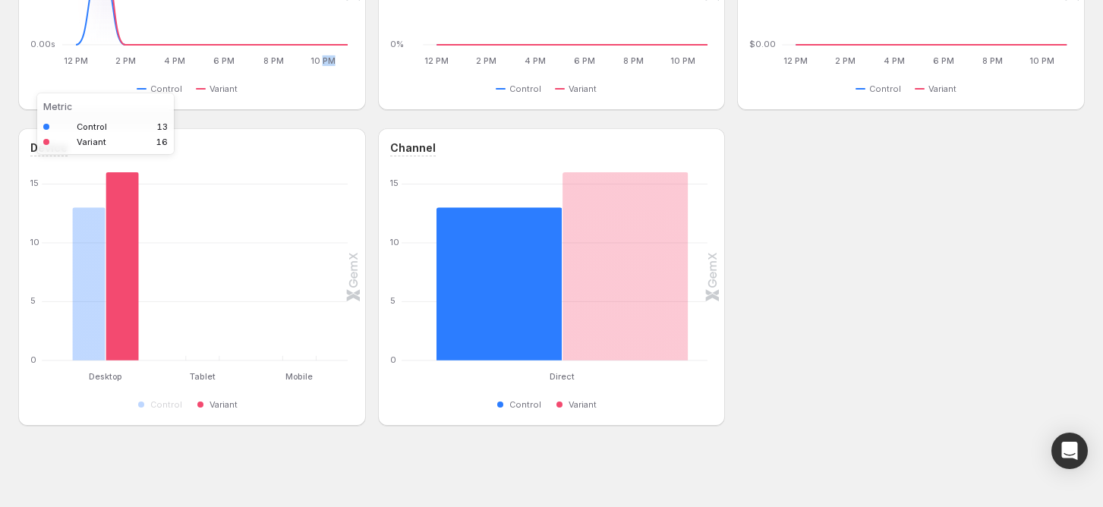
click at [137, 321] on rect "Variant 16" at bounding box center [122, 266] width 33 height 188
click at [85, 326] on rect "Control 13" at bounding box center [88, 266] width 33 height 188
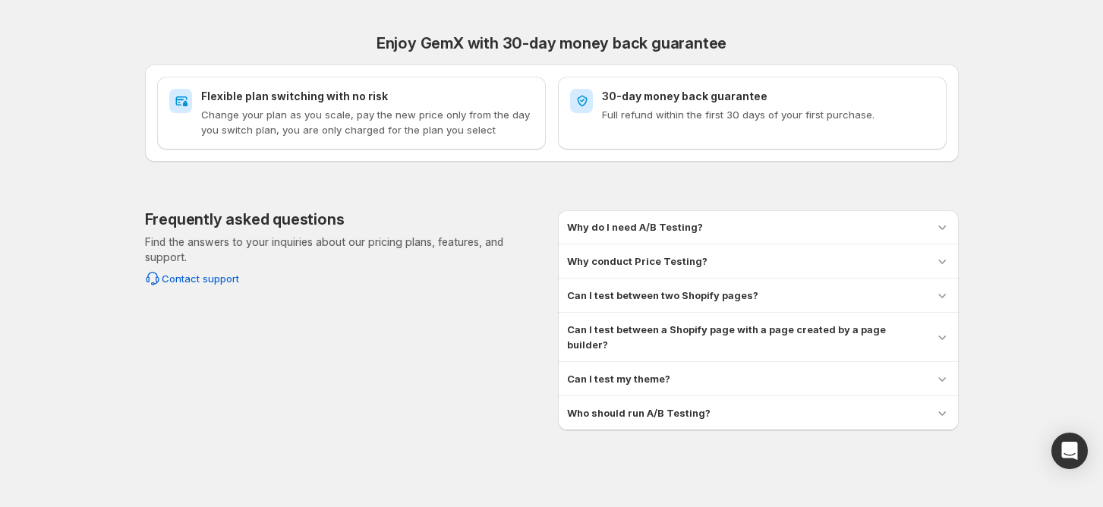
scroll to position [639, 0]
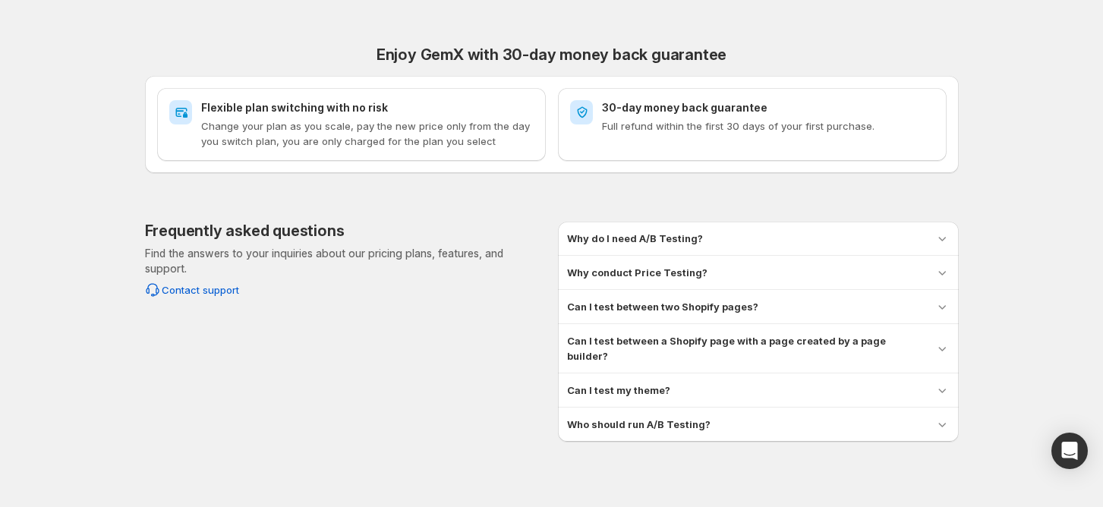
click at [706, 237] on div "Why do I need A/B Testing?" at bounding box center [758, 238] width 383 height 15
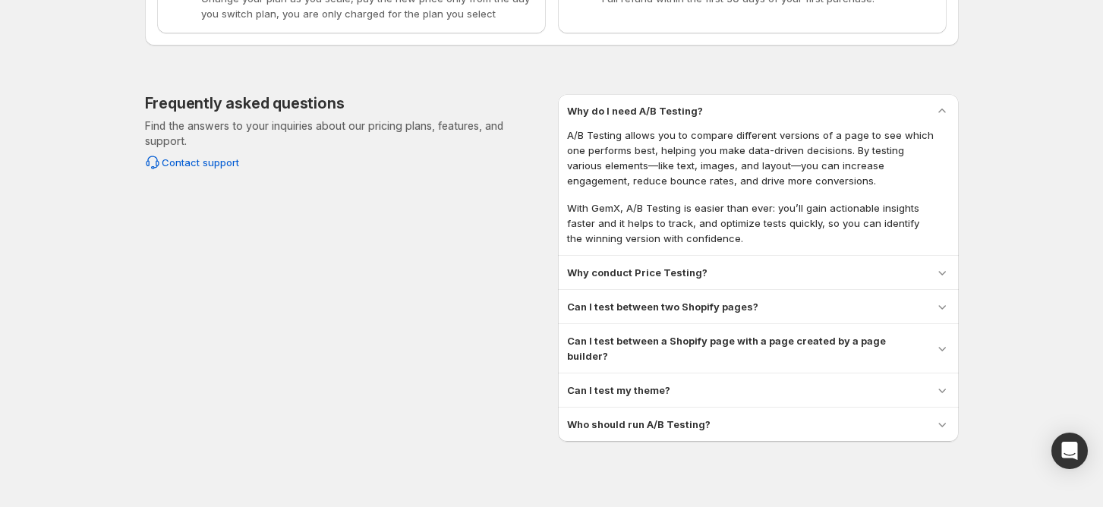
click at [682, 267] on h3 "Why conduct Price Testing?" at bounding box center [637, 272] width 140 height 15
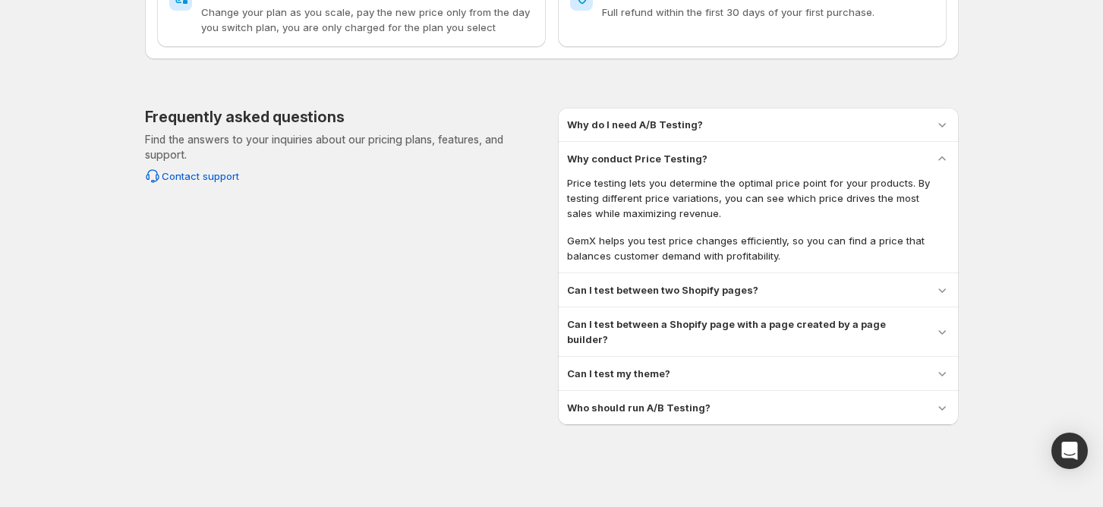
scroll to position [736, 0]
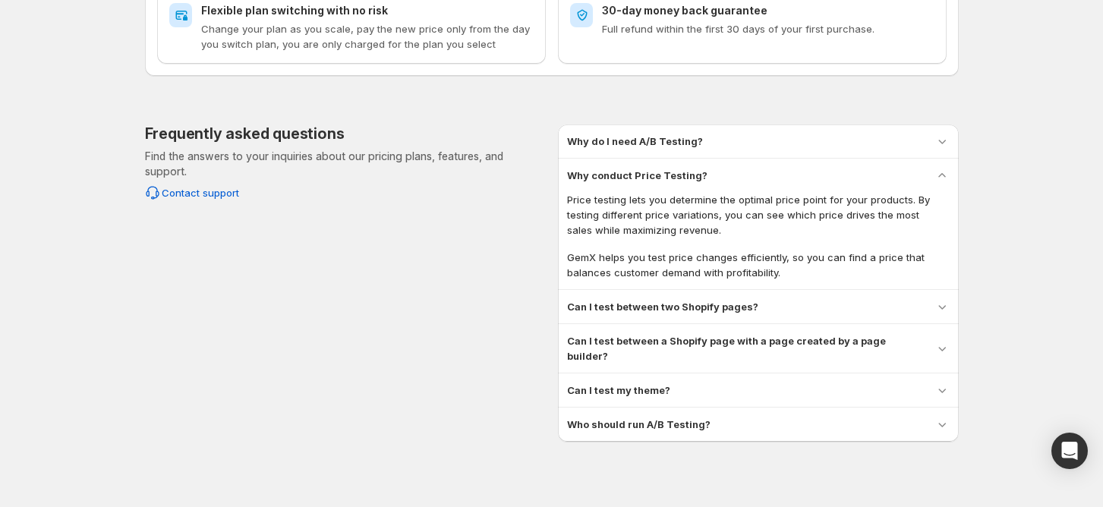
click at [671, 295] on div "Can I test between two Shopify pages? Yes, GemX allows you to conduct A/B tests…" at bounding box center [758, 306] width 401 height 33
click at [670, 299] on h3 "Can I test between two Shopify pages?" at bounding box center [662, 306] width 191 height 15
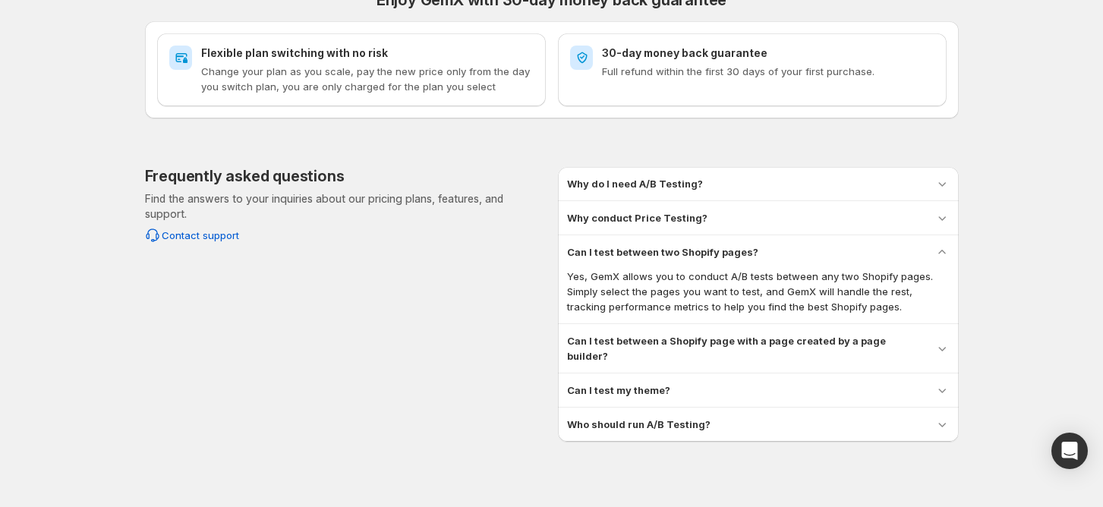
click at [657, 336] on h3 "Can I test between a Shopify page with a page created by a page builder?" at bounding box center [744, 348] width 355 height 30
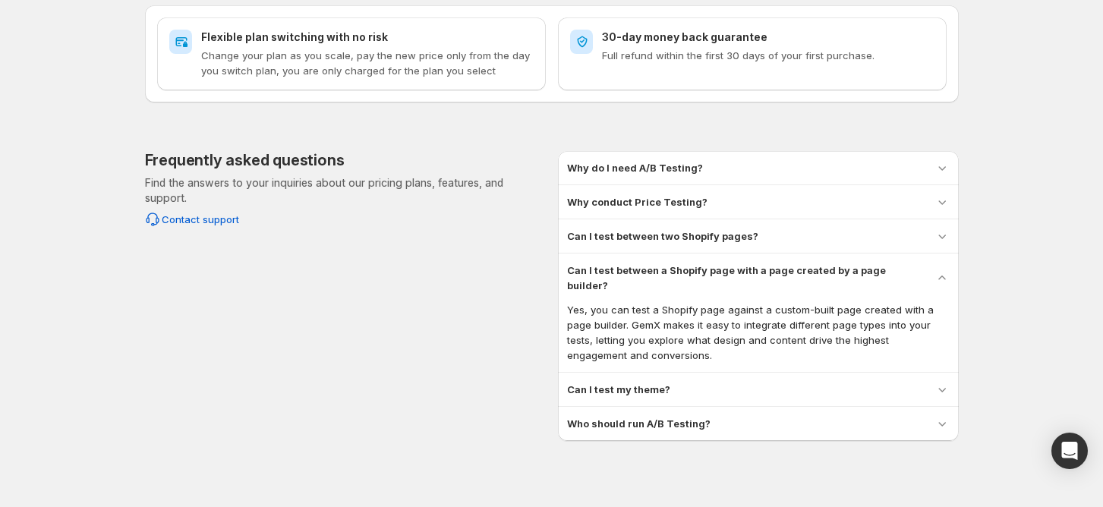
click at [593, 382] on h3 "Can I test my theme?" at bounding box center [618, 389] width 103 height 15
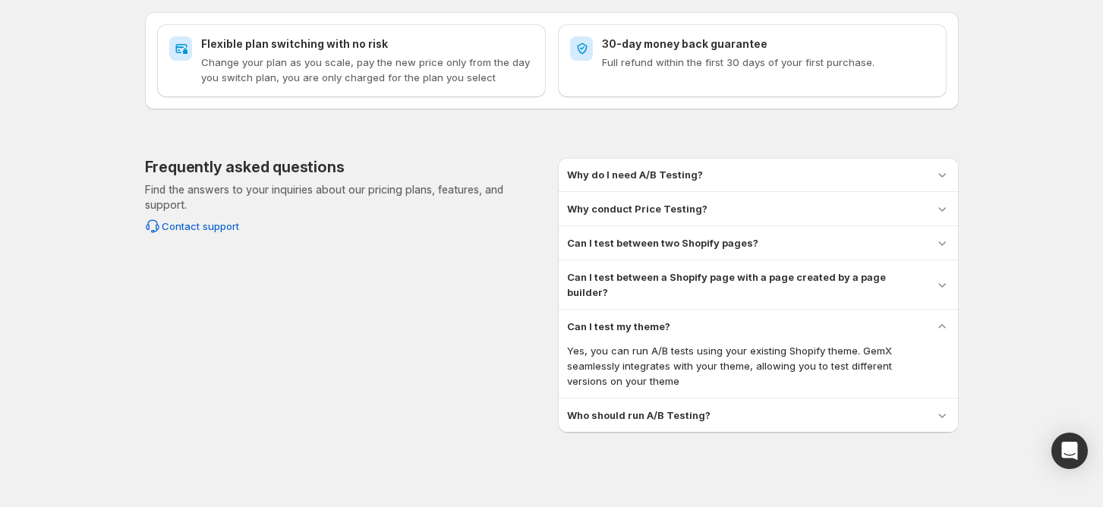
scroll to position [694, 0]
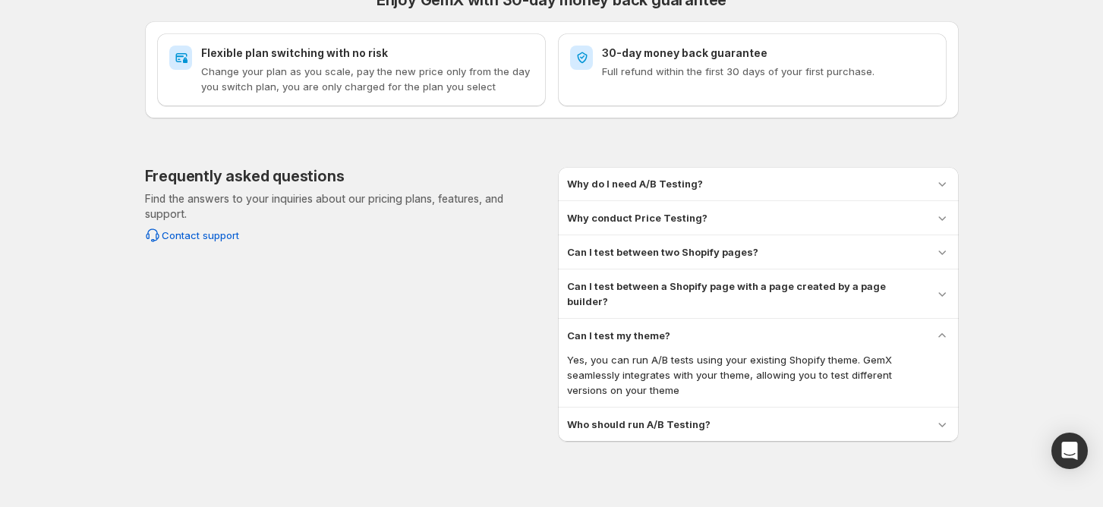
click at [625, 408] on div "Who should run A/B Testing? A/B Testing is valuable for anyone looking to impro…" at bounding box center [758, 424] width 401 height 33
click at [625, 417] on h3 "Who should run A/B Testing?" at bounding box center [638, 424] width 143 height 15
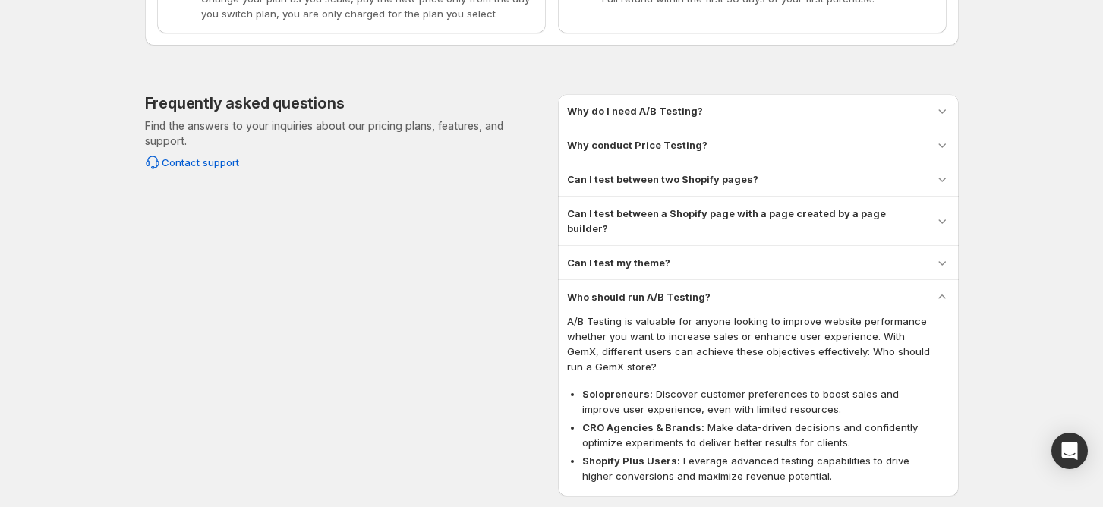
click at [685, 289] on h3 "Who should run A/B Testing?" at bounding box center [638, 296] width 143 height 15
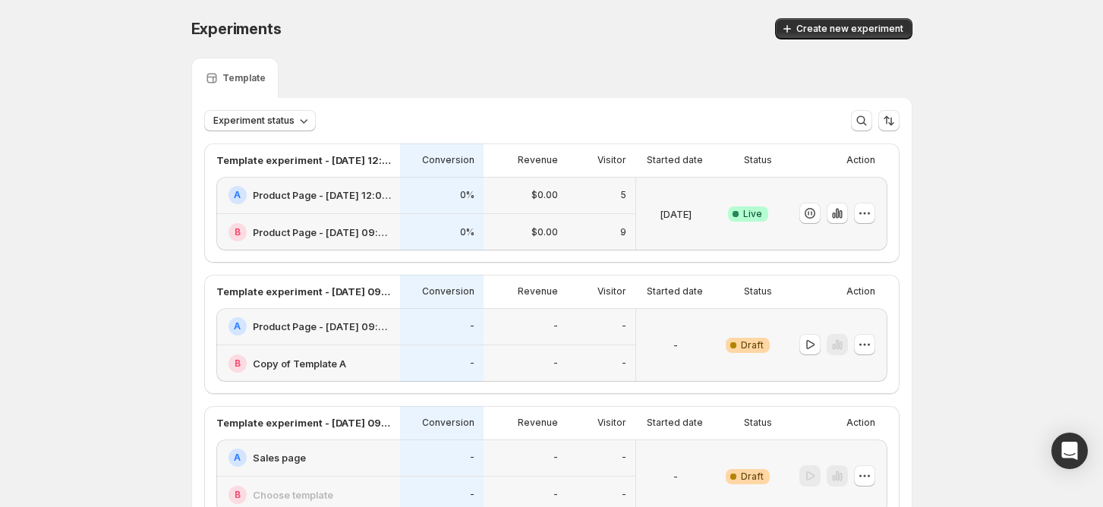
click at [509, 232] on div "$0.00" at bounding box center [525, 232] width 65 height 19
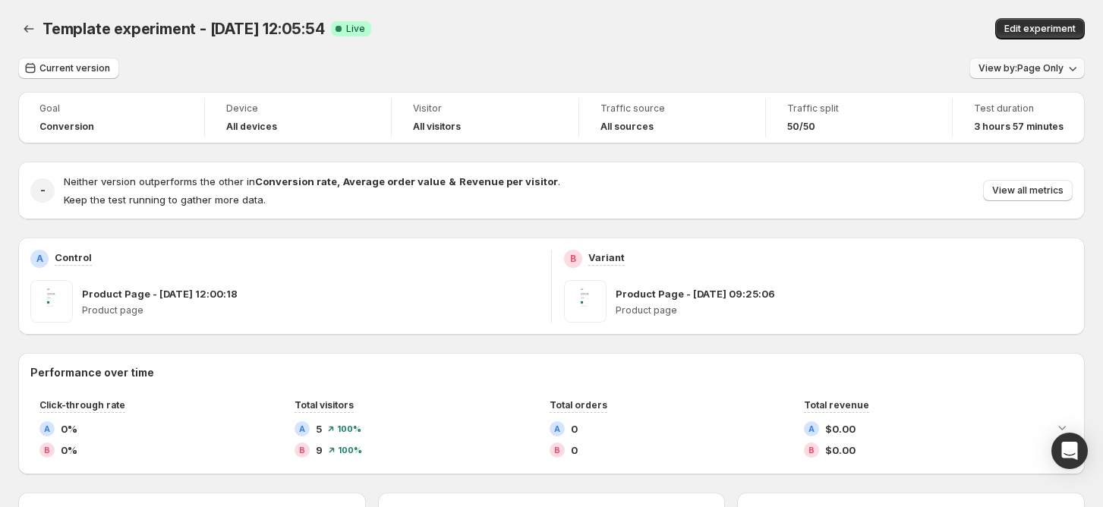
click at [1026, 60] on button "View by: Page Only" at bounding box center [1026, 68] width 115 height 21
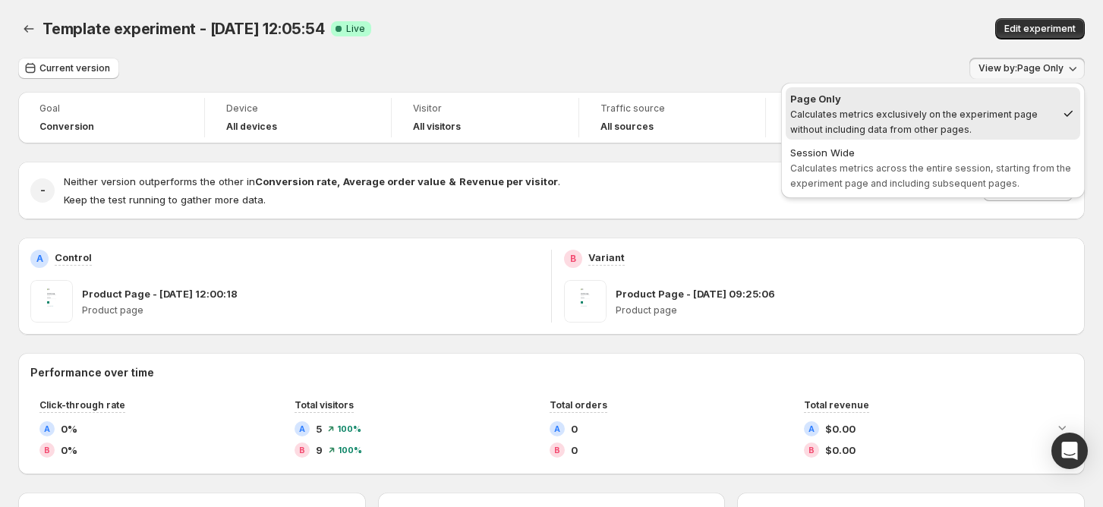
drag, startPoint x: 984, startPoint y: 174, endPoint x: 984, endPoint y: 162, distance: 12.1
click at [985, 175] on span "Session Wide Calculates metrics across the entire session, starting from the ex…" at bounding box center [932, 168] width 285 height 46
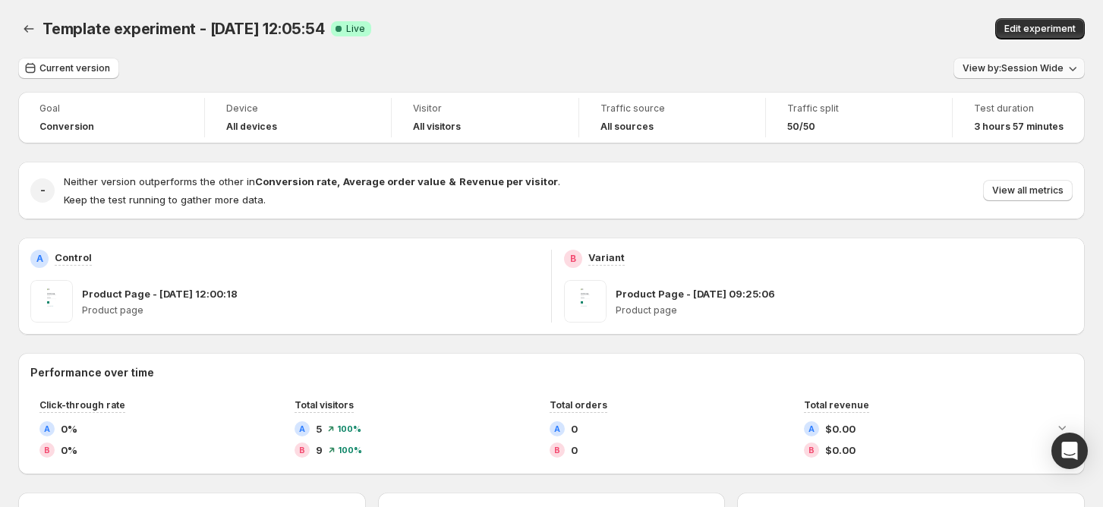
click at [1016, 72] on span "View by: Session Wide" at bounding box center [1013, 68] width 101 height 12
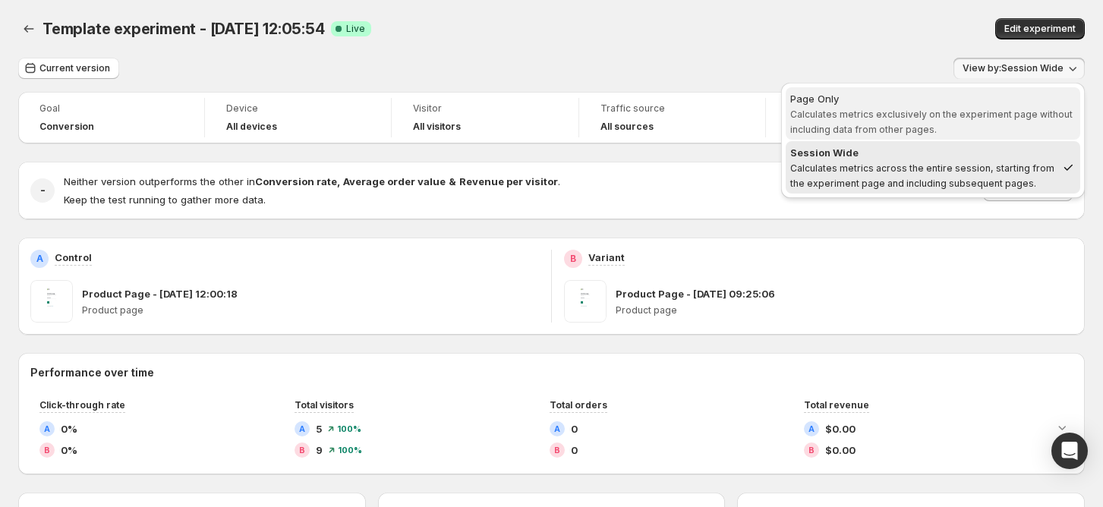
click at [972, 111] on span "Calculates metrics exclusively on the experiment page without including data fr…" at bounding box center [931, 122] width 282 height 27
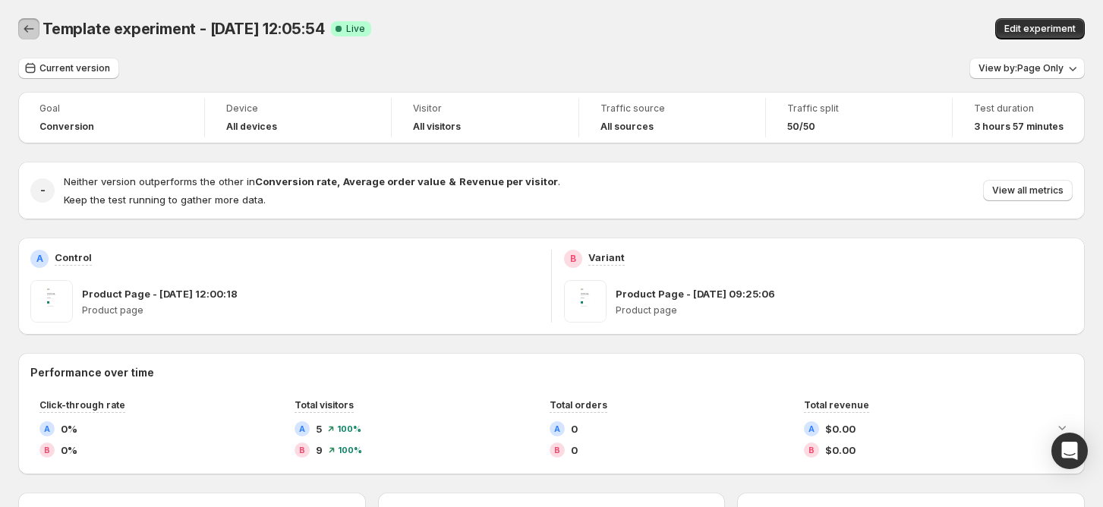
click at [25, 27] on icon "Back" at bounding box center [28, 28] width 15 height 15
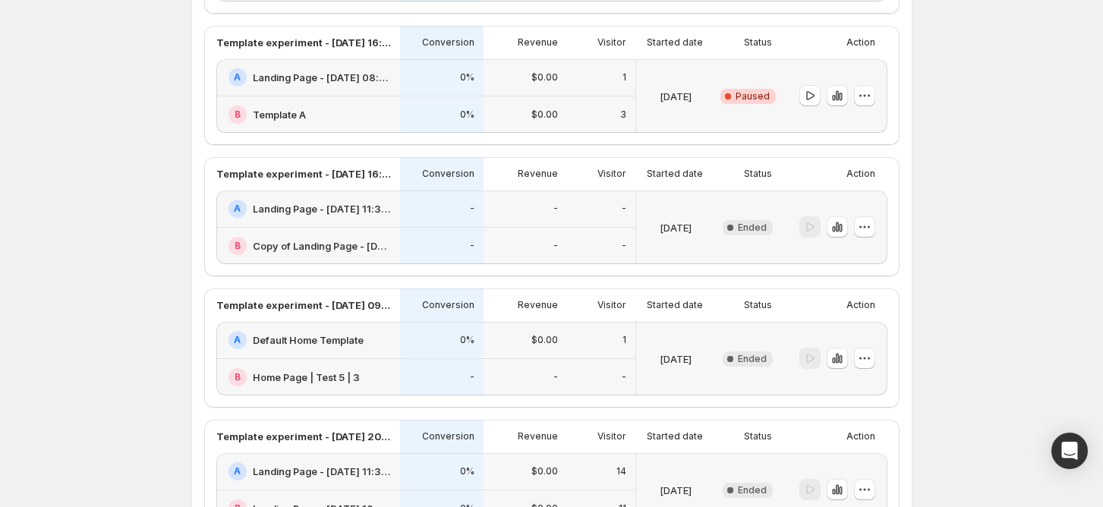
scroll to position [911, 0]
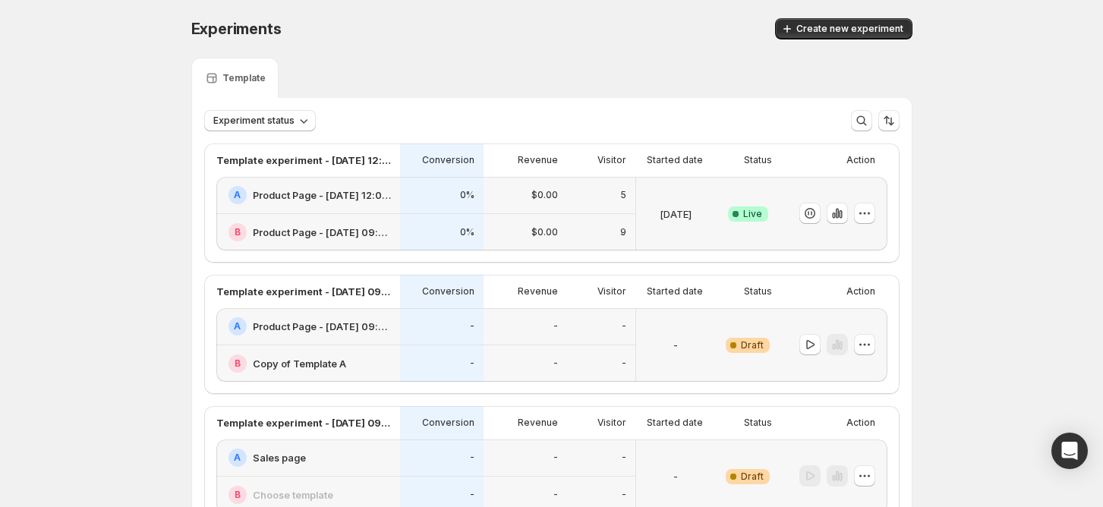
click at [641, 197] on div "[DATE]" at bounding box center [675, 214] width 79 height 74
